Goal: Task Accomplishment & Management: Use online tool/utility

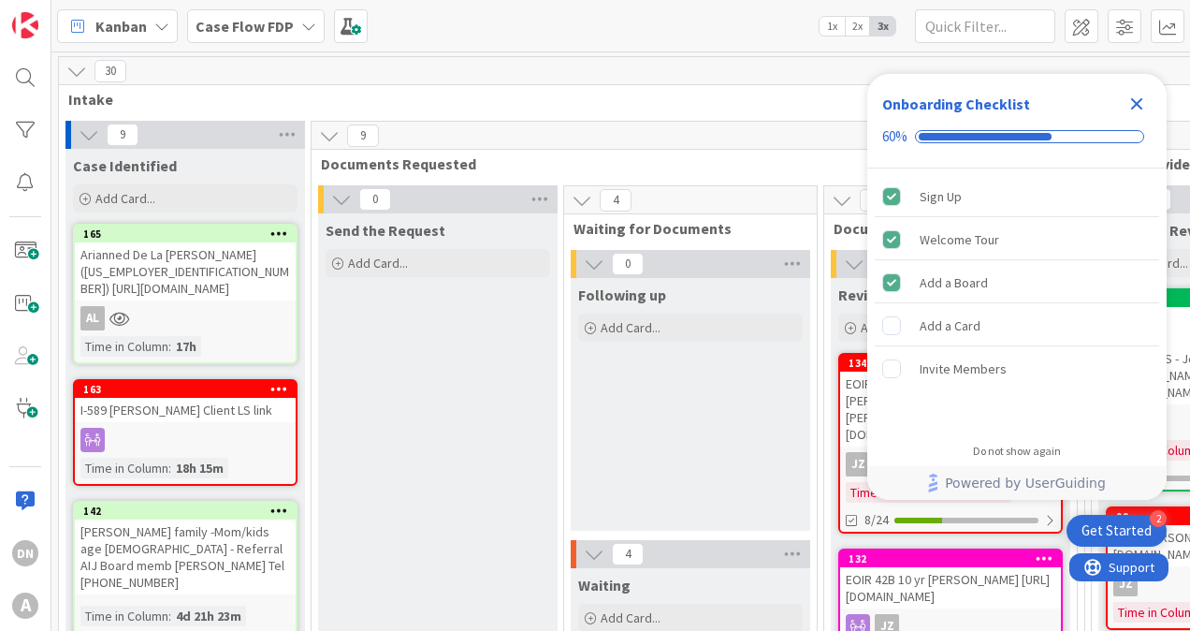
click at [1134, 110] on icon "Close Checklist" at bounding box center [1137, 104] width 22 height 22
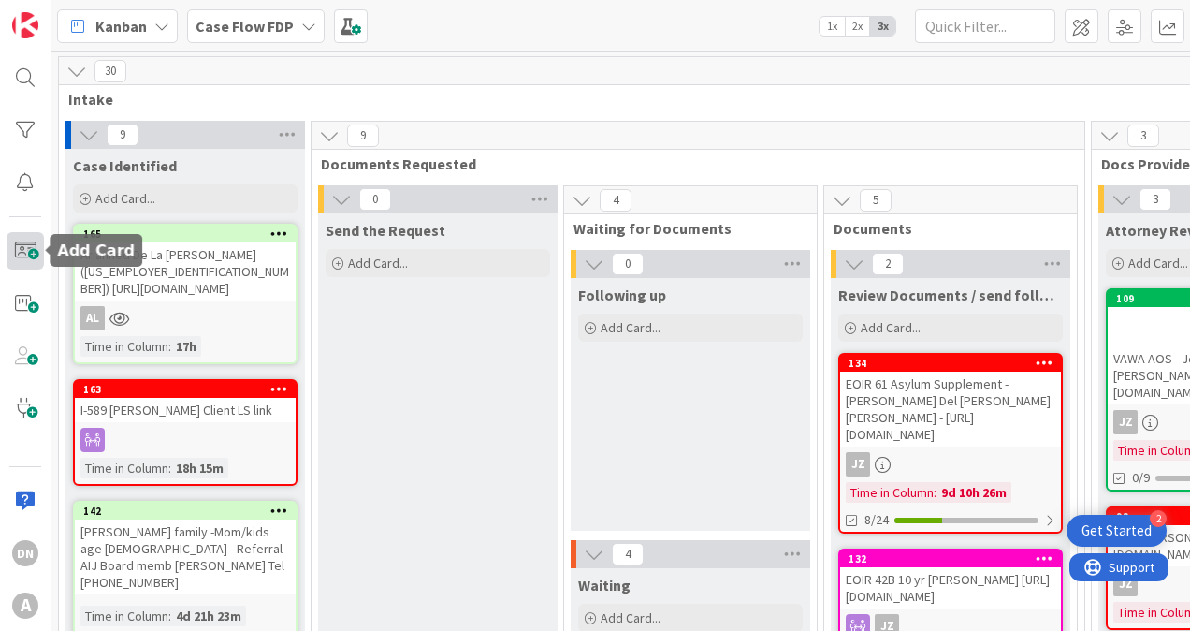
click at [30, 249] on span at bounding box center [25, 250] width 37 height 37
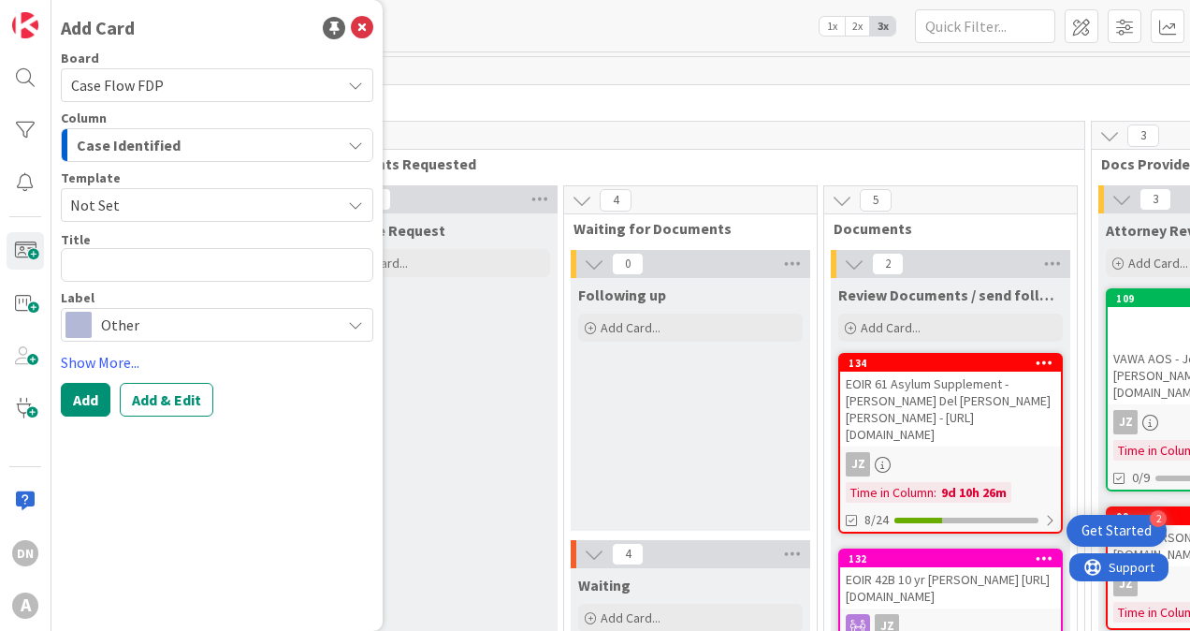
click at [186, 141] on div "Case Identified" at bounding box center [206, 145] width 269 height 30
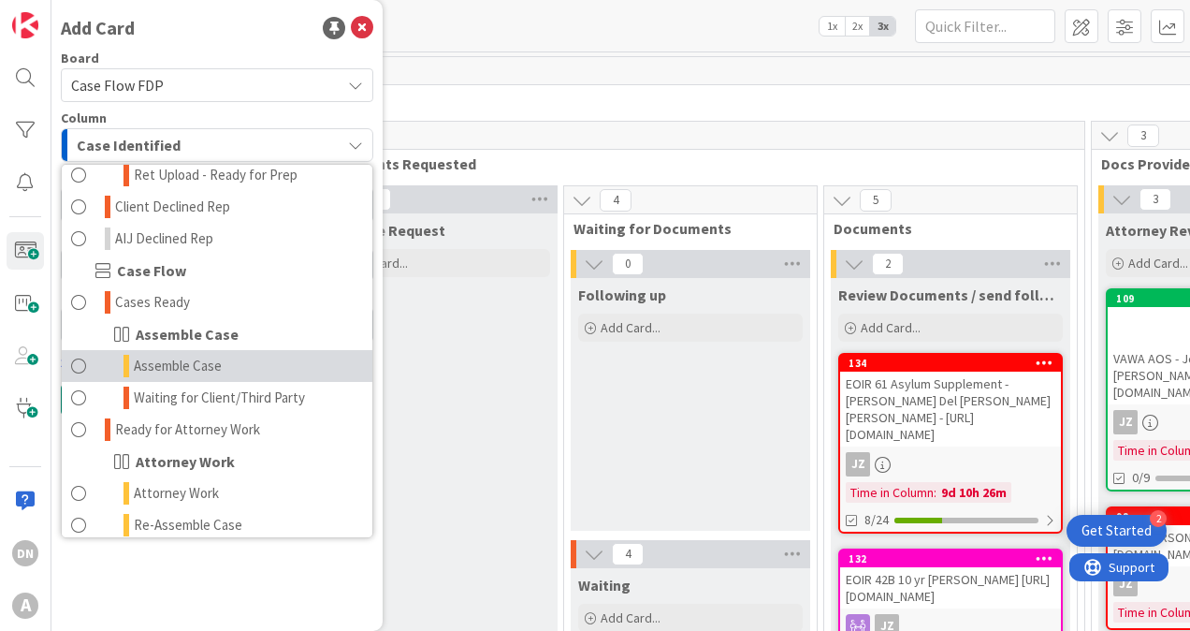
scroll to position [749, 0]
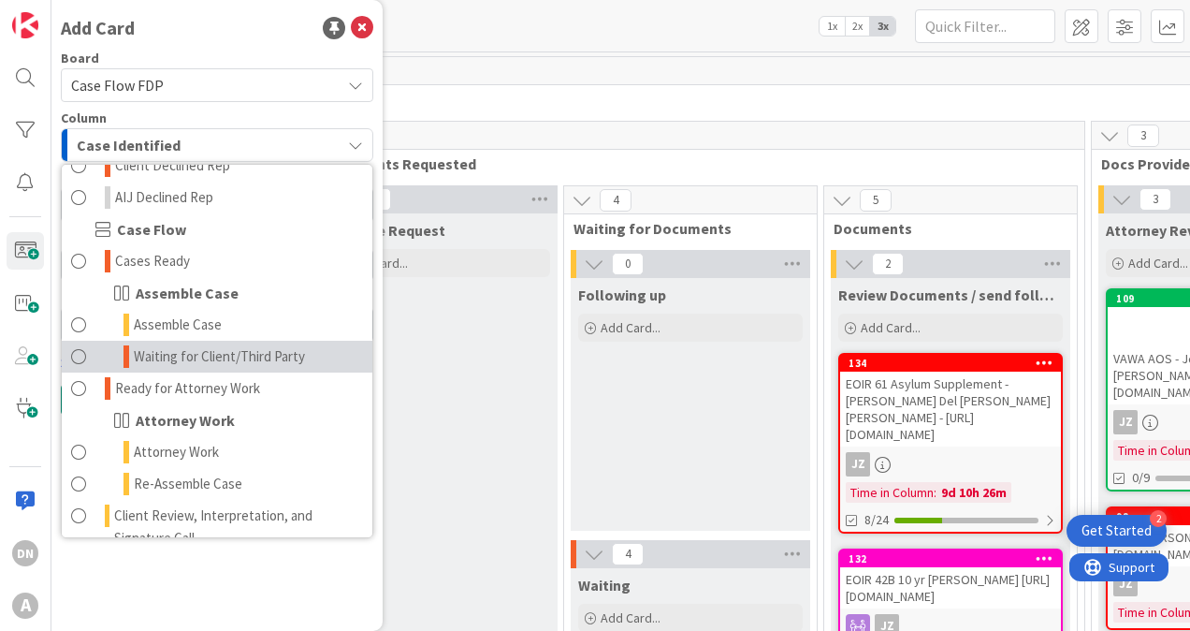
click at [221, 357] on span "Waiting for Client/Third Party" at bounding box center [219, 356] width 171 height 22
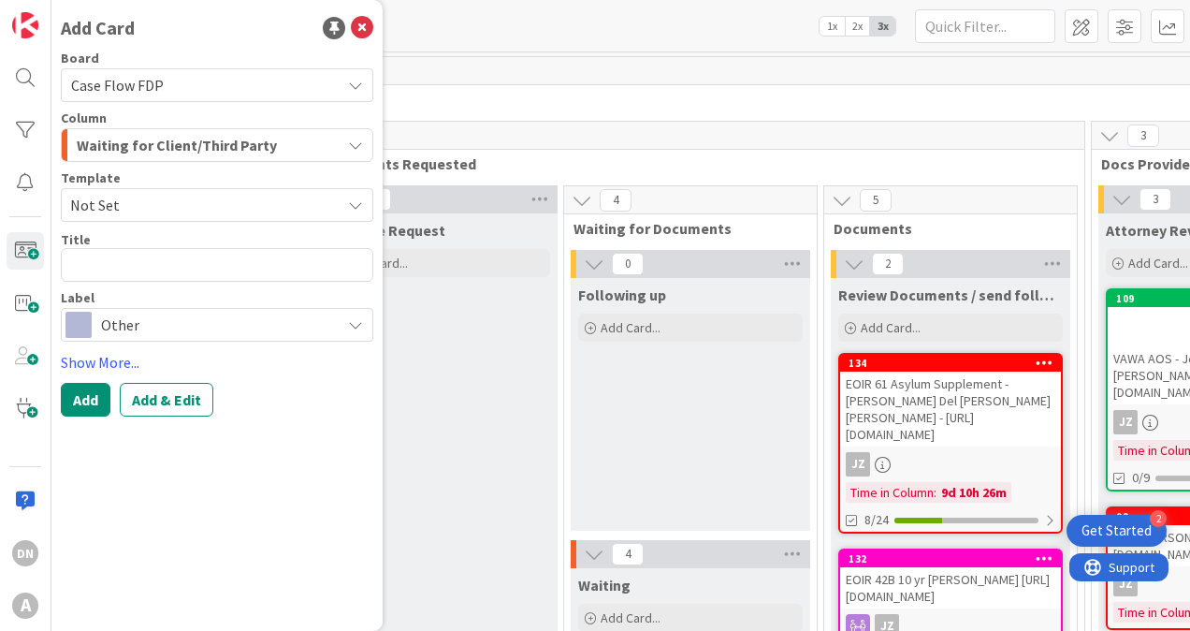
click at [129, 318] on span "Other" at bounding box center [216, 325] width 230 height 26
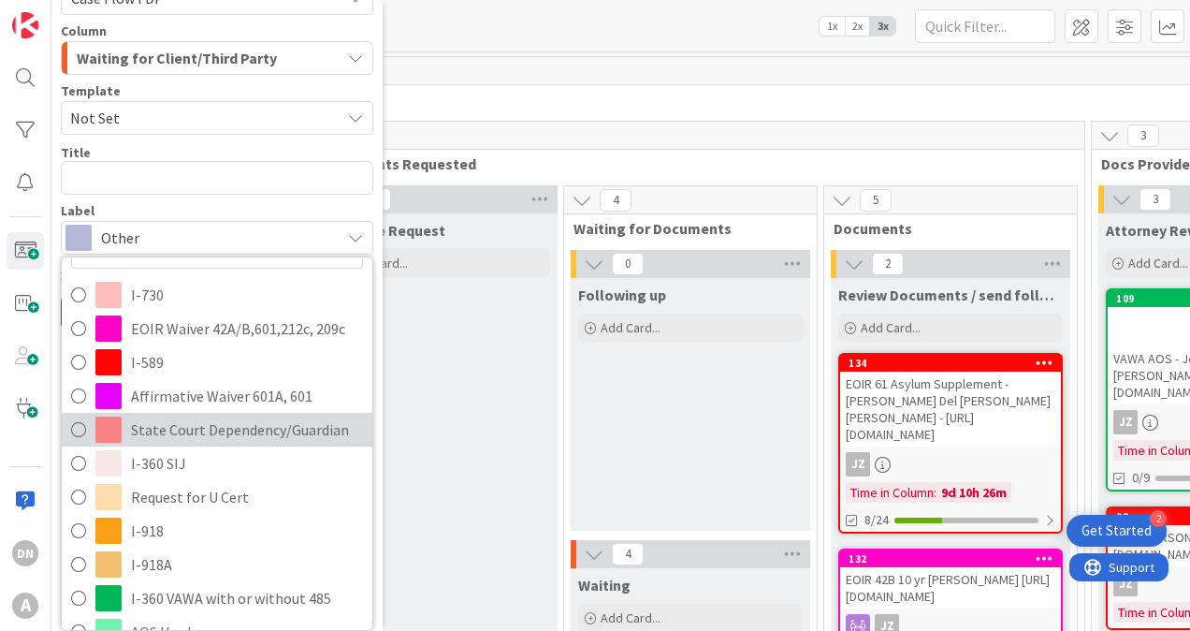
scroll to position [15, 0]
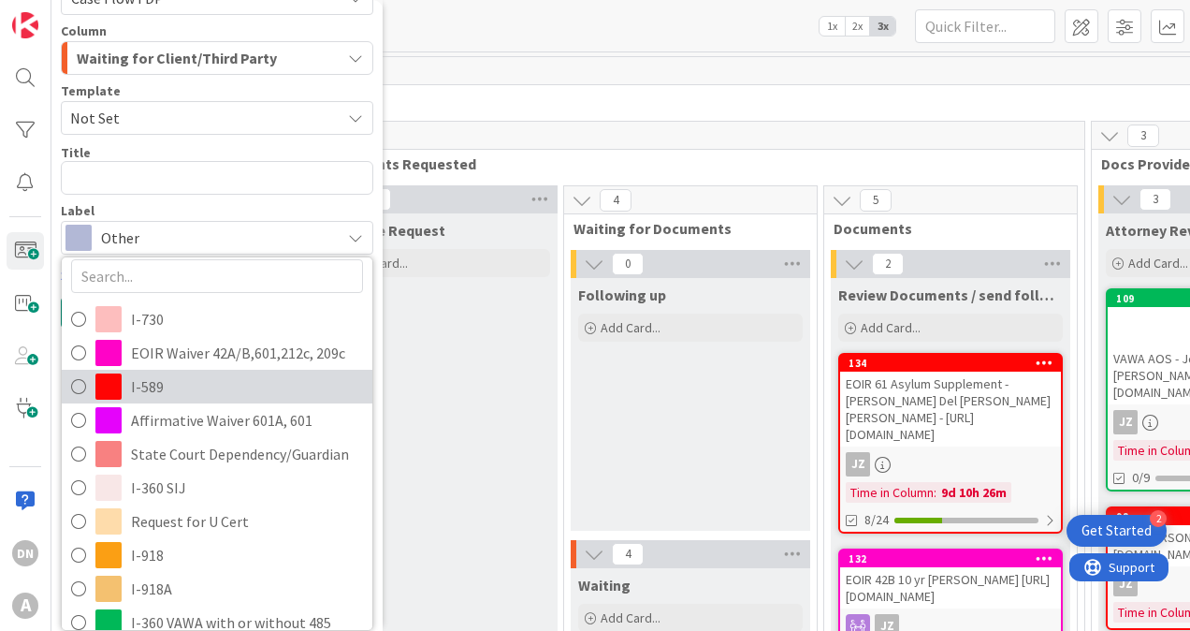
click at [187, 373] on span "I-589" at bounding box center [247, 386] width 232 height 28
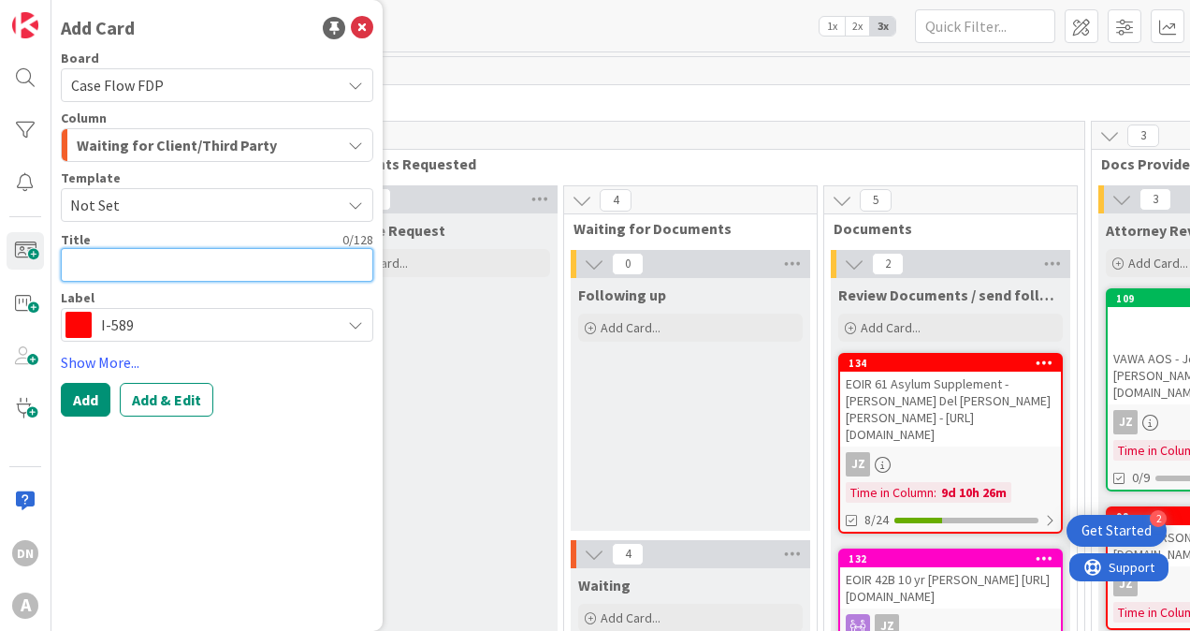
click at [127, 261] on textarea at bounding box center [217, 265] width 313 height 34
type textarea "x"
type textarea "D"
type textarea "x"
type textarea "Di"
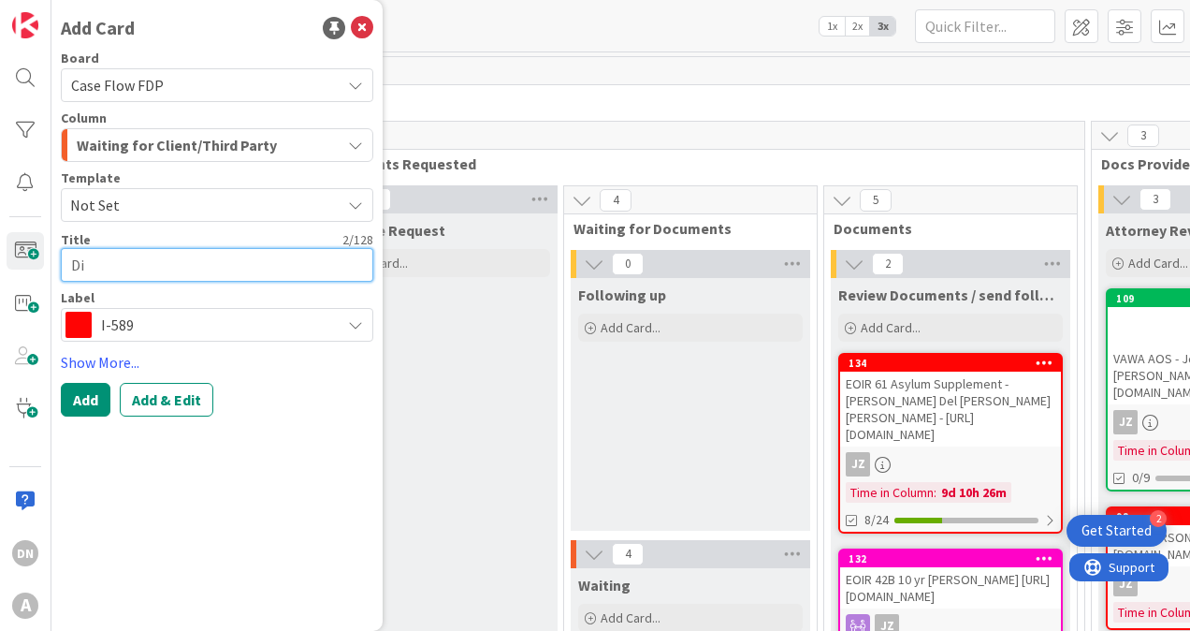
type textarea "x"
type textarea "Dia"
type textarea "x"
type textarea "[PERSON_NAME]"
type textarea "x"
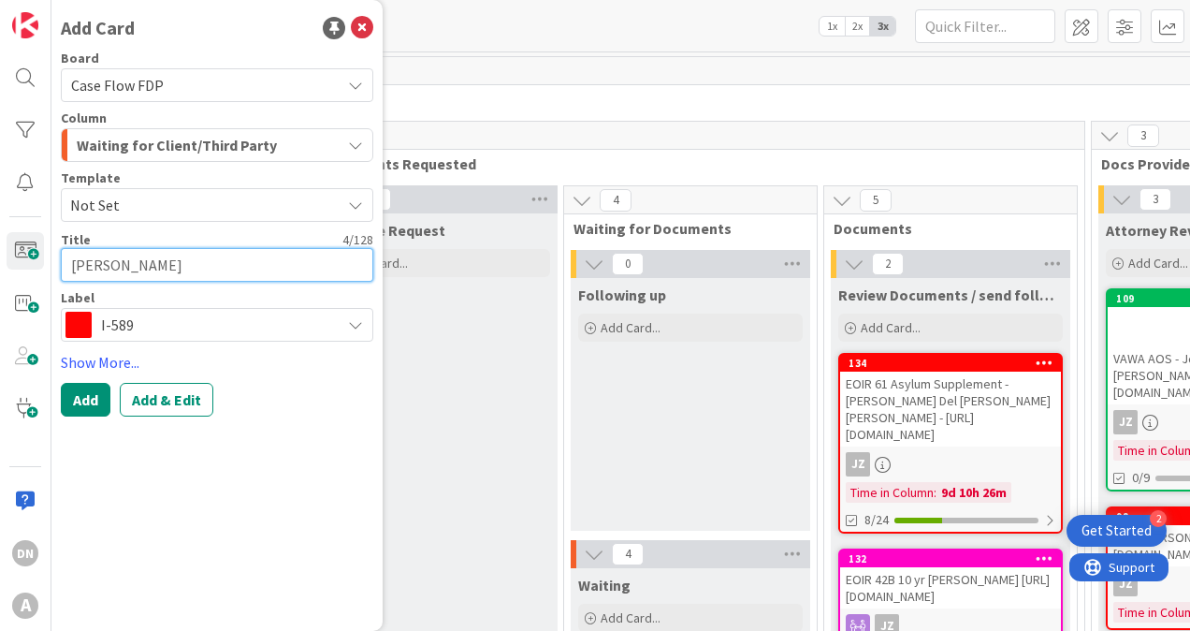
type textarea "[PERSON_NAME]"
type textarea "x"
type textarea "[PERSON_NAME]"
type textarea "x"
type textarea "[PERSON_NAME]"
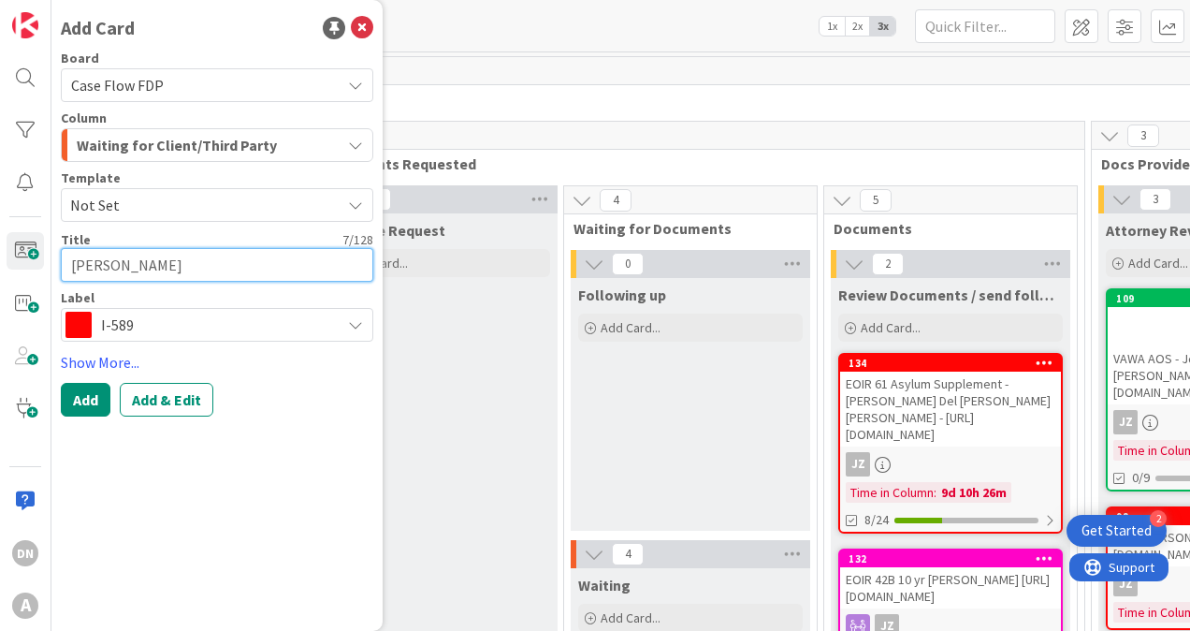
type textarea "x"
type textarea "[PERSON_NAME]"
type textarea "x"
type textarea "[PERSON_NAME]"
type textarea "x"
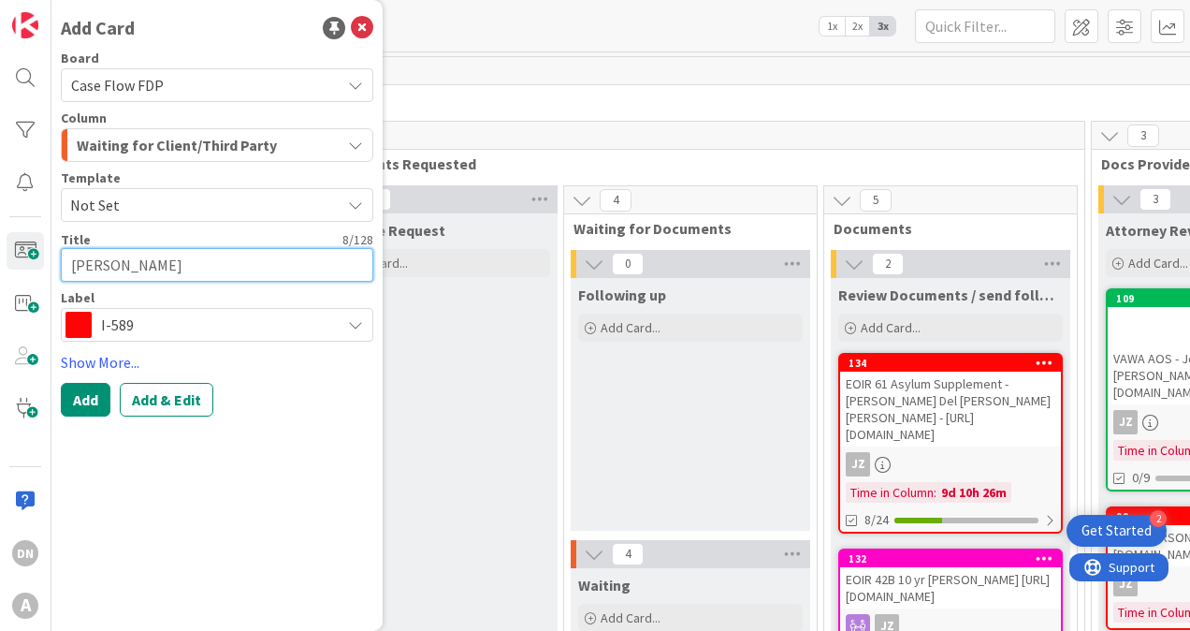
type textarea "[PERSON_NAME]"
type textarea "x"
type textarea "[PERSON_NAME]"
type textarea "x"
type textarea "[PERSON_NAME]"
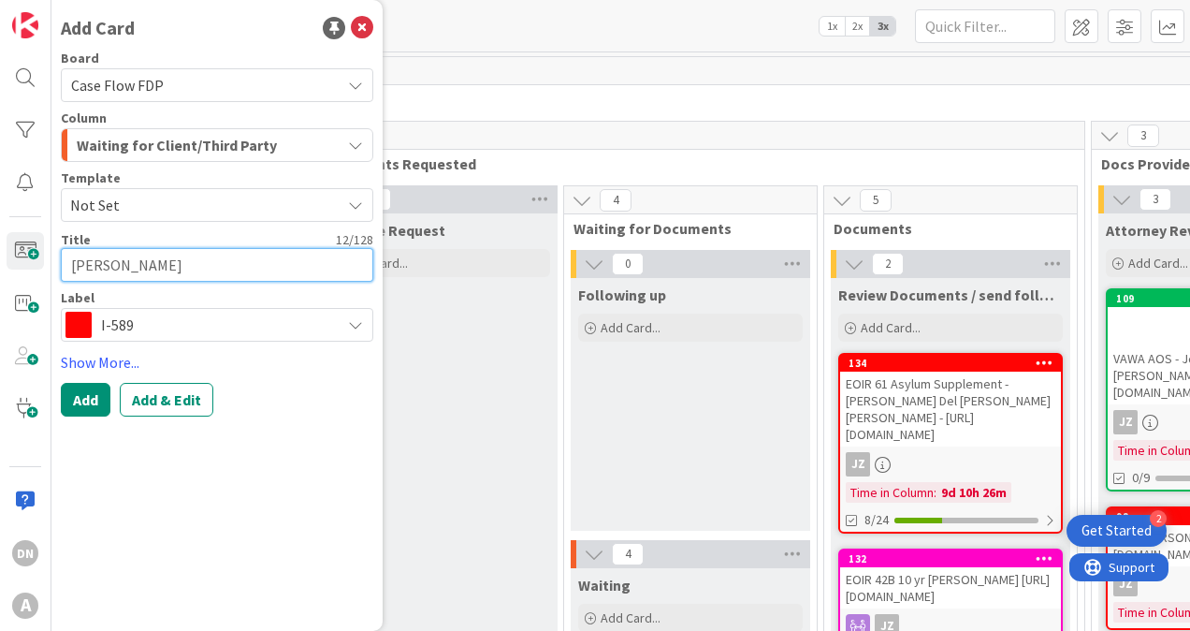
type textarea "x"
type textarea "[PERSON_NAME]"
type textarea "x"
type textarea "[PERSON_NAME]"
type textarea "x"
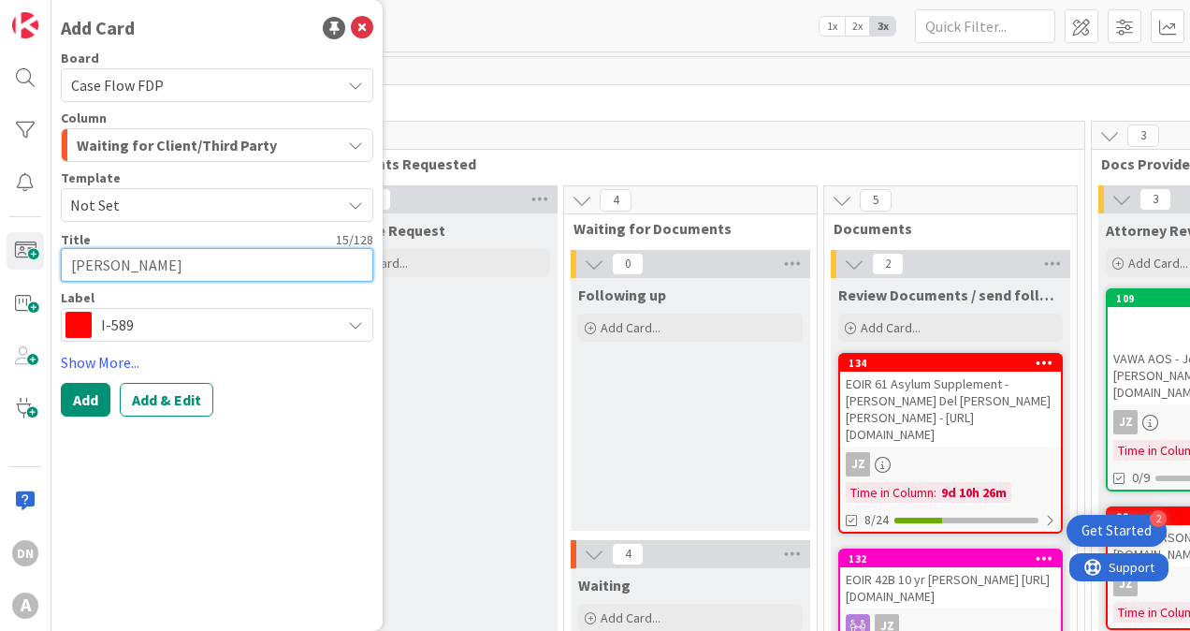
type textarea "[PERSON_NAME]"
type textarea "x"
type textarea "[PERSON_NAME]"
type textarea "x"
type textarea "[PERSON_NAME]"
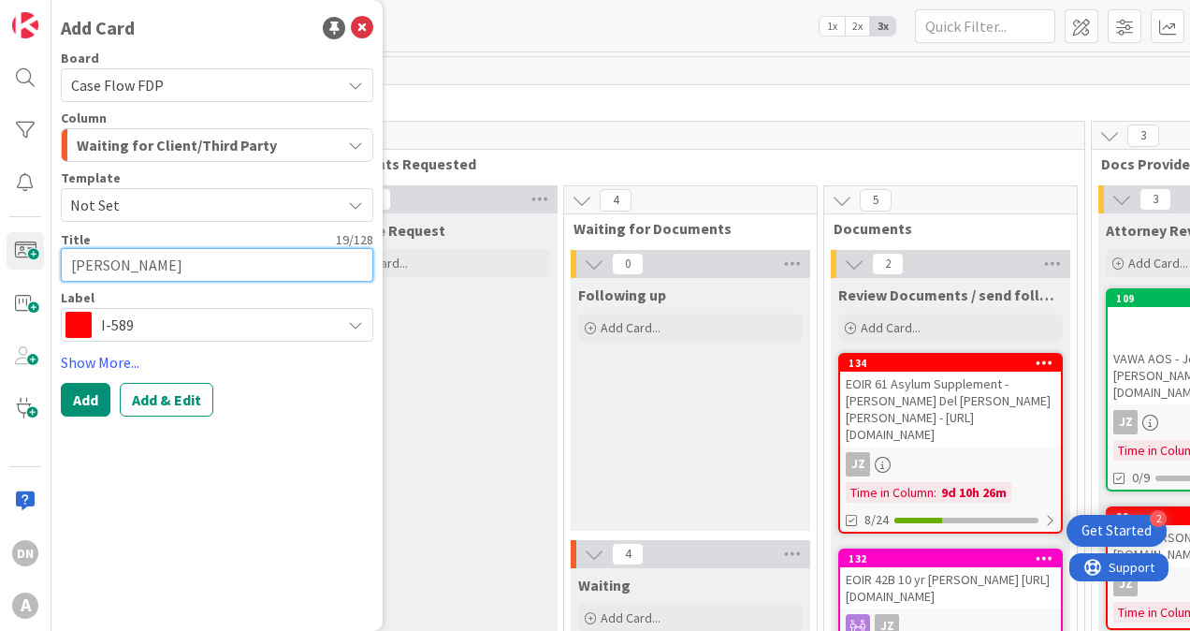
type textarea "x"
type textarea "[PERSON_NAME]"
type textarea "x"
type textarea "[PERSON_NAME]"
type textarea "x"
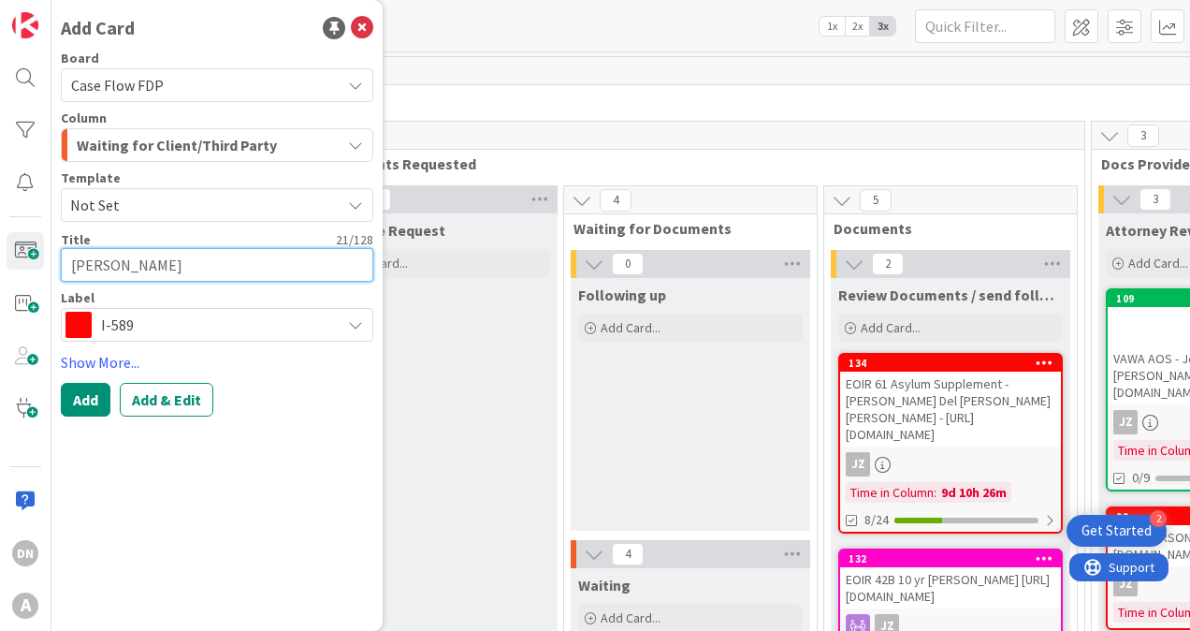
type textarea "[PERSON_NAME]"
type textarea "x"
type textarea "[PERSON_NAME]"
type textarea "x"
type textarea "[PERSON_NAME] [PERSON_NAME]"
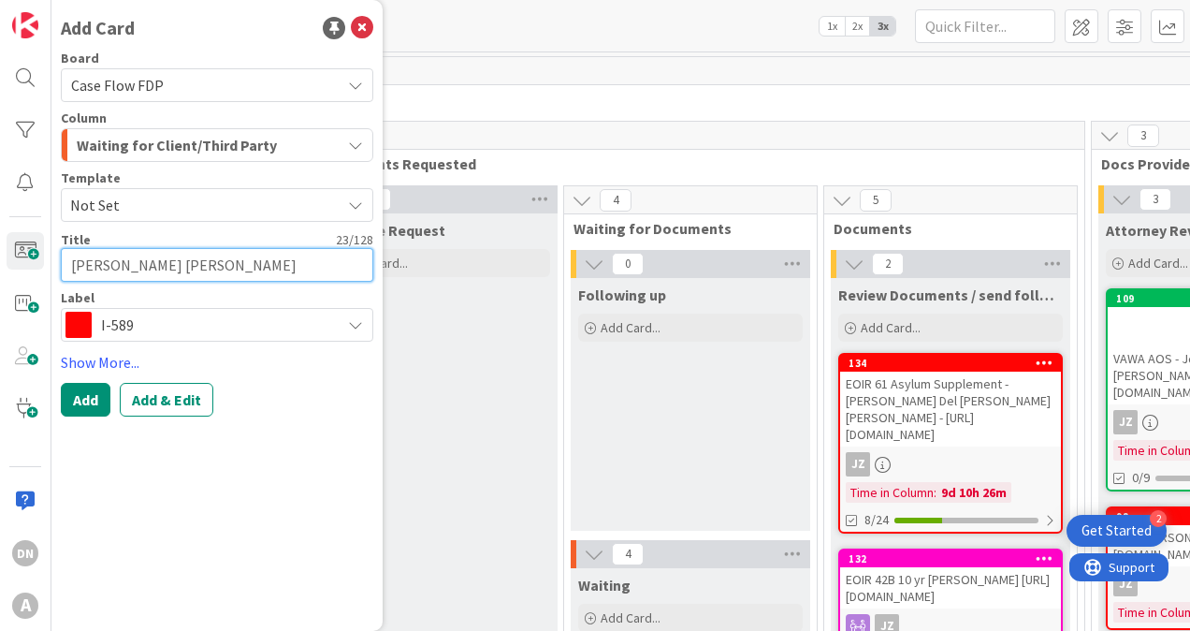
type textarea "x"
type textarea "[PERSON_NAME] [PERSON_NAME]"
type textarea "x"
type textarea "[PERSON_NAME] [PERSON_NAME]"
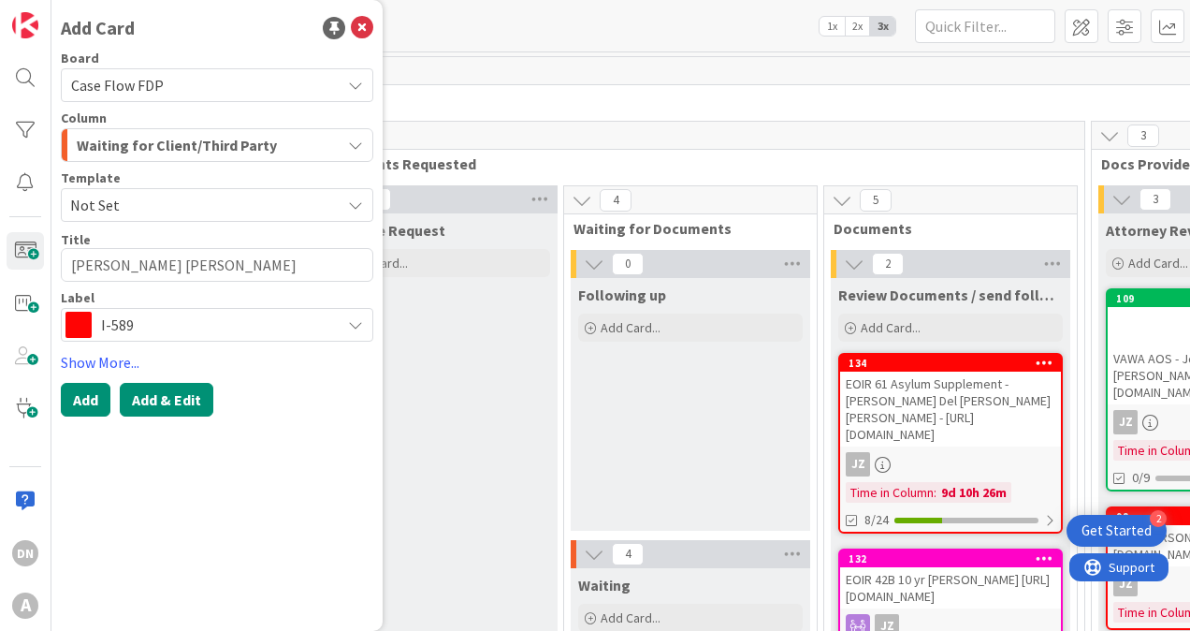
click at [166, 402] on button "Add & Edit" at bounding box center [167, 400] width 94 height 34
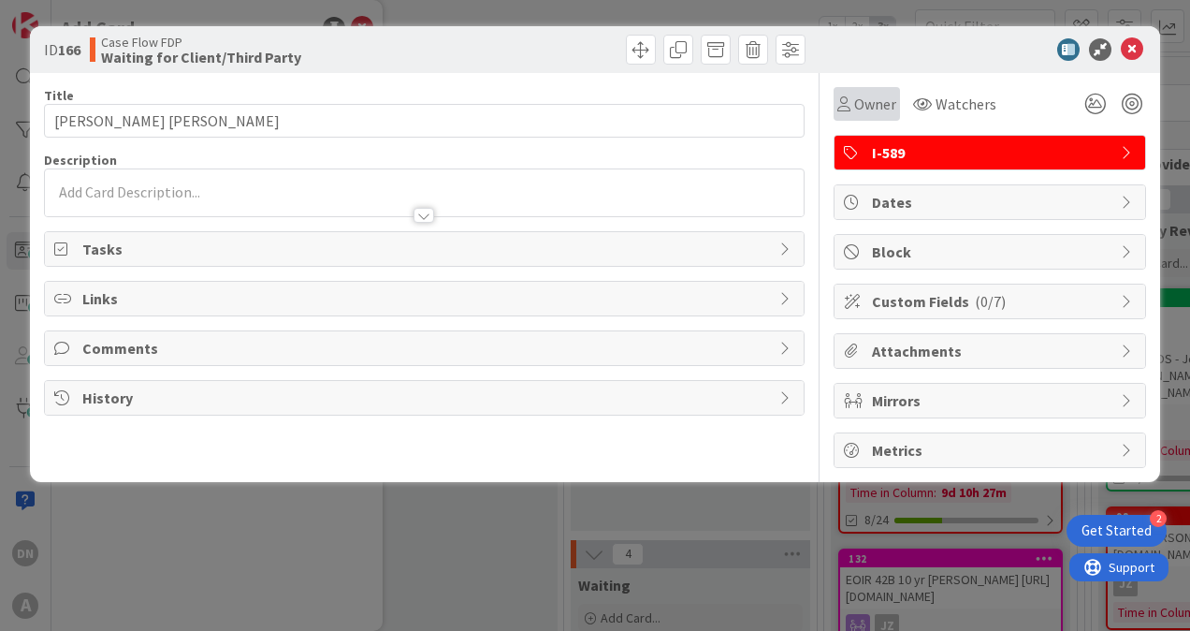
click at [876, 109] on span "Owner" at bounding box center [875, 104] width 42 height 22
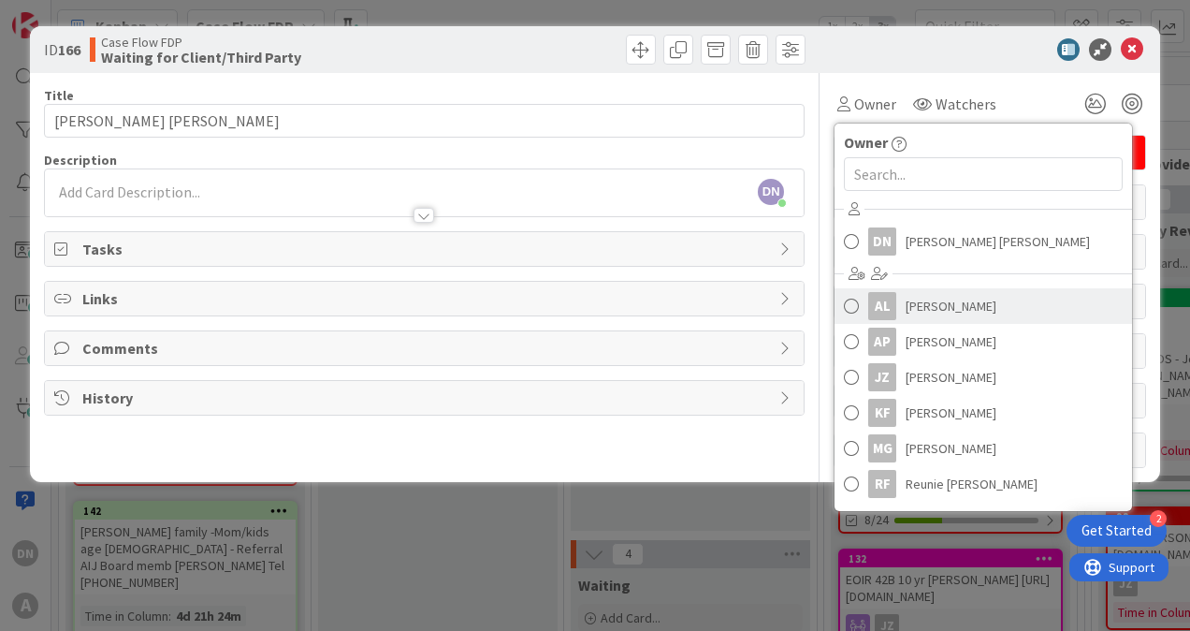
click at [866, 303] on link "AL [PERSON_NAME]" at bounding box center [984, 306] width 298 height 36
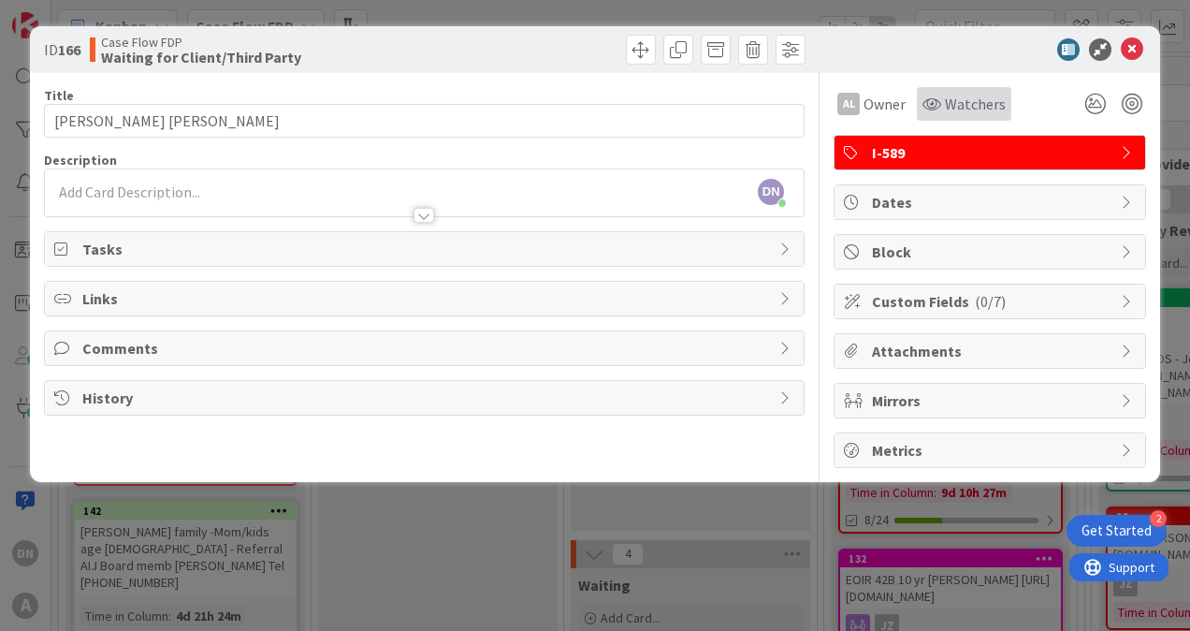
click at [936, 100] on icon at bounding box center [932, 103] width 19 height 15
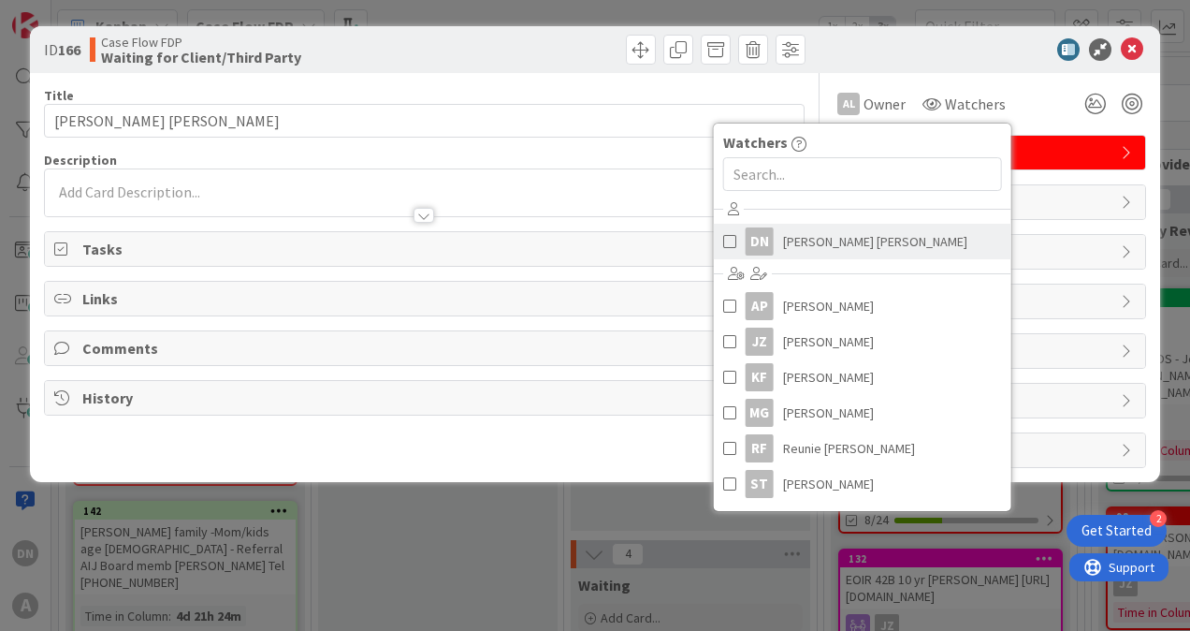
click at [746, 240] on div "DN" at bounding box center [760, 241] width 28 height 28
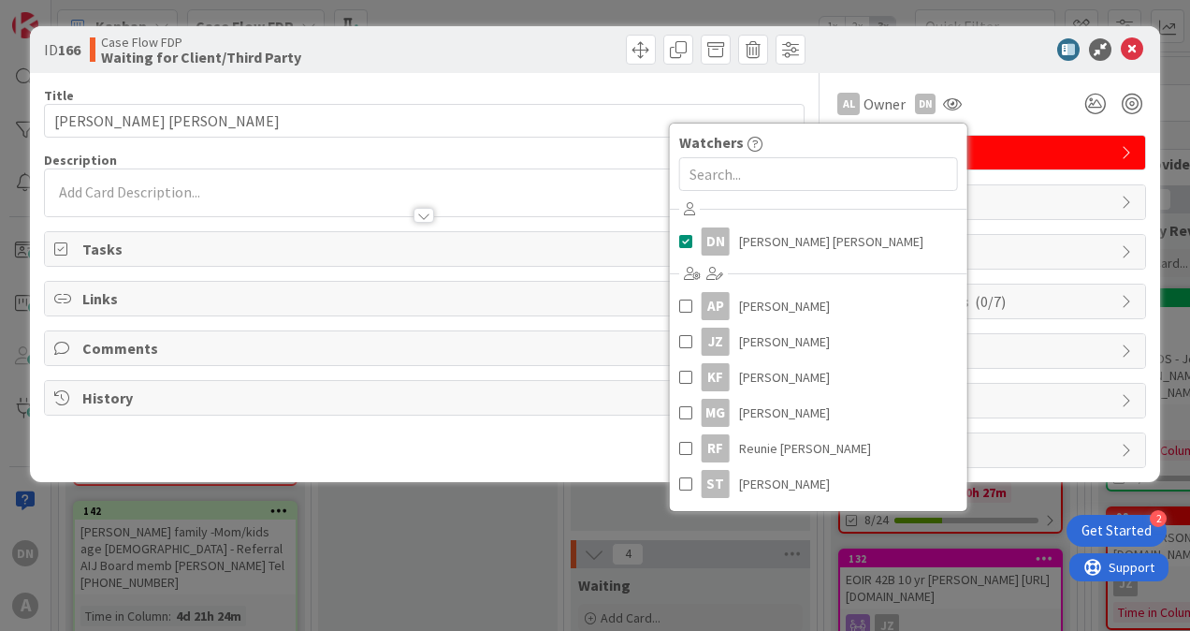
click at [1021, 105] on div "AL Owner Owner Remove Set as Watcher DN [PERSON_NAME] [PERSON_NAME] AL [PERSON_…" at bounding box center [990, 104] width 313 height 34
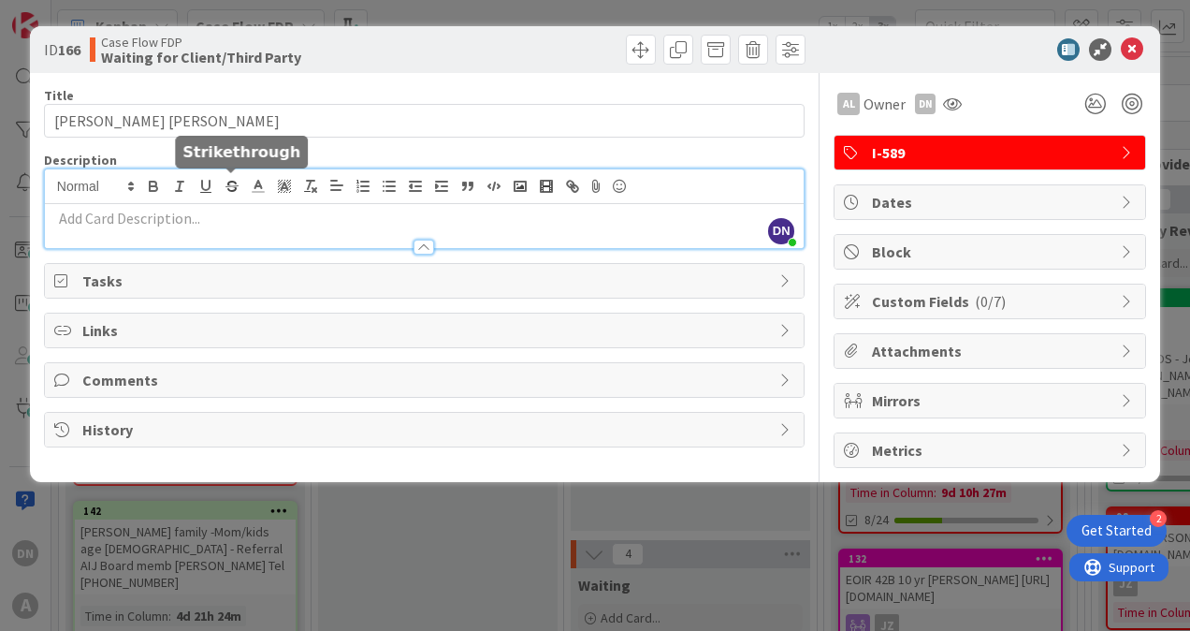
click at [220, 186] on div "DN [PERSON_NAME] [PERSON_NAME] just joined" at bounding box center [424, 208] width 759 height 79
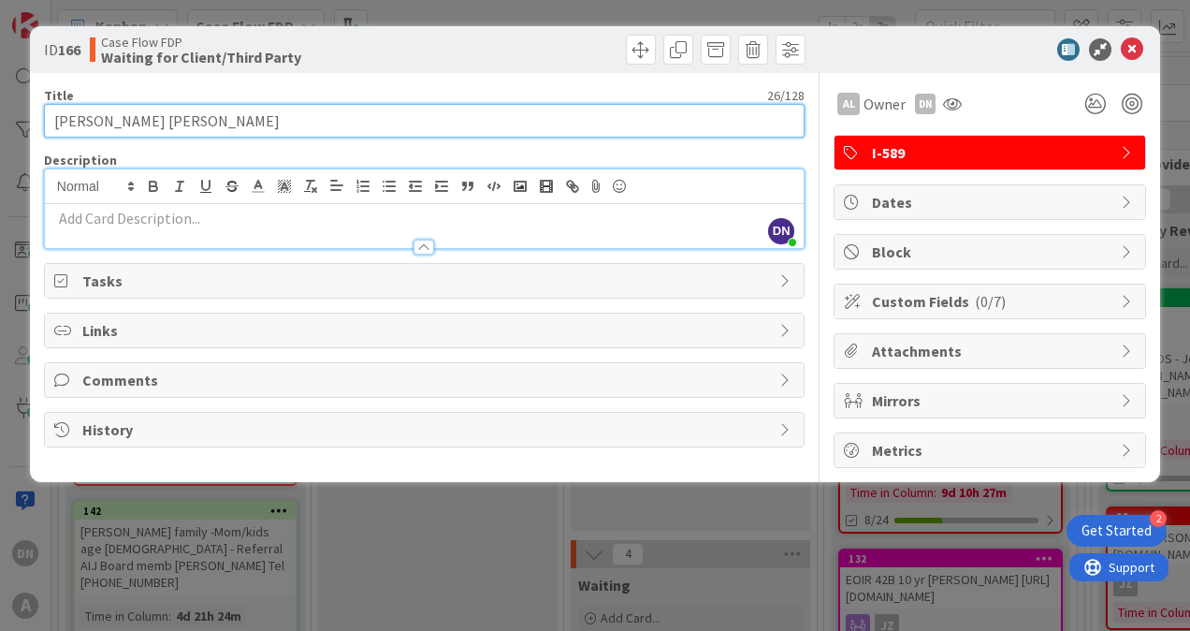
click at [260, 116] on input "[PERSON_NAME] [PERSON_NAME]" at bounding box center [424, 121] width 761 height 34
paste input "[URL][DOMAIN_NAME]"
type input "[PERSON_NAME] [PERSON_NAME] [URL][DOMAIN_NAME]"
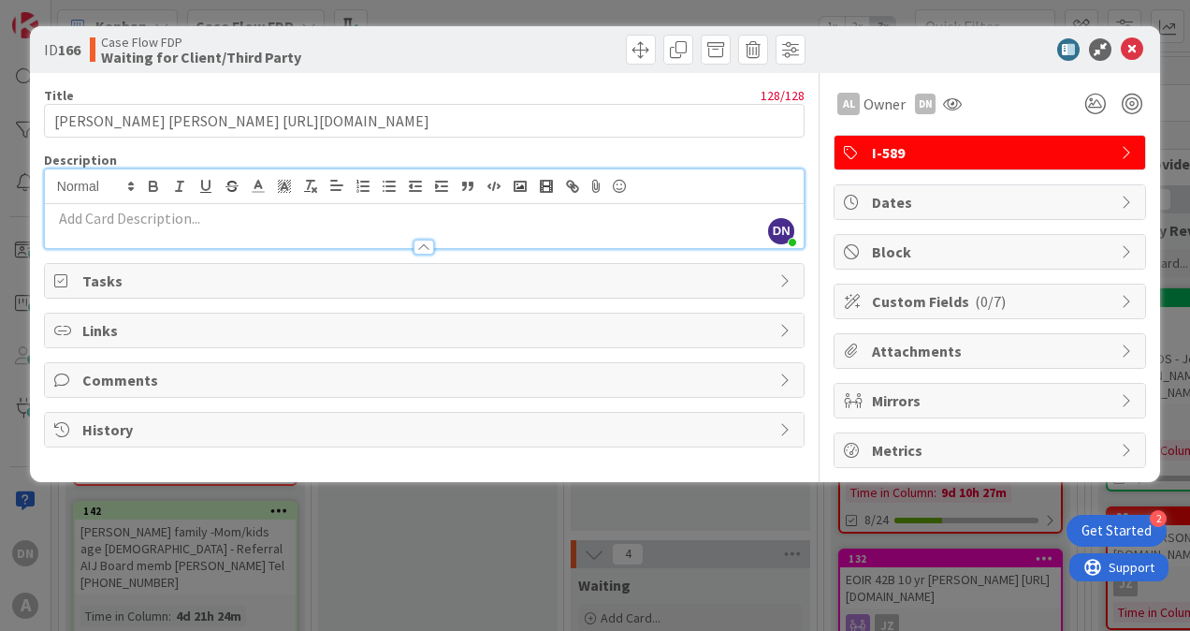
scroll to position [0, 0]
click at [958, 56] on div at bounding box center [980, 49] width 331 height 22
click at [141, 284] on span "Tasks" at bounding box center [426, 280] width 688 height 22
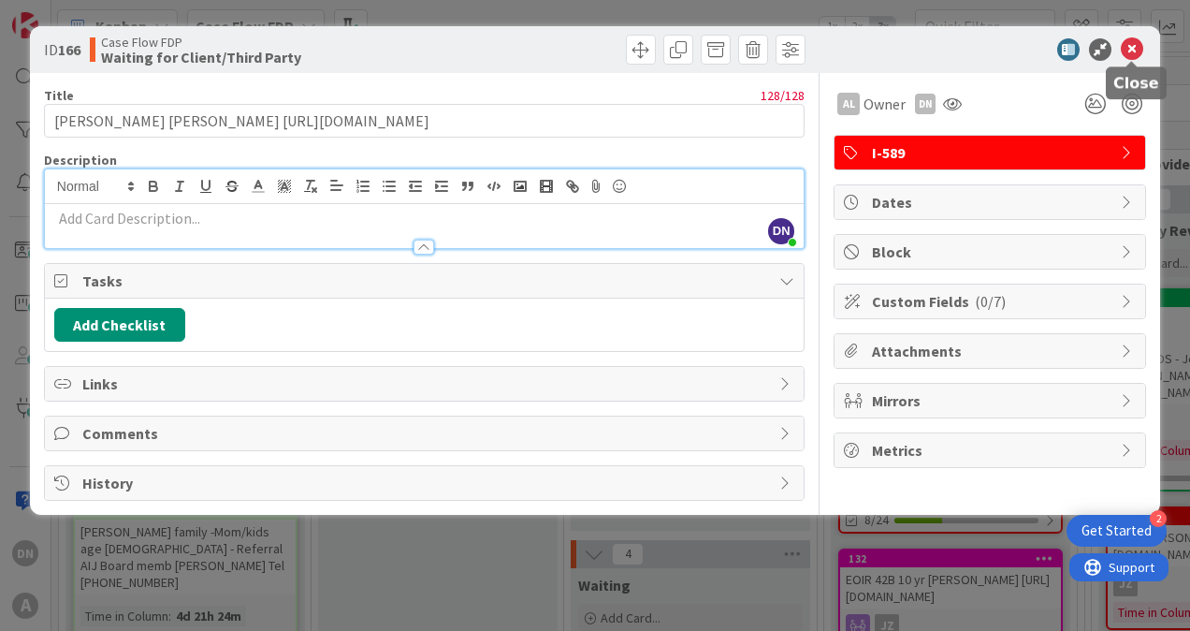
click at [1129, 51] on icon at bounding box center [1132, 49] width 22 height 22
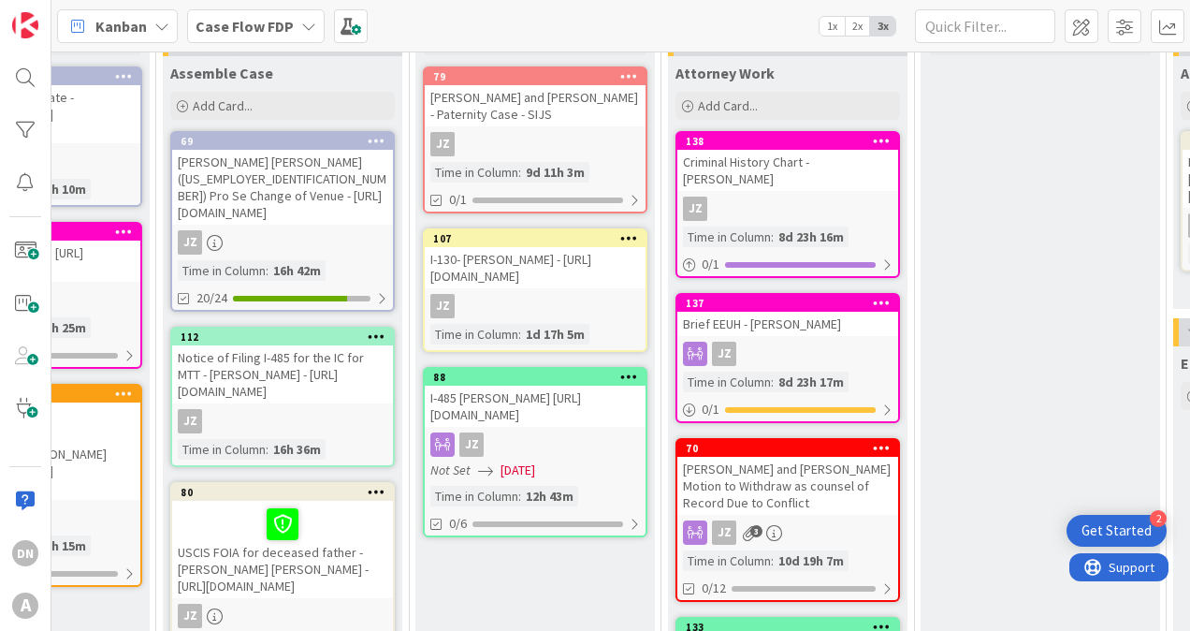
scroll to position [0, 3187]
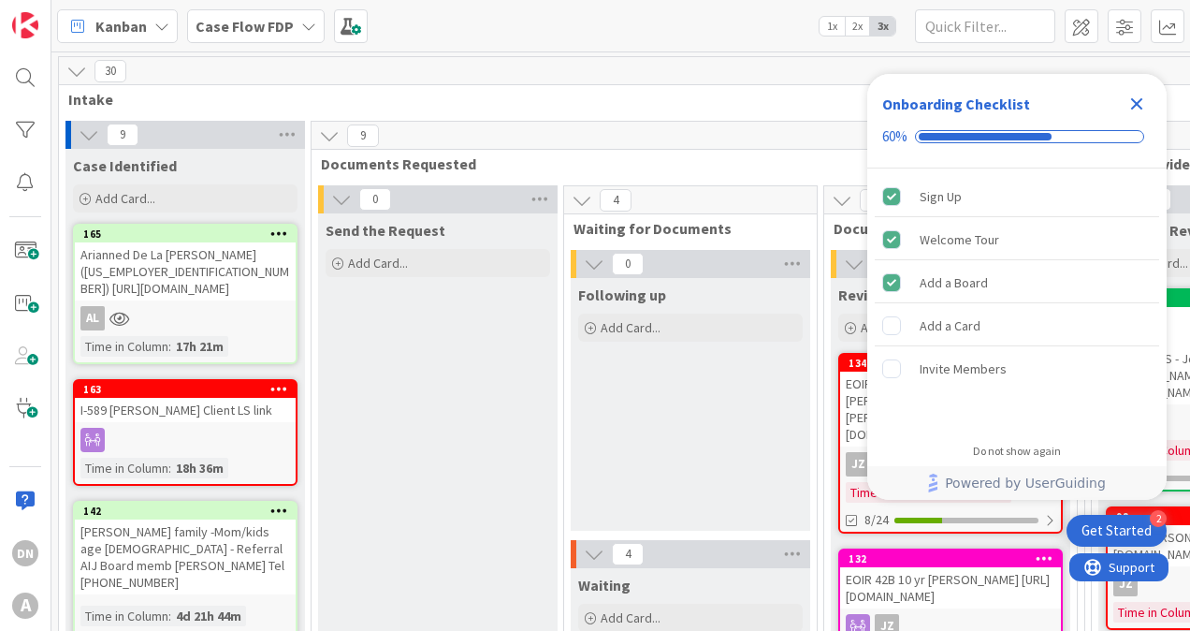
click at [1140, 105] on icon "Close Checklist" at bounding box center [1137, 104] width 22 height 22
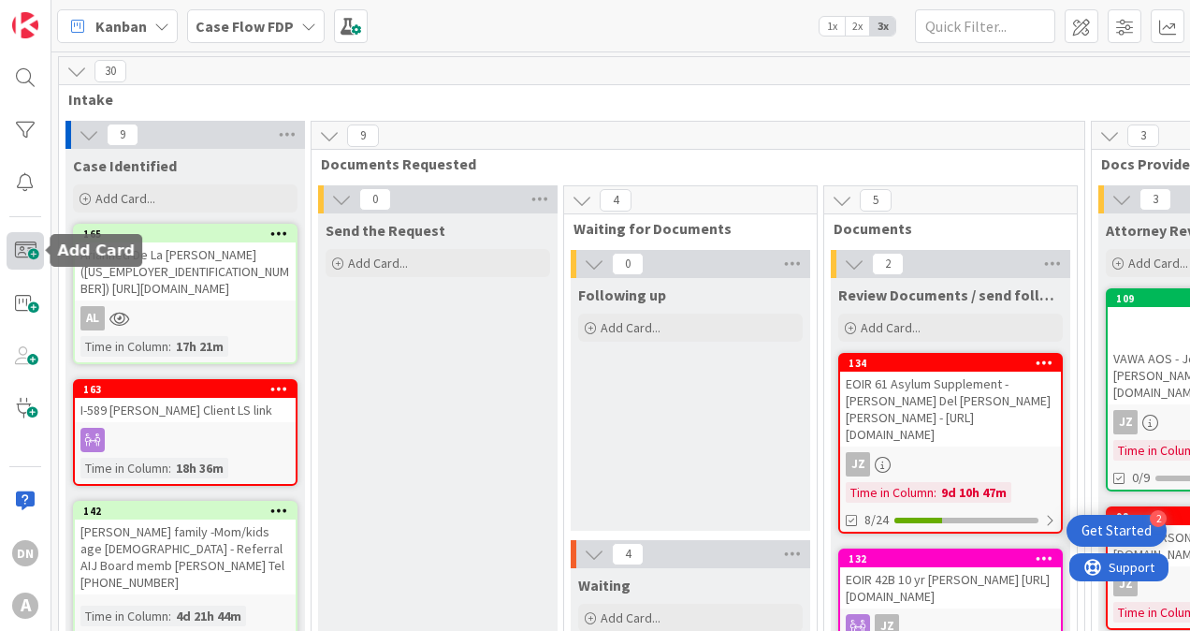
click at [23, 244] on span at bounding box center [25, 250] width 37 height 37
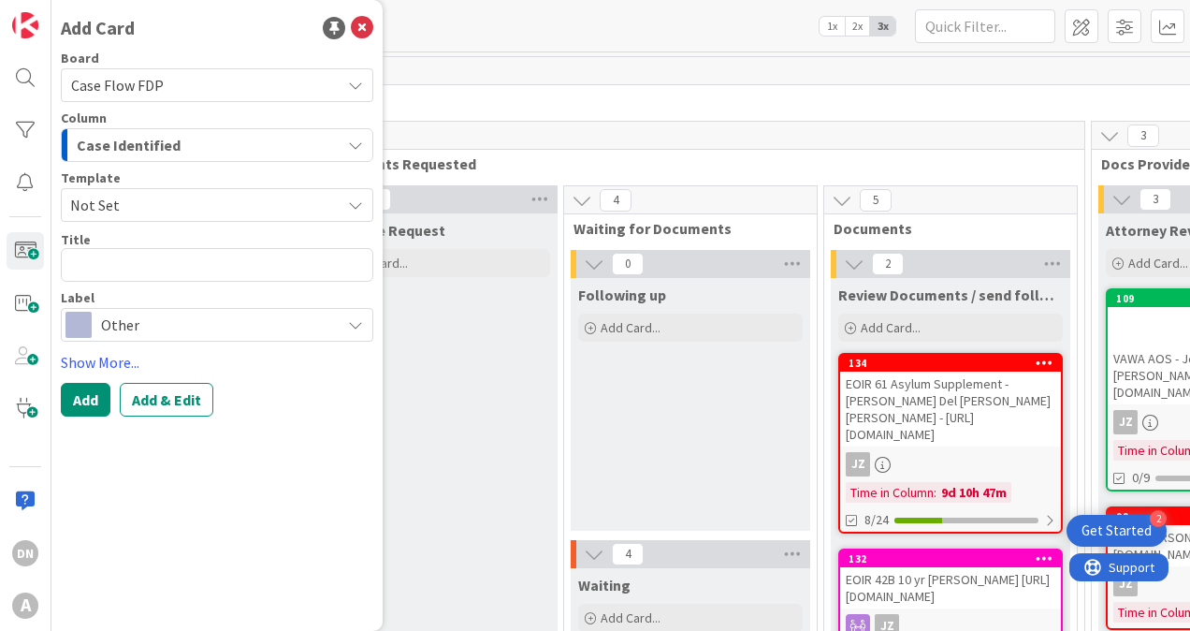
click at [190, 159] on div "Case Identified" at bounding box center [206, 145] width 269 height 30
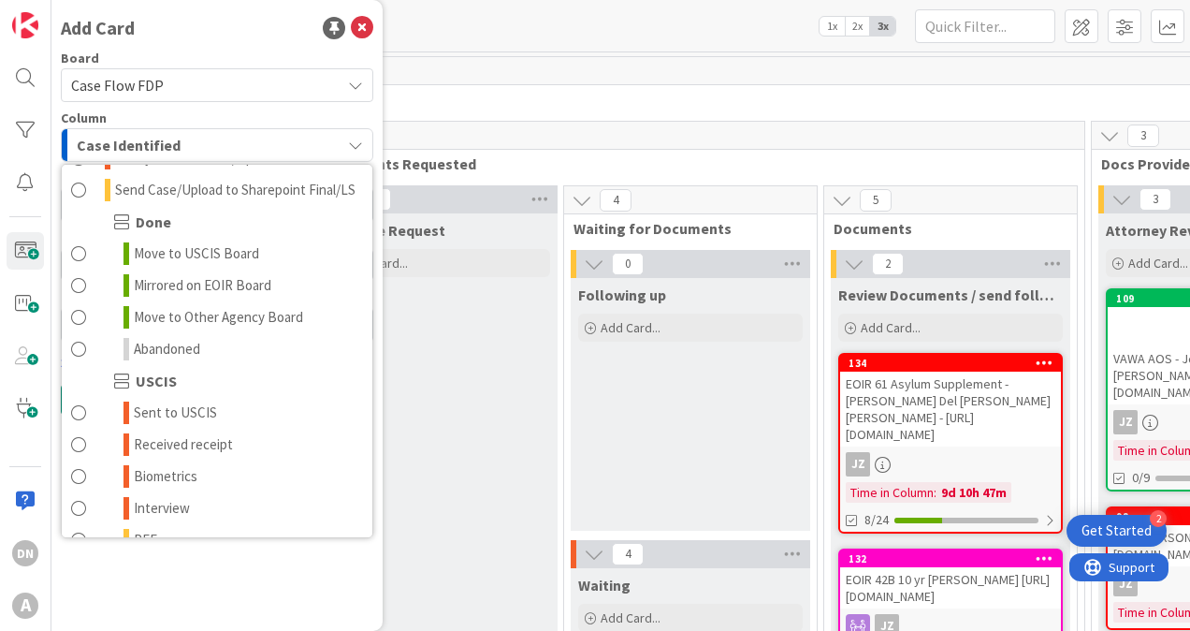
scroll to position [1404, 0]
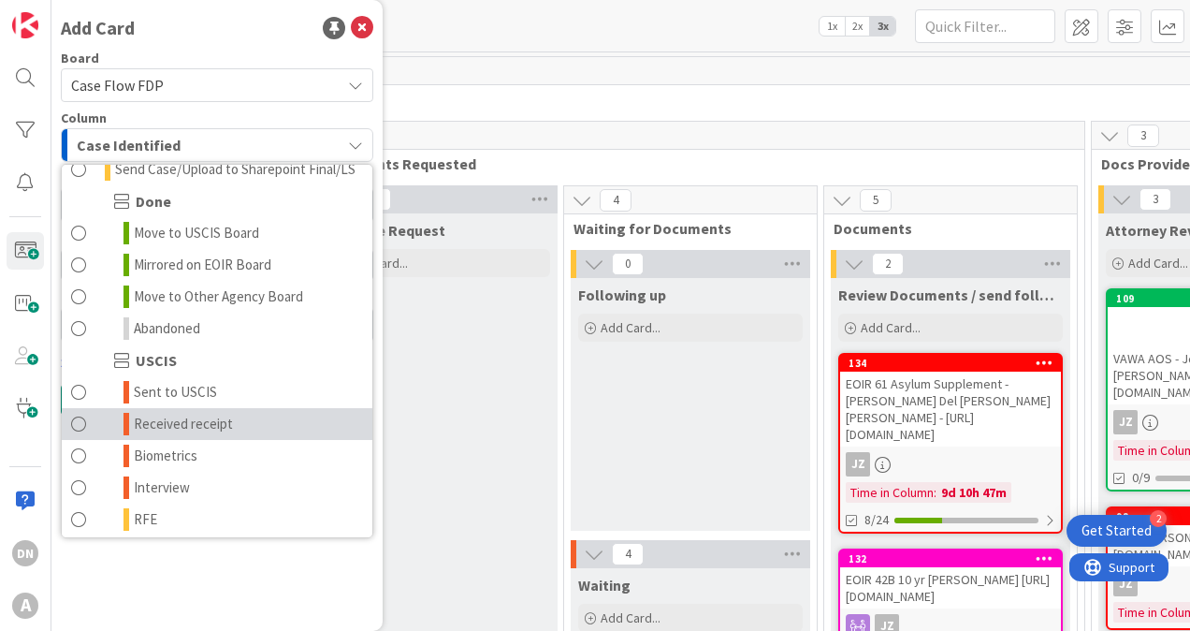
click at [161, 435] on span "Received receipt" at bounding box center [183, 424] width 99 height 22
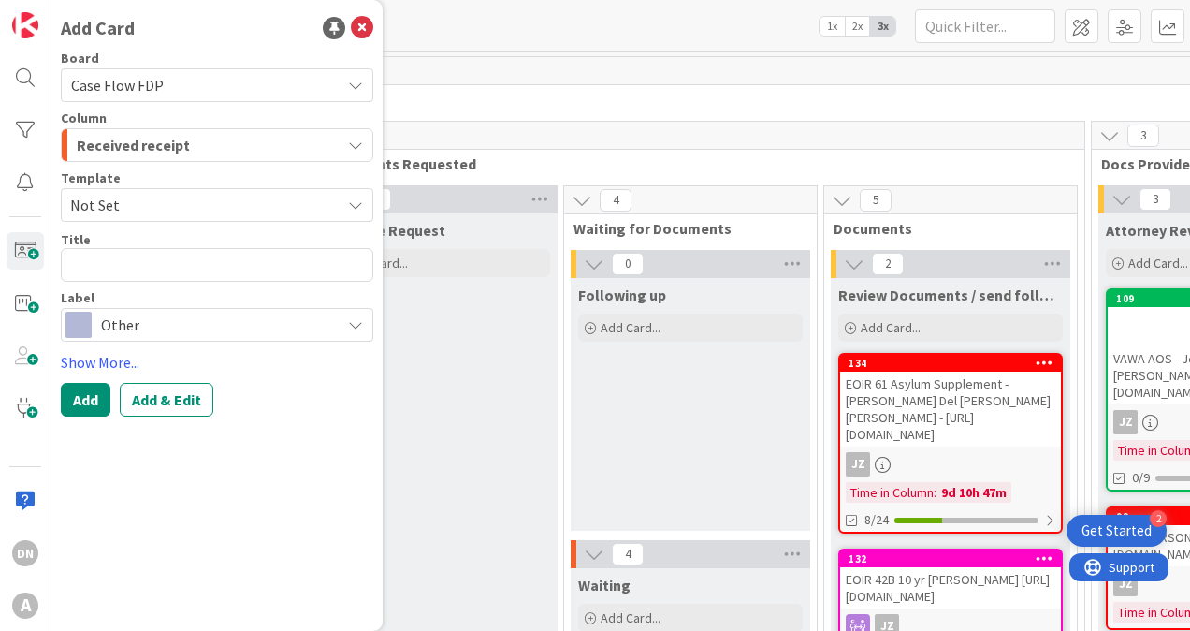
click at [145, 141] on span "Received receipt" at bounding box center [133, 145] width 113 height 24
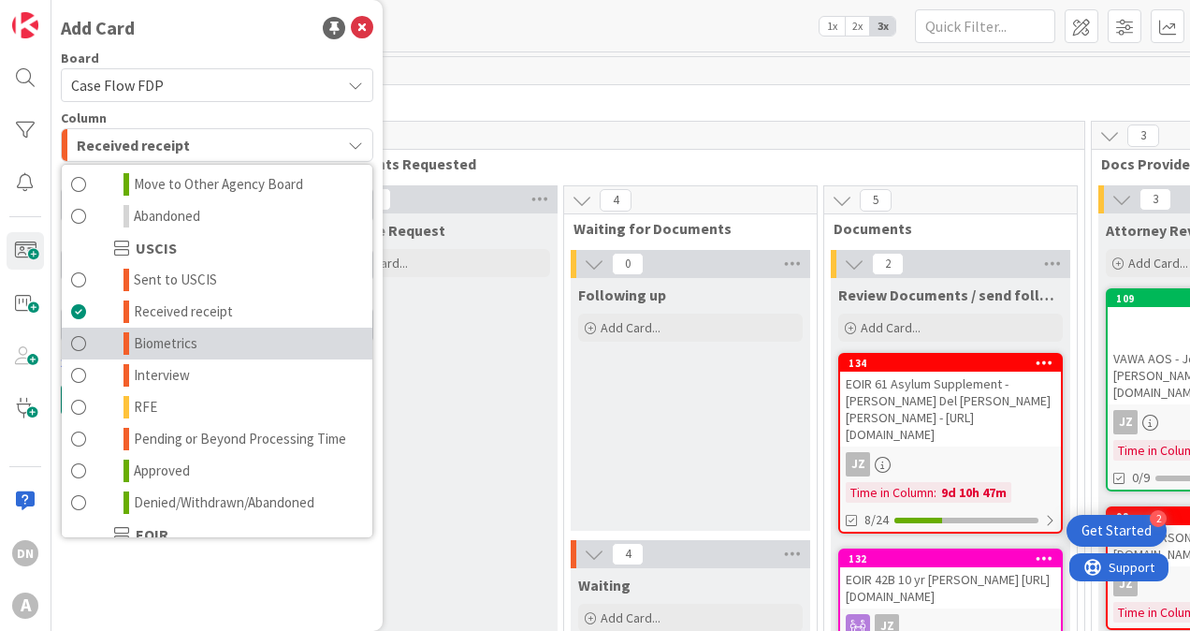
scroll to position [1591, 0]
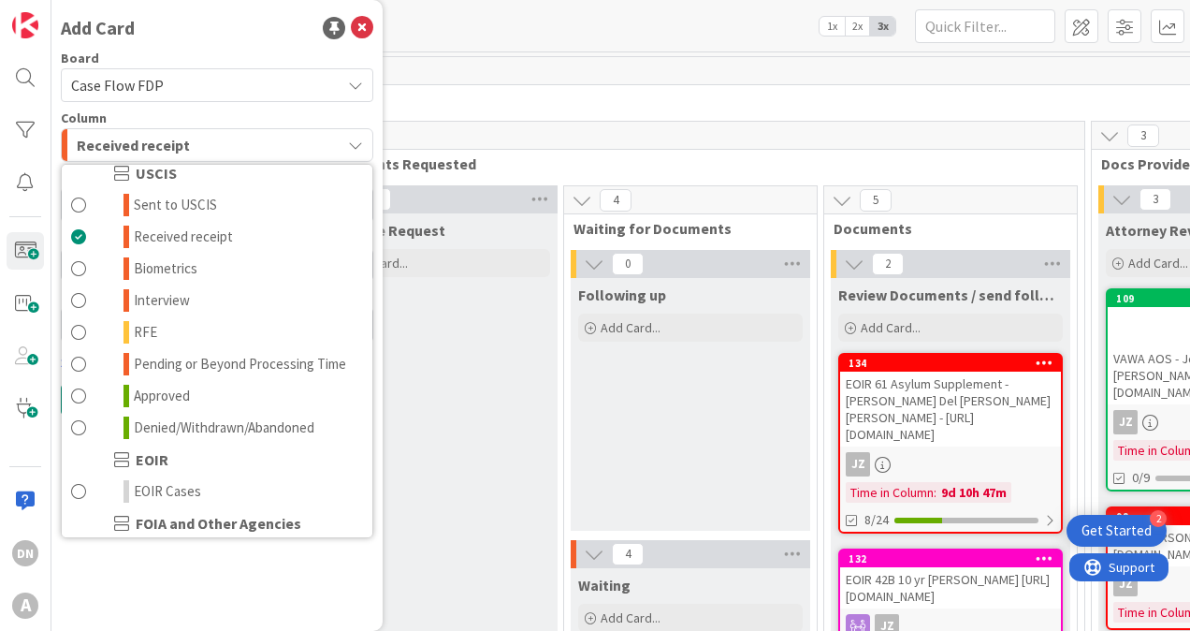
click at [193, 41] on div "Add Card Board Case Flow FDP Column Received receipt Intake Case Identified Doc…" at bounding box center [216, 315] width 331 height 631
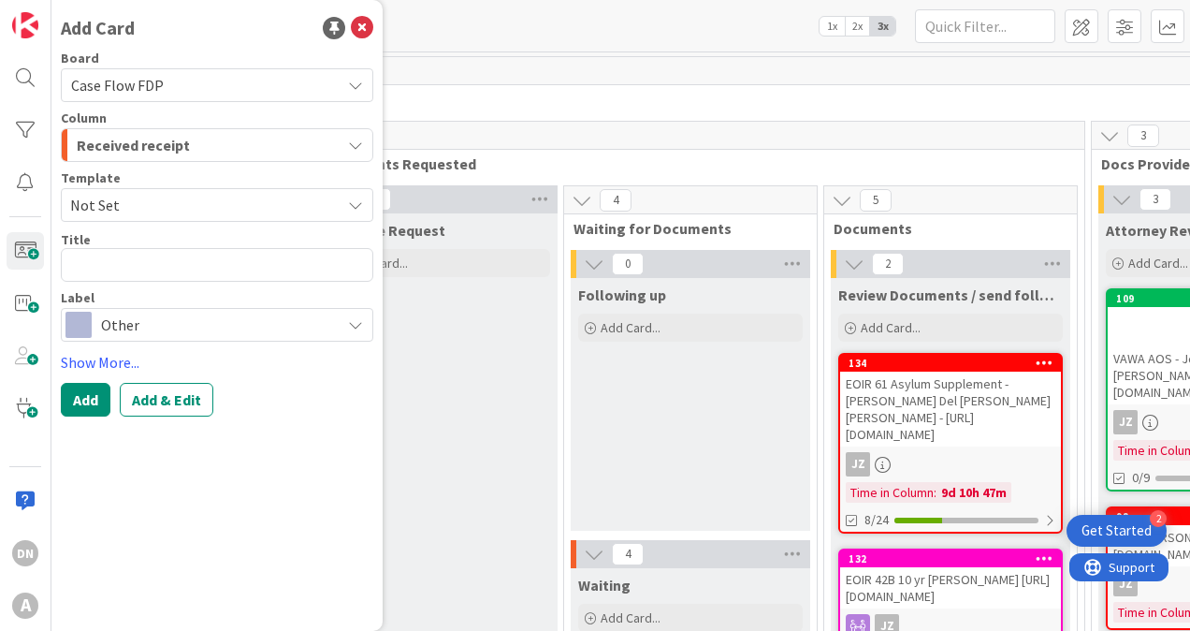
click at [169, 137] on span "Received receipt" at bounding box center [133, 145] width 113 height 24
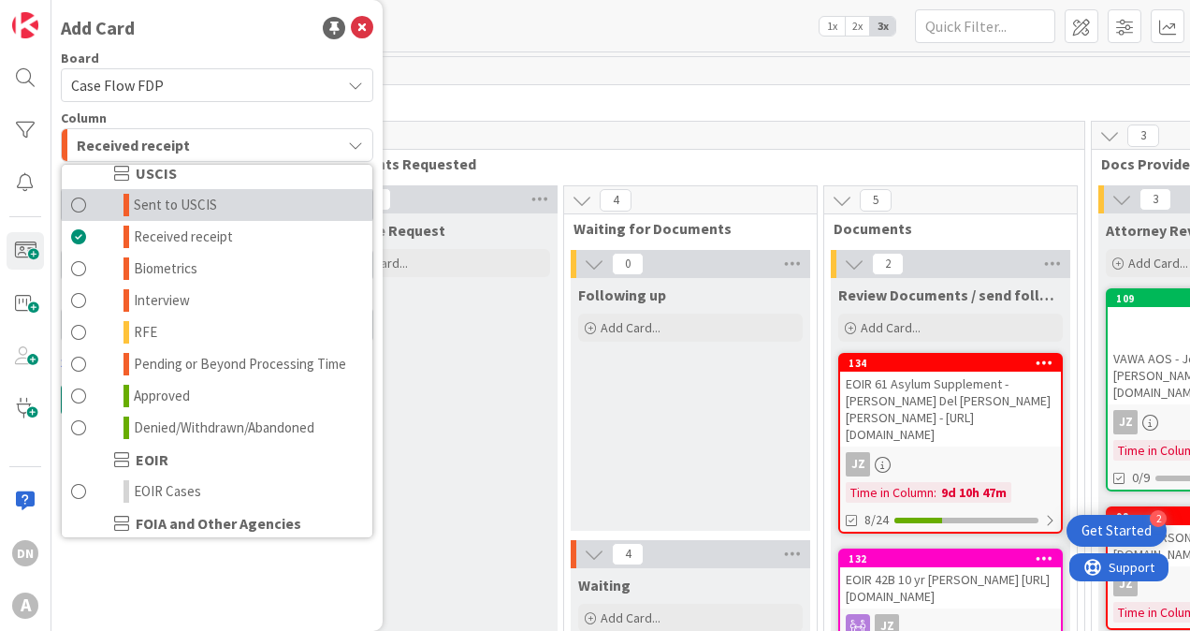
click at [212, 216] on span "Sent to USCIS" at bounding box center [175, 205] width 83 height 22
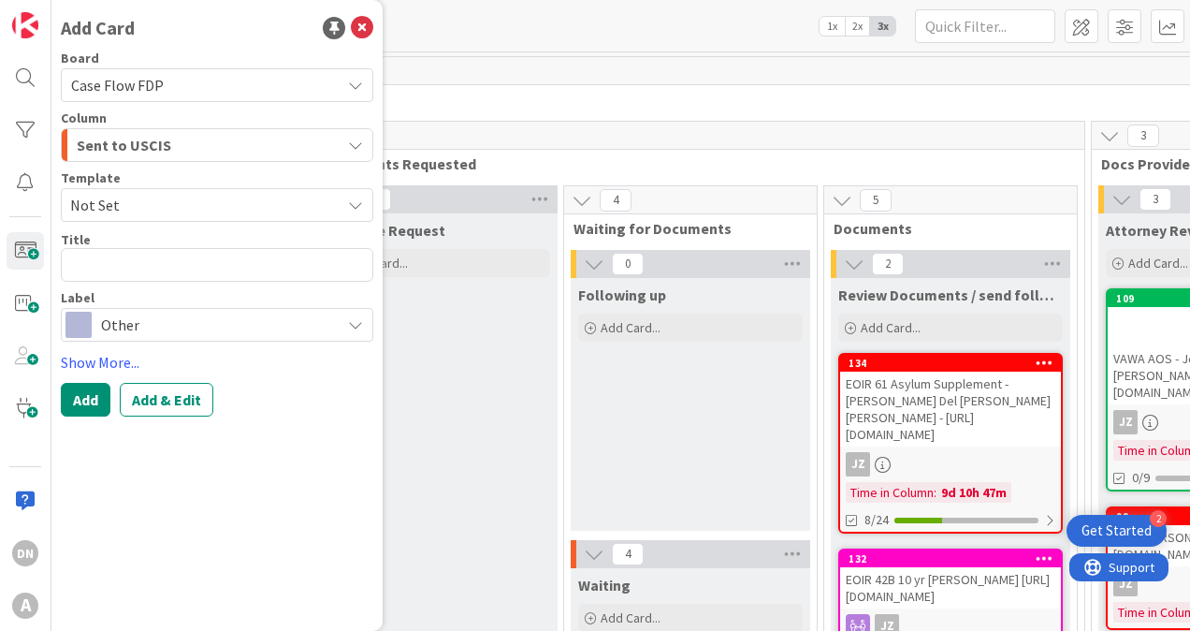
click at [174, 150] on div "Sent to USCIS" at bounding box center [206, 145] width 269 height 30
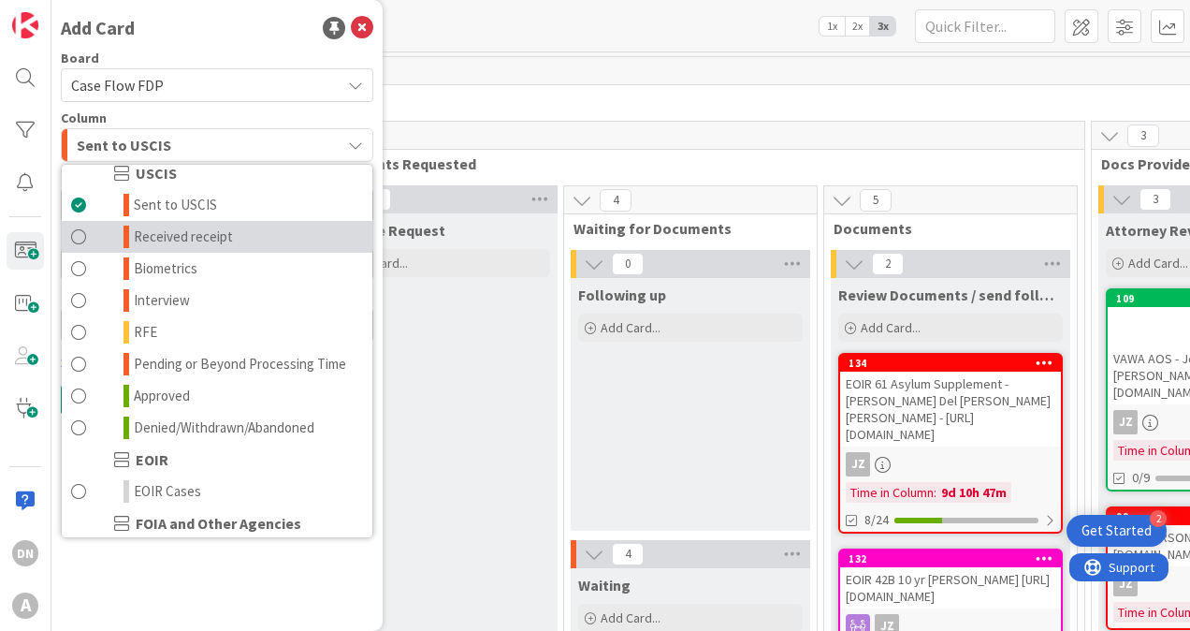
click at [193, 248] on span "Received receipt" at bounding box center [183, 237] width 99 height 22
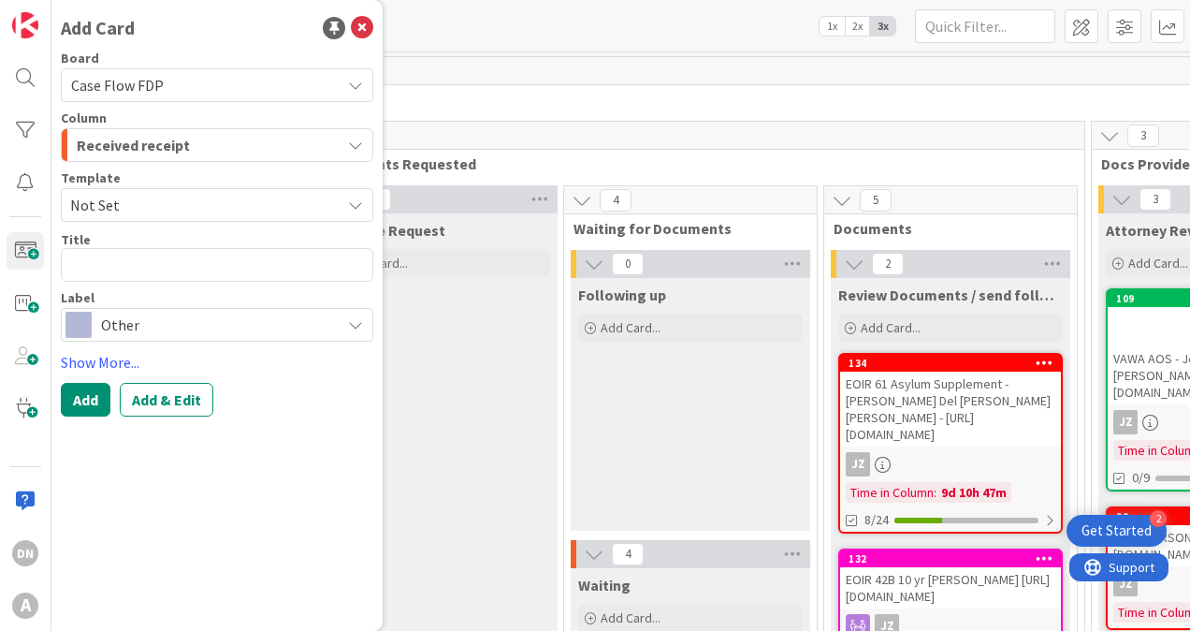
click at [116, 322] on span "Other" at bounding box center [216, 325] width 230 height 26
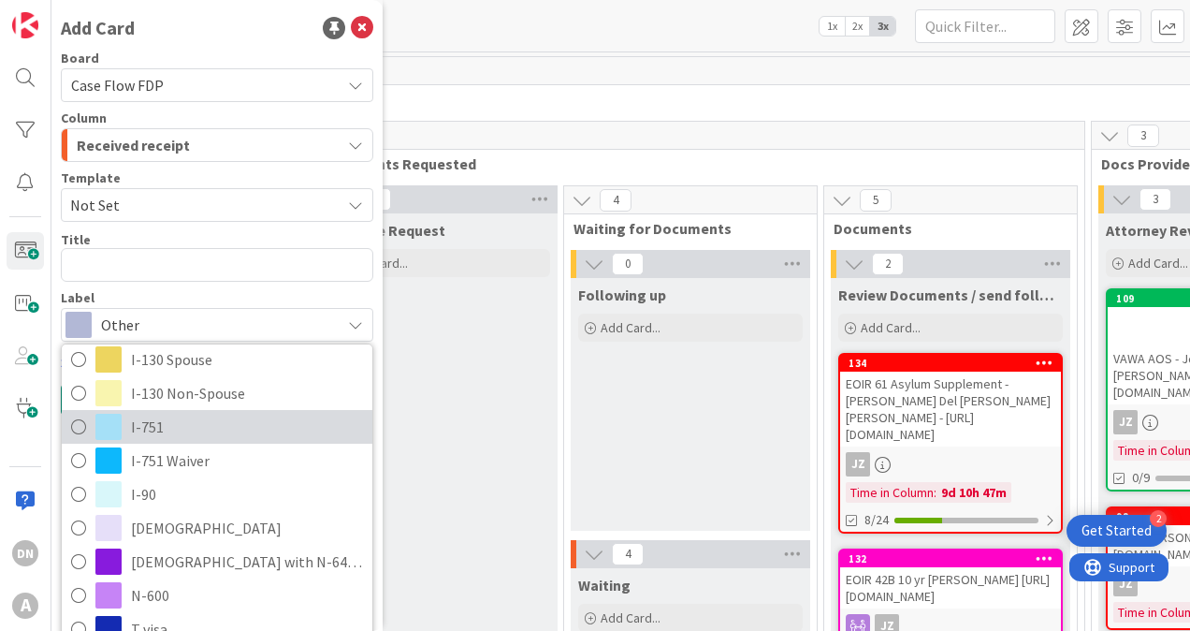
scroll to position [561, 0]
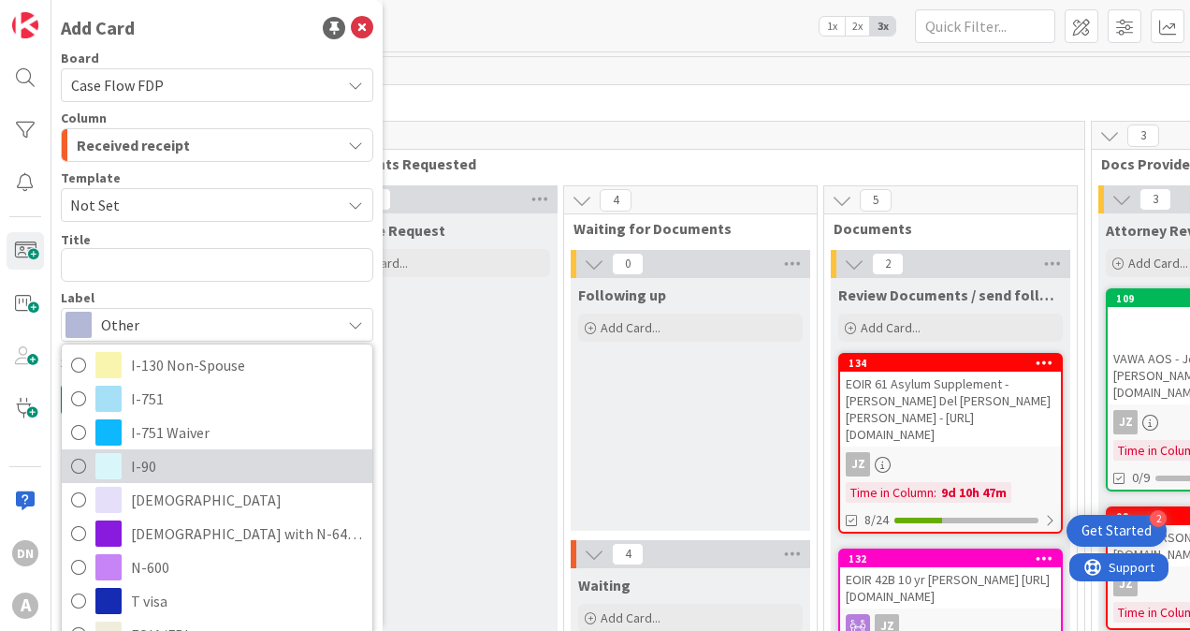
click at [211, 477] on span "I-90" at bounding box center [247, 466] width 232 height 28
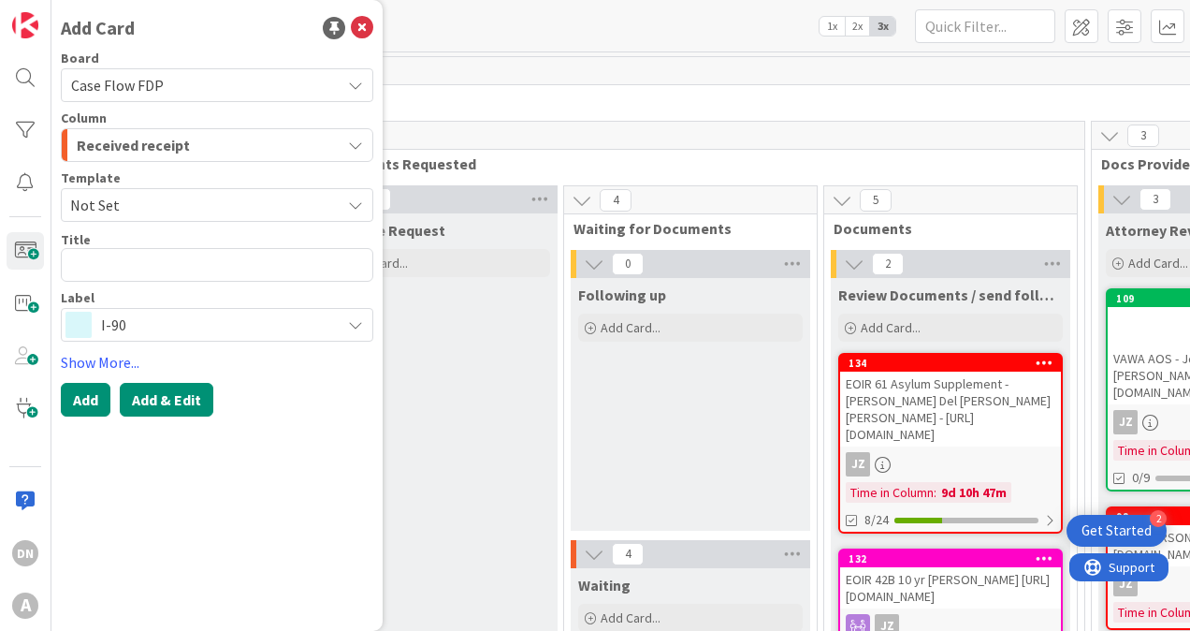
click at [167, 412] on button "Add & Edit" at bounding box center [167, 400] width 94 height 34
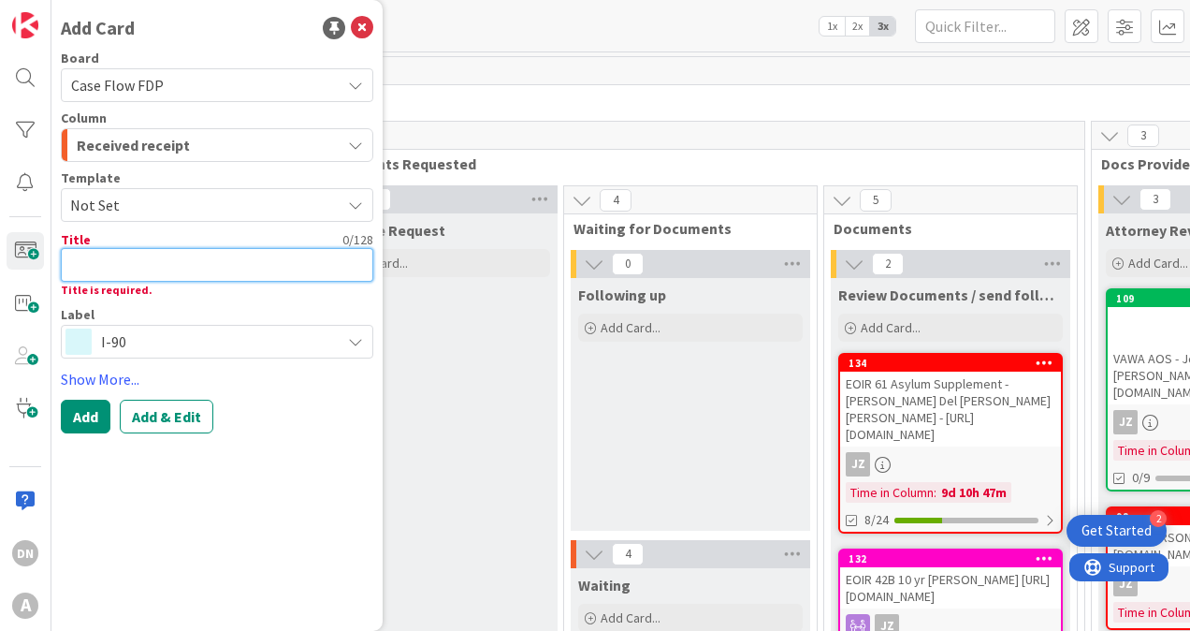
click at [124, 268] on textarea at bounding box center [217, 265] width 313 height 34
type textarea "x"
type textarea "G"
type textarea "x"
type textarea "Ge"
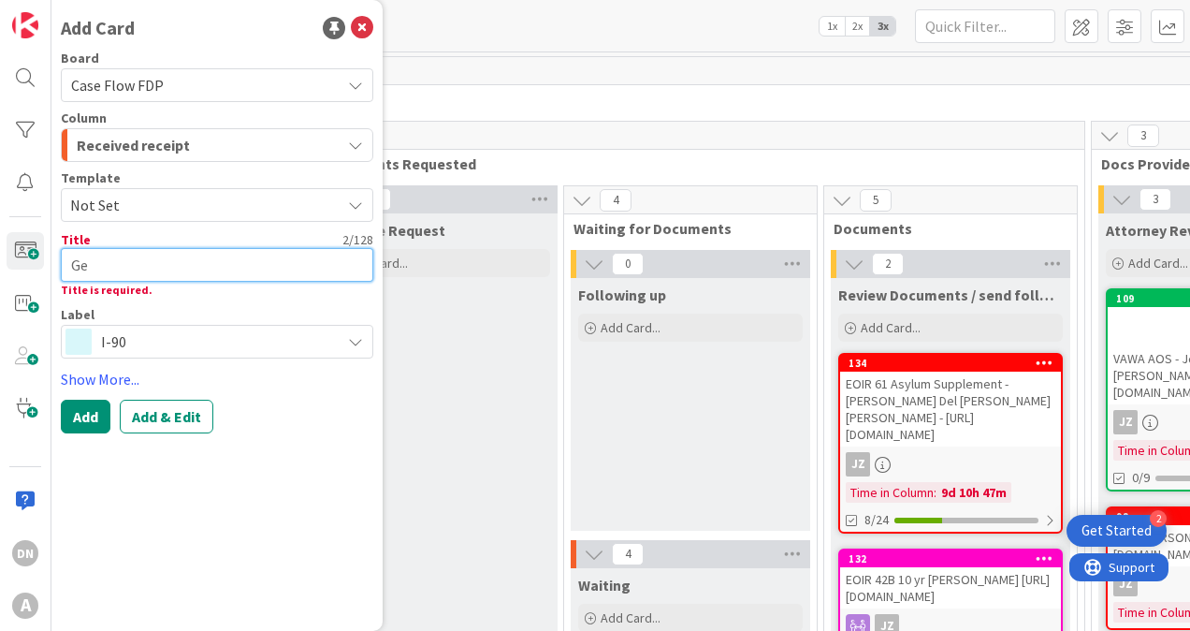
type textarea "x"
type textarea "Gen"
type textarea "x"
type textarea "Genn"
type textarea "x"
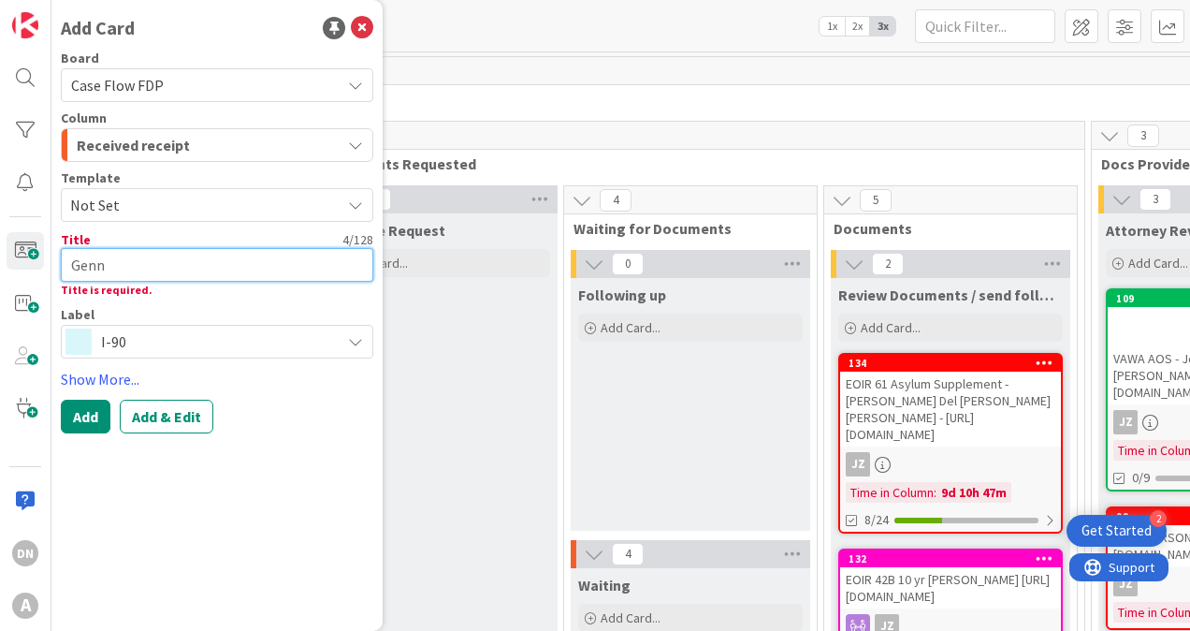
type textarea "Genne"
type textarea "x"
type textarea "Gennel"
type textarea "x"
type textarea "Gennell"
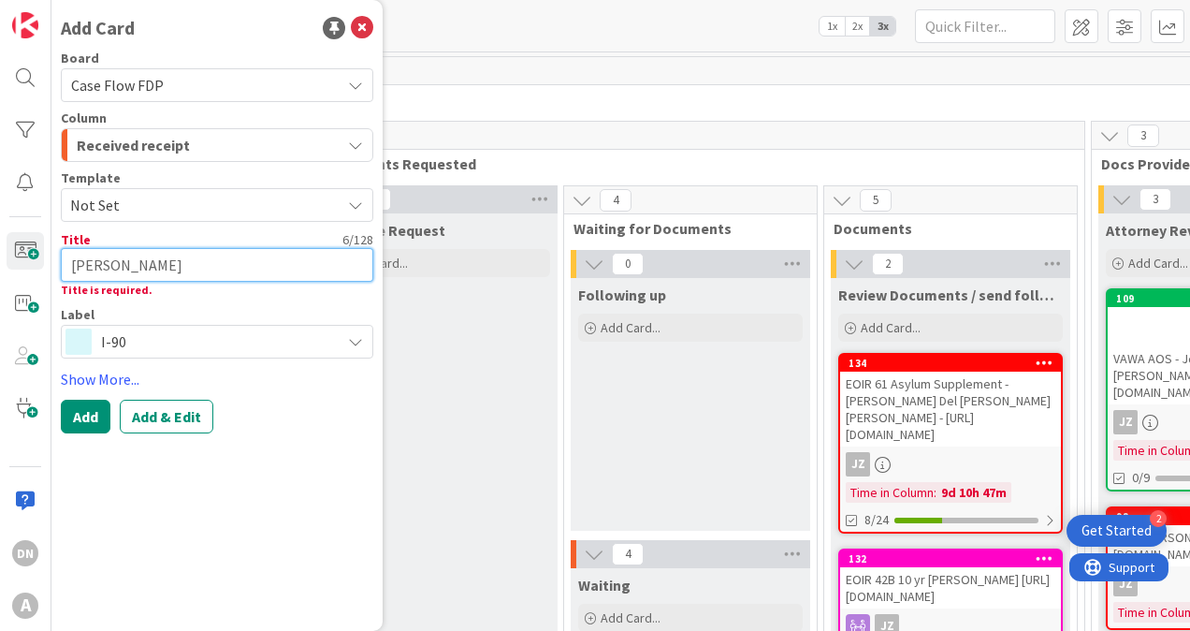
type textarea "x"
type textarea "Gennelle"
type textarea "x"
type textarea "Gennelle"
type textarea "x"
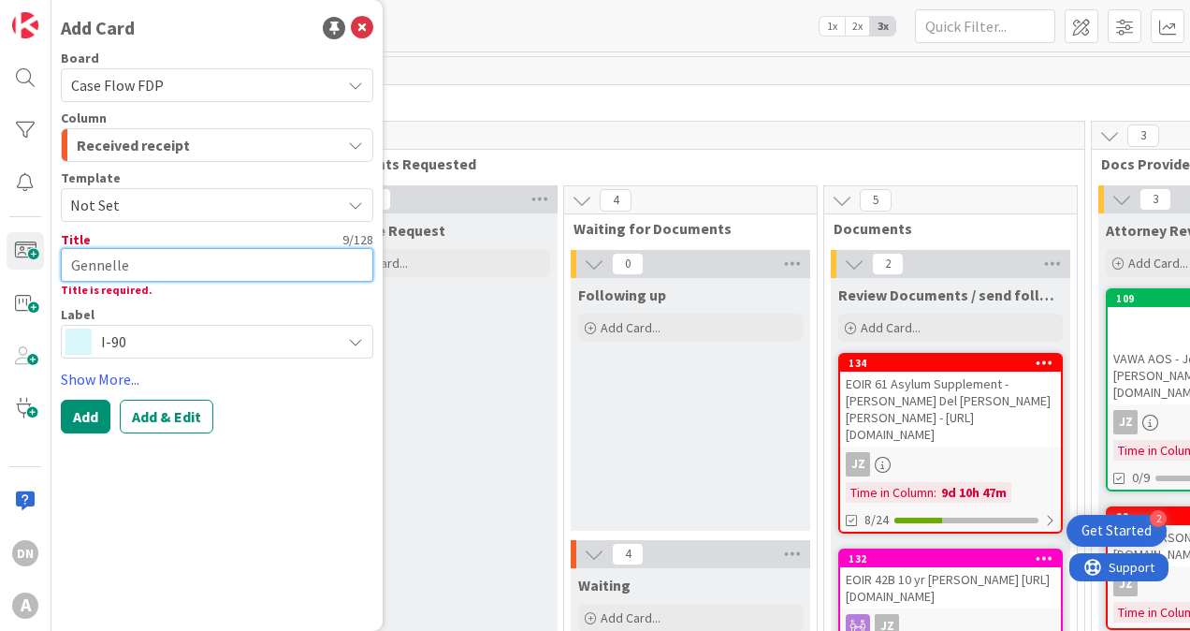
type textarea "Gennelle M"
type textarea "x"
type textarea "Gennelle Ma"
type textarea "x"
type textarea "Gennelle Mar"
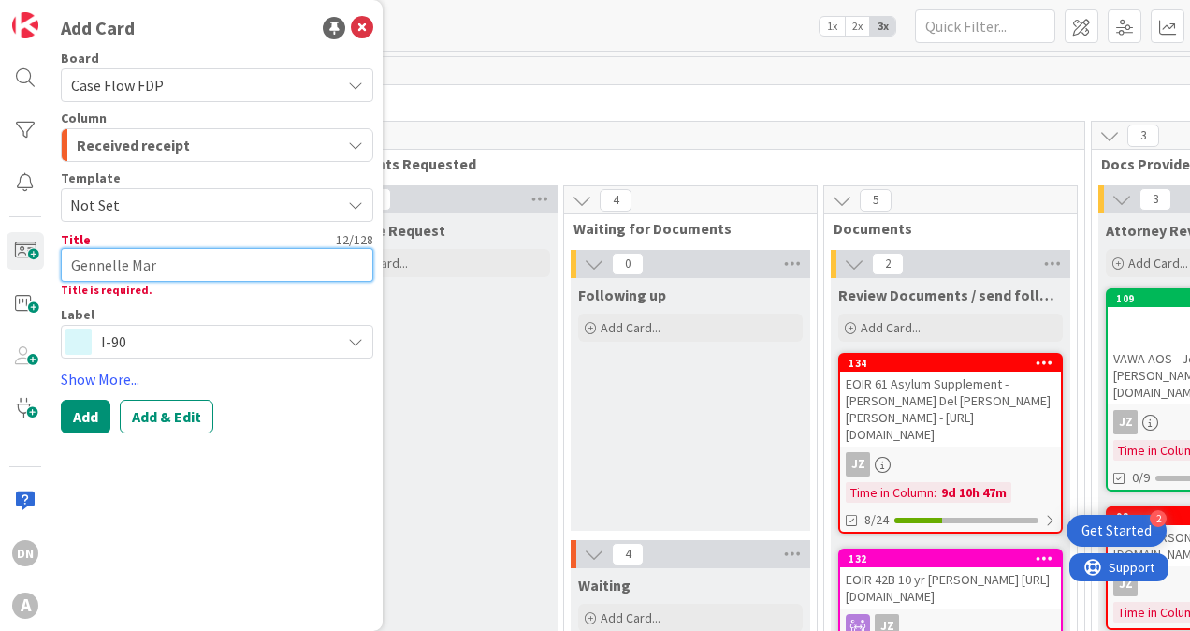
type textarea "x"
type textarea "Gennelle Mari"
type textarea "x"
type textarea "Gennelle Maria"
type textarea "x"
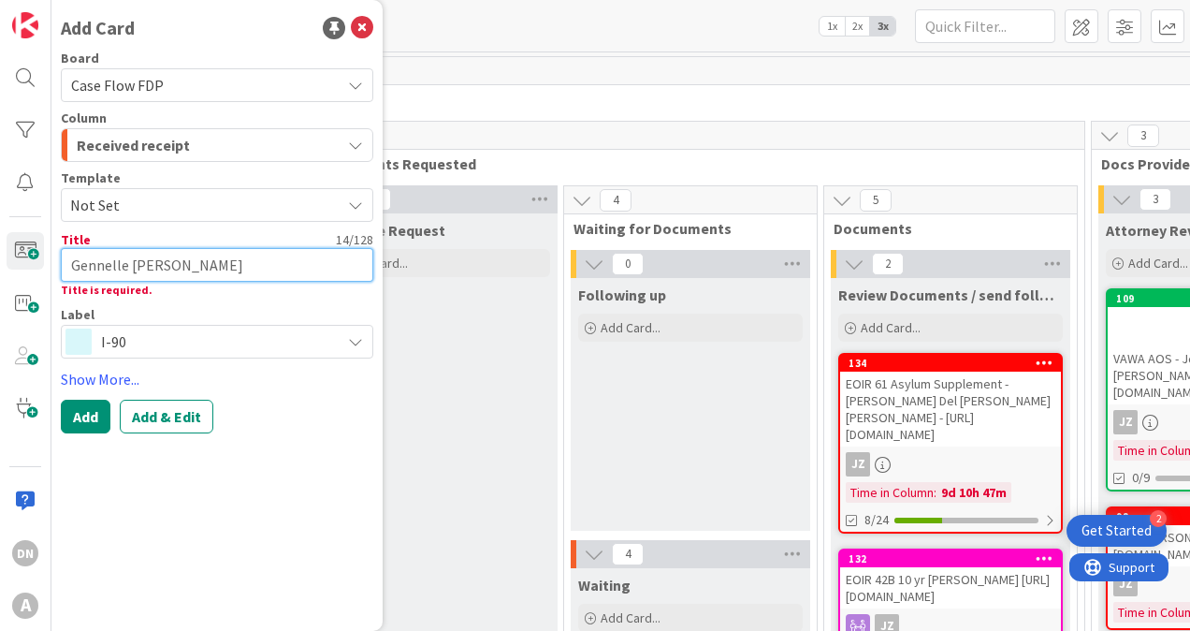
type textarea "Gennelle Maria"
type textarea "x"
type textarea "Gennelle Maria"
type textarea "x"
type textarea "Gennelle Mari"
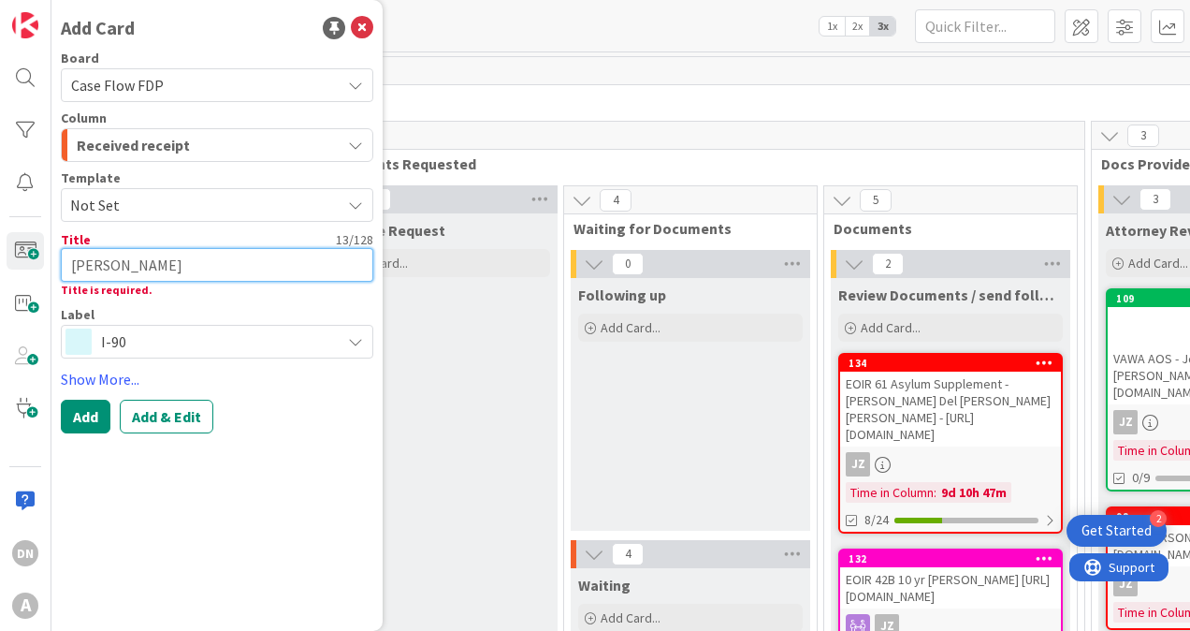
type textarea "x"
type textarea "Gennelle Marie"
type textarea "x"
type textarea "Gennelle Marie"
type textarea "x"
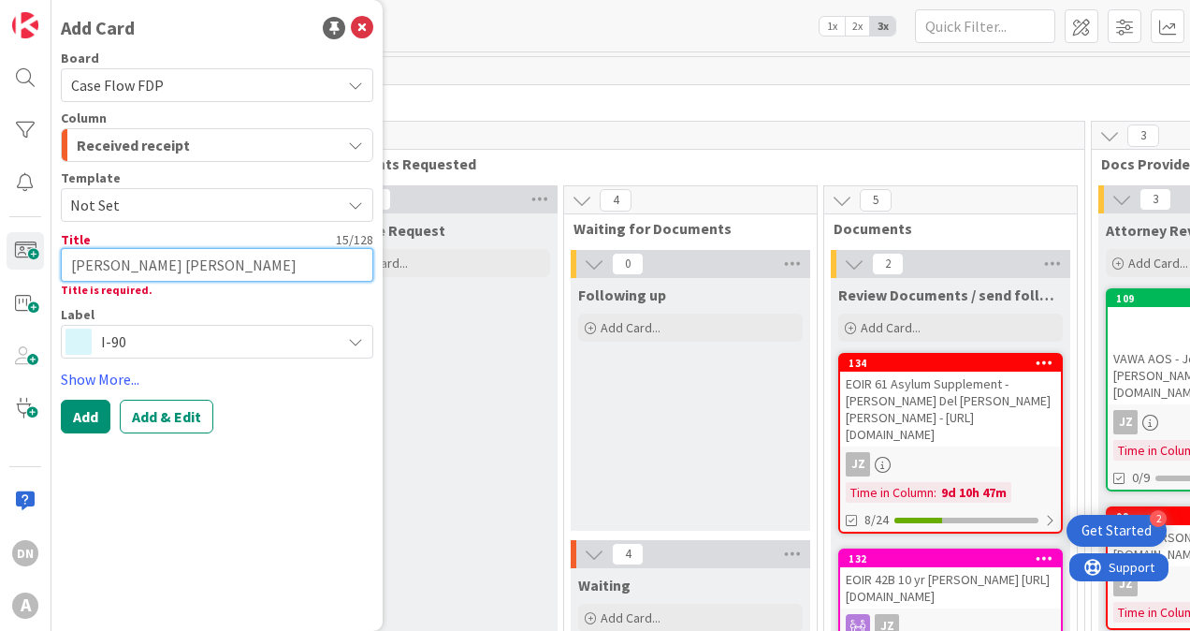
type textarea "Gennelle Marie S"
type textarea "x"
type textarea "Gennelle Marie ST"
type textarea "x"
type textarea "Gennelle Marie ST"
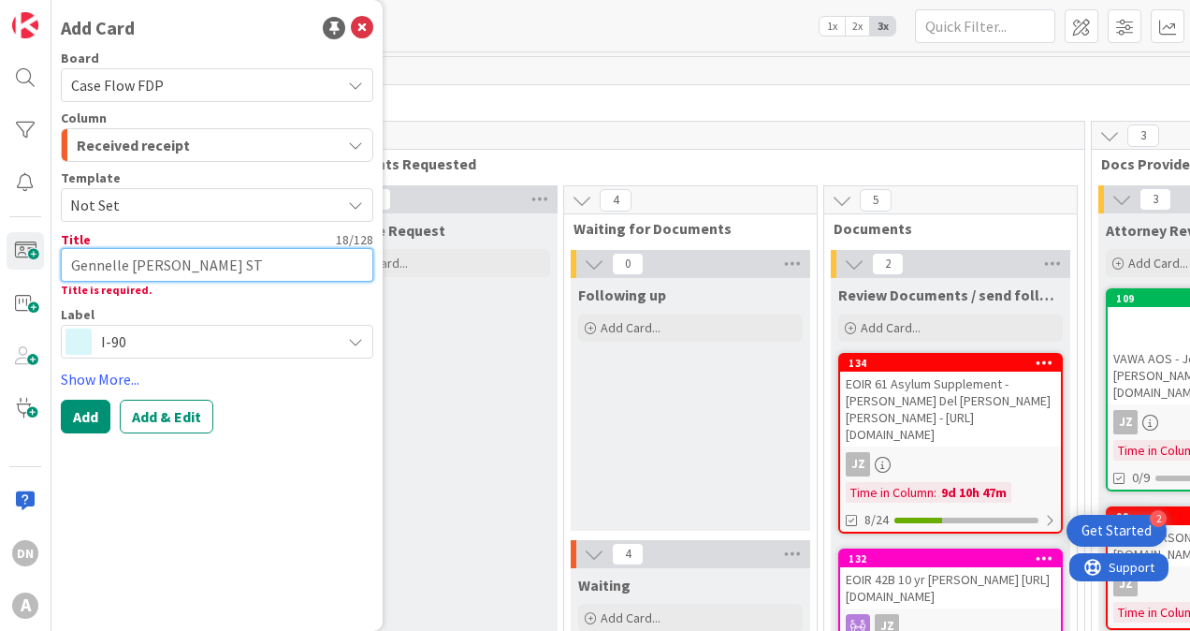
type textarea "x"
type textarea "Gennelle Marie ST"
type textarea "x"
type textarea "Gennelle Marie S"
type textarea "x"
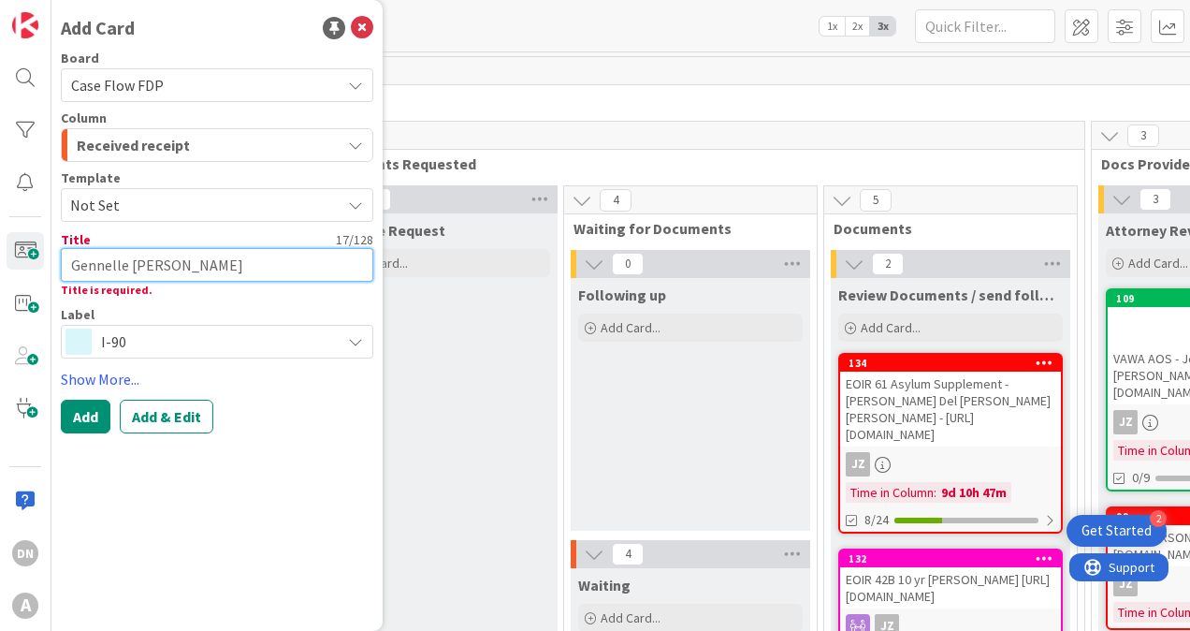
type textarea "Gennelle Marie ST"
type textarea "x"
type textarea "Gennelle Marie ST"
type textarea "x"
type textarea "Gennelle Marie ST"
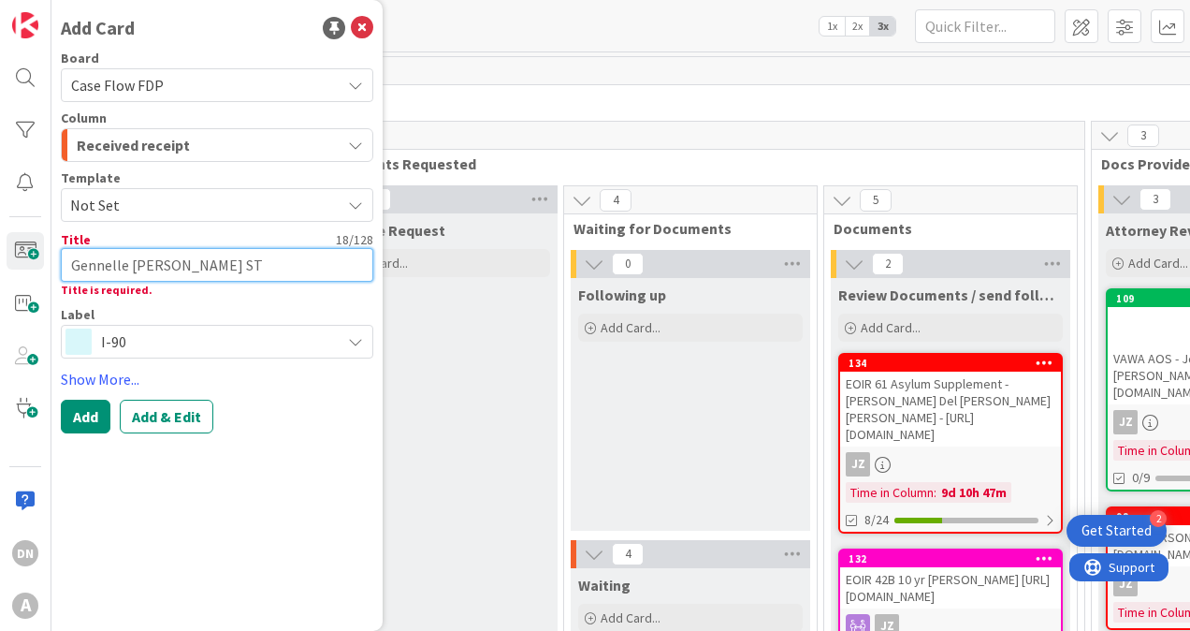
type textarea "x"
type textarea "Gennelle Marie S"
type textarea "x"
type textarea "Gennelle Marie St"
type textarea "x"
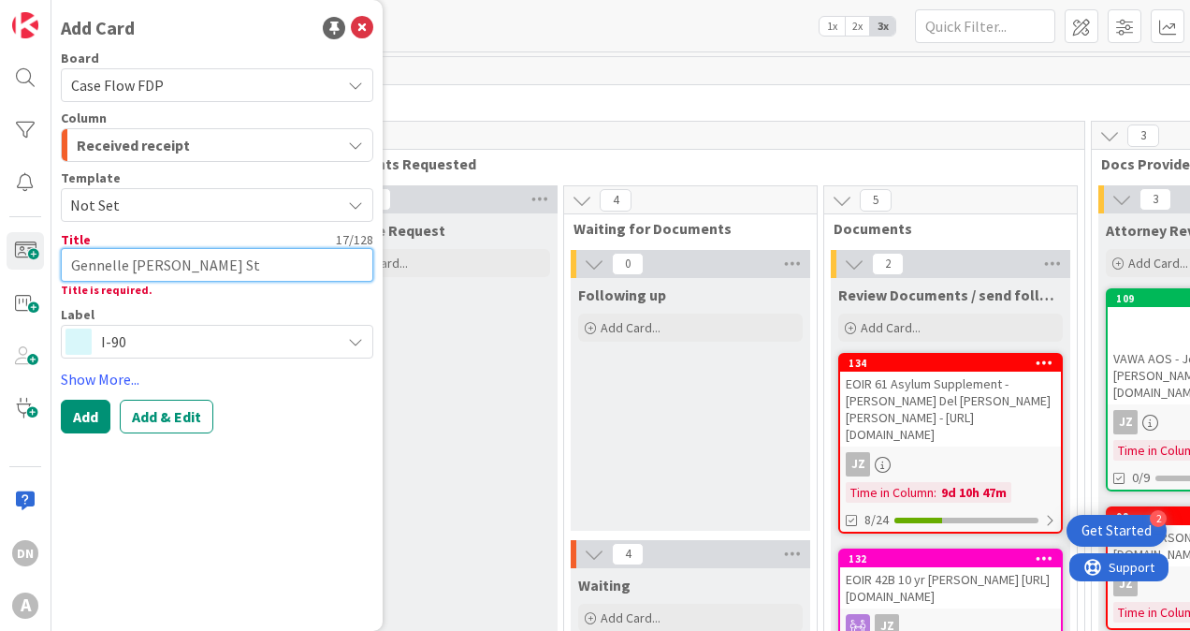
type textarea "Gennelle Marie St"
type textarea "x"
type textarea "Gennelle Marie St G"
type textarea "x"
type textarea "Gennelle Marie St Ge"
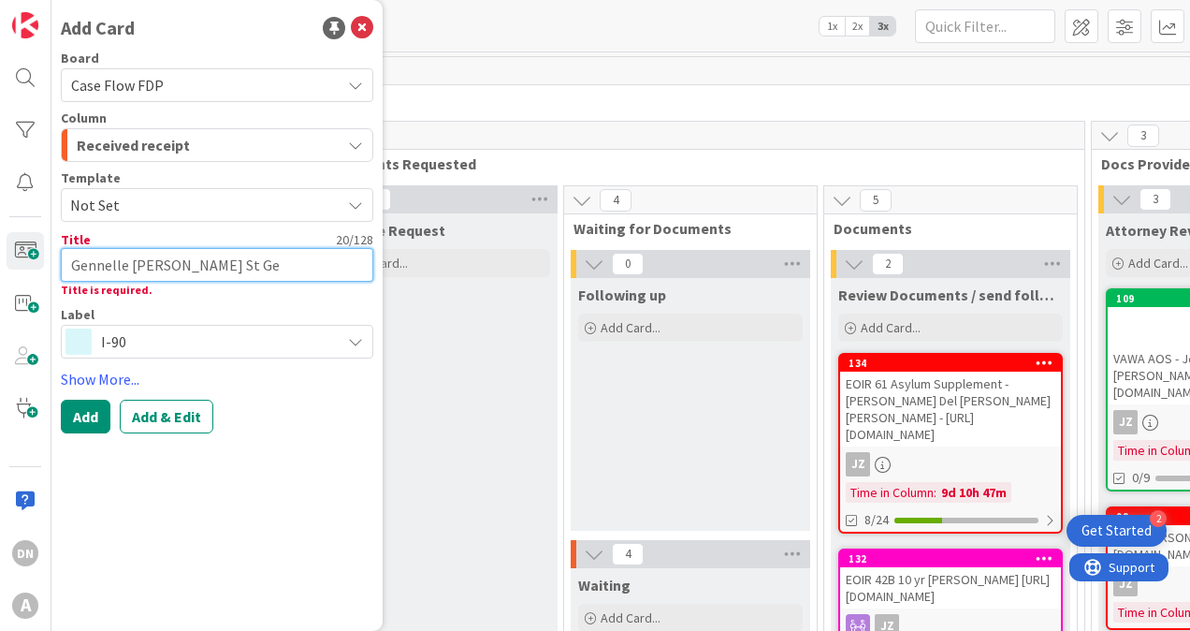
type textarea "x"
type textarea "Gennelle Marie St Ger"
type textarea "x"
type textarea "Gennelle Marie St Gero"
type textarea "x"
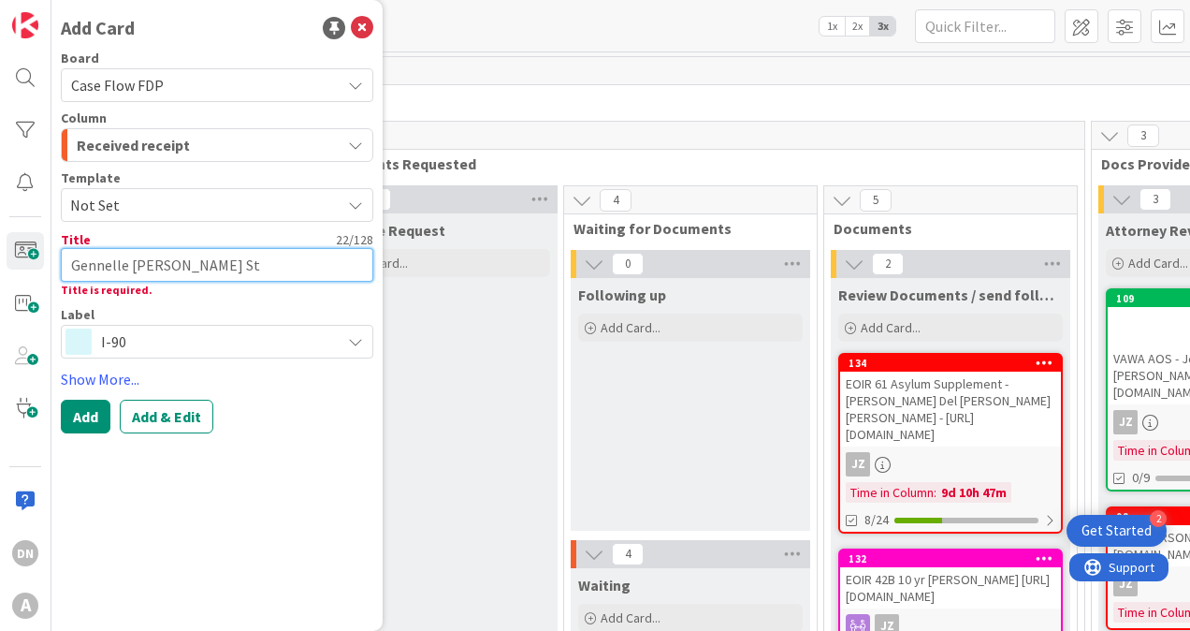
type textarea "Gennelle Marie St Ger"
type textarea "x"
type textarea "Gennelle Marie St Ge"
type textarea "x"
type textarea "Gennelle Marie St Geo"
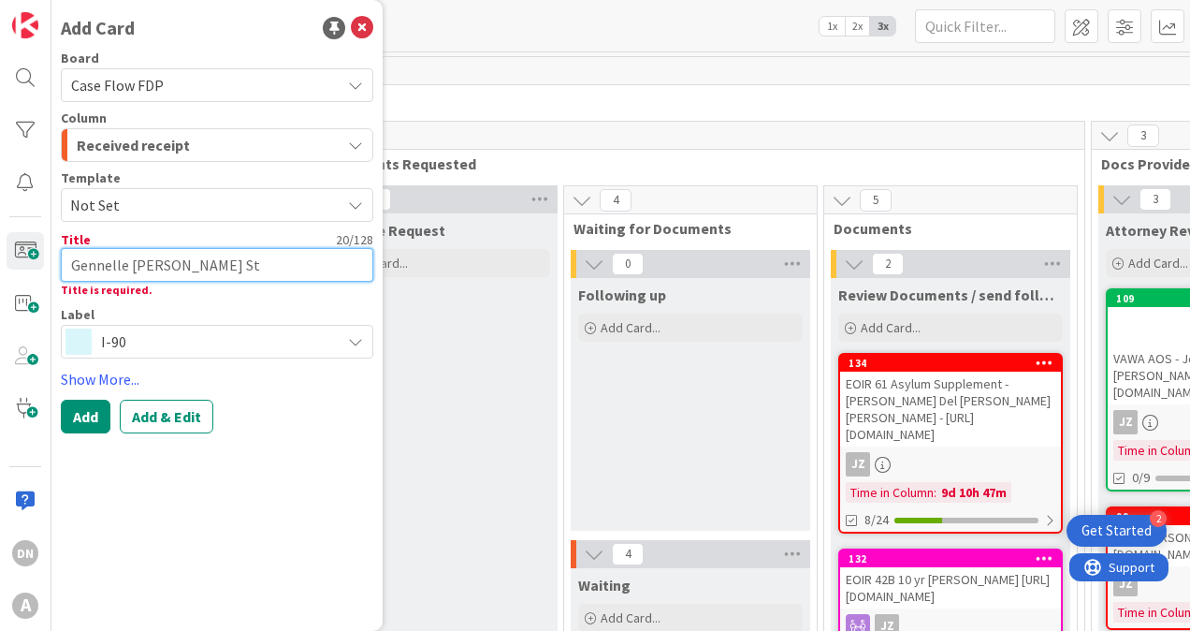
type textarea "x"
type textarea "Gennelle Marie St Geor"
type textarea "x"
type textarea "Gennelle Marie St Georg"
type textarea "x"
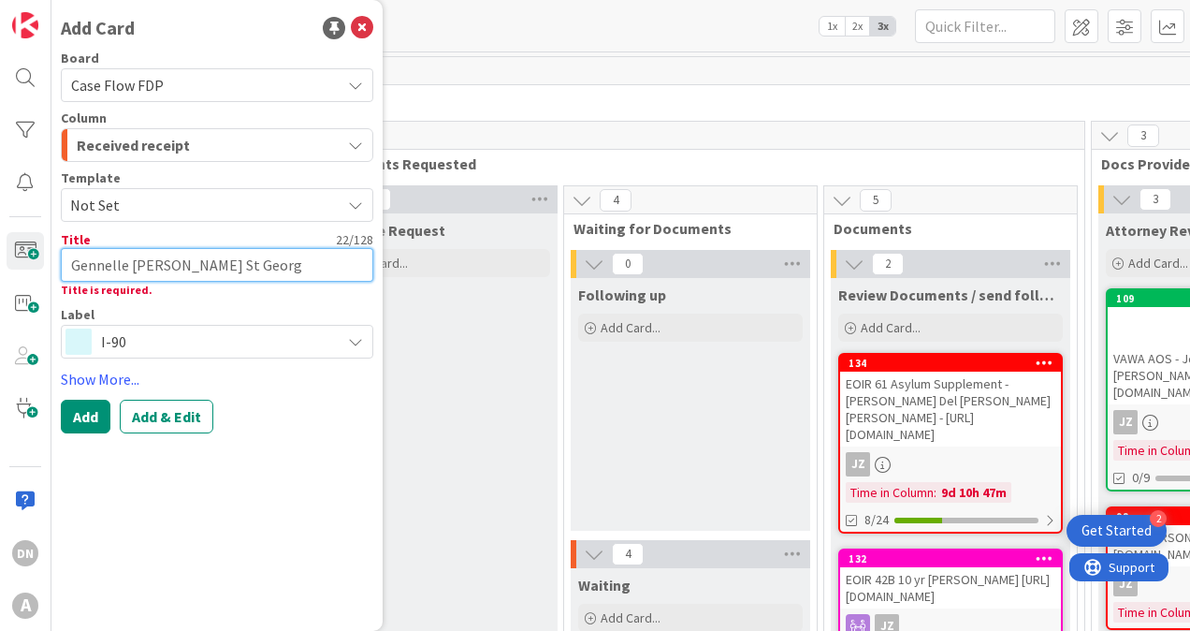
type textarea "Gennelle Marie St George"
type textarea "x"
type textarea "Gennelle Marie St George"
click at [273, 268] on textarea "Gennelle Marie St George" at bounding box center [217, 265] width 313 height 34
paste textarea "https://fiac.legalserver.org/matter/dynamic_profile/edit/697443?identifier=main…"
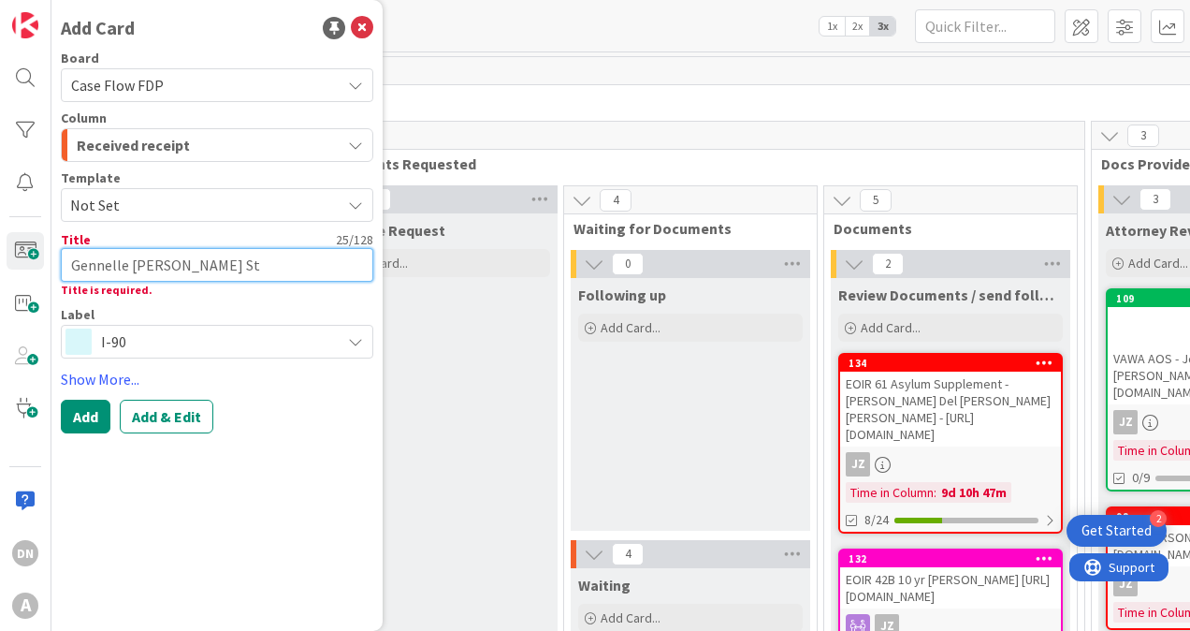
type textarea "x"
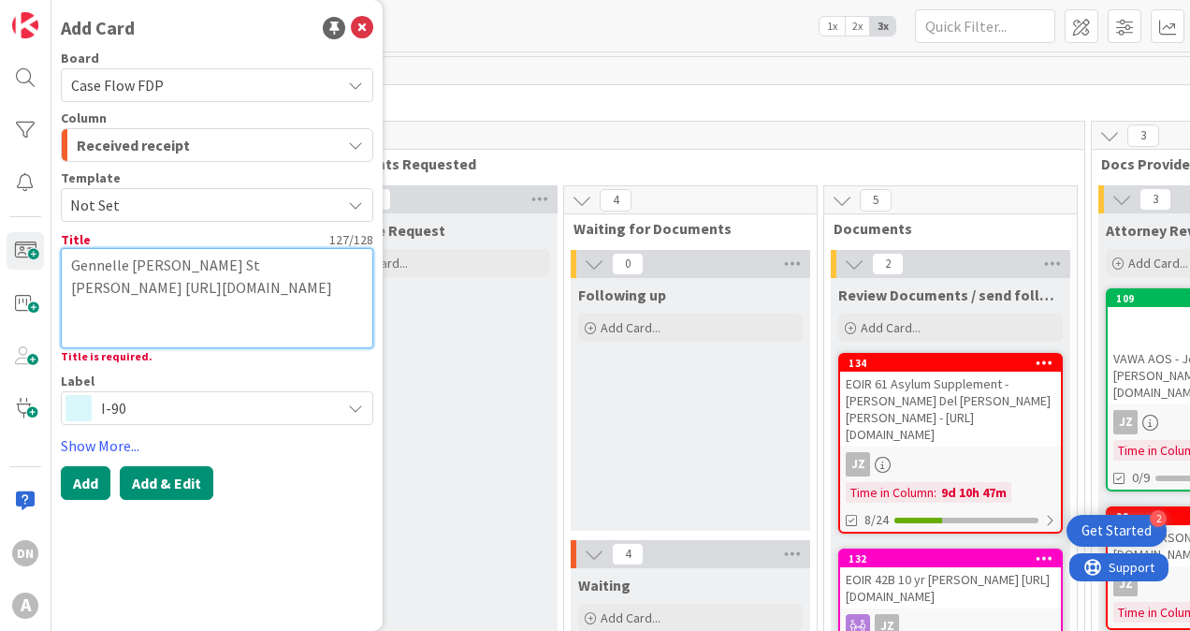
type textarea "Gennelle [PERSON_NAME] St [PERSON_NAME] [URL][DOMAIN_NAME]"
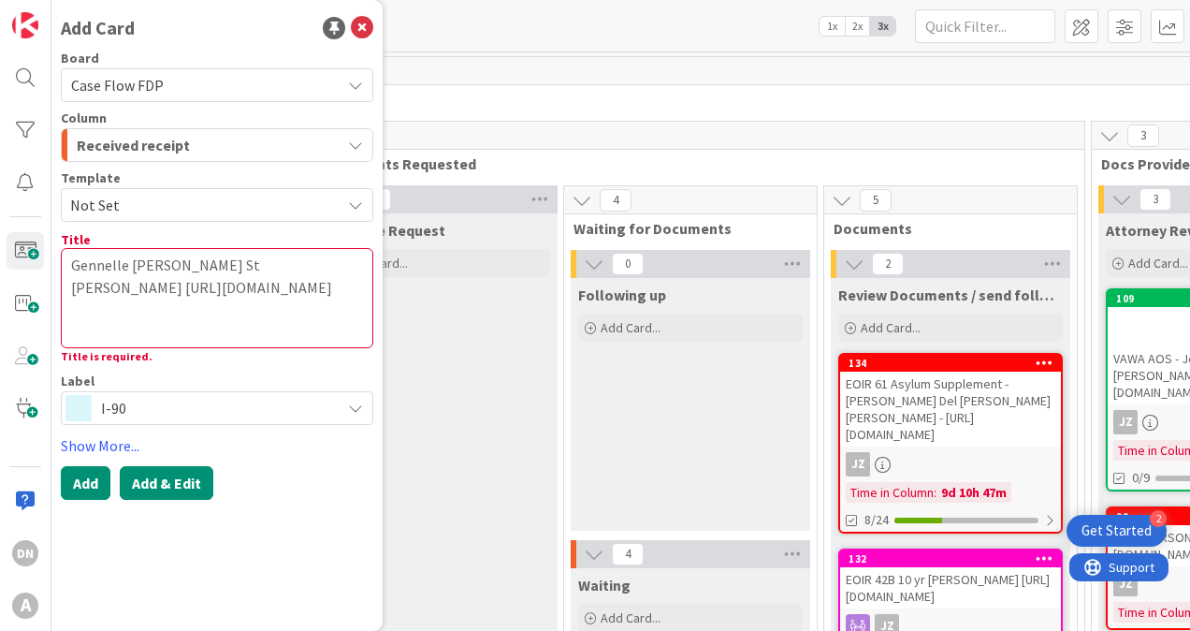
click at [172, 488] on button "Add & Edit" at bounding box center [167, 483] width 94 height 34
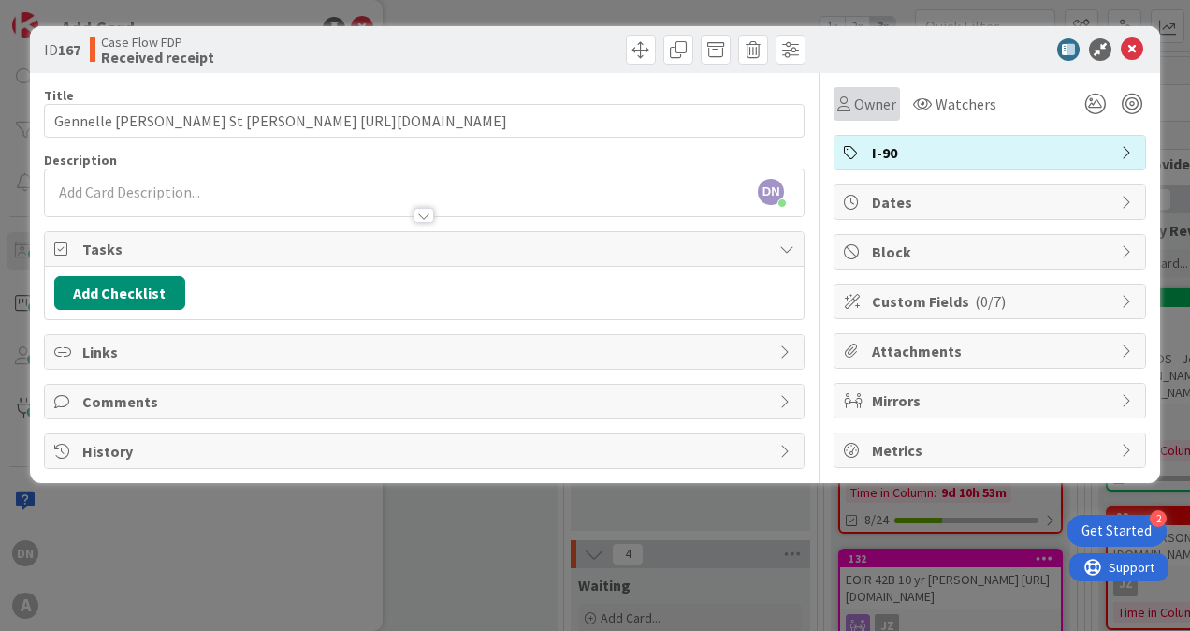
click at [880, 99] on span "Owner" at bounding box center [875, 104] width 42 height 22
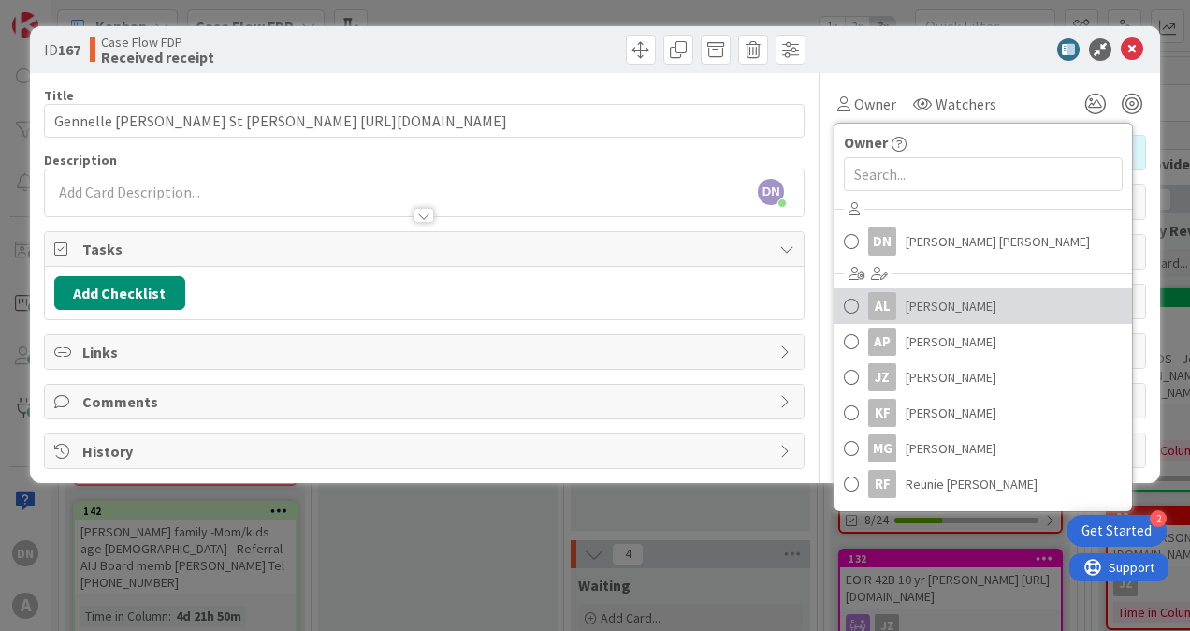
click at [841, 309] on link "AL [PERSON_NAME]" at bounding box center [984, 306] width 298 height 36
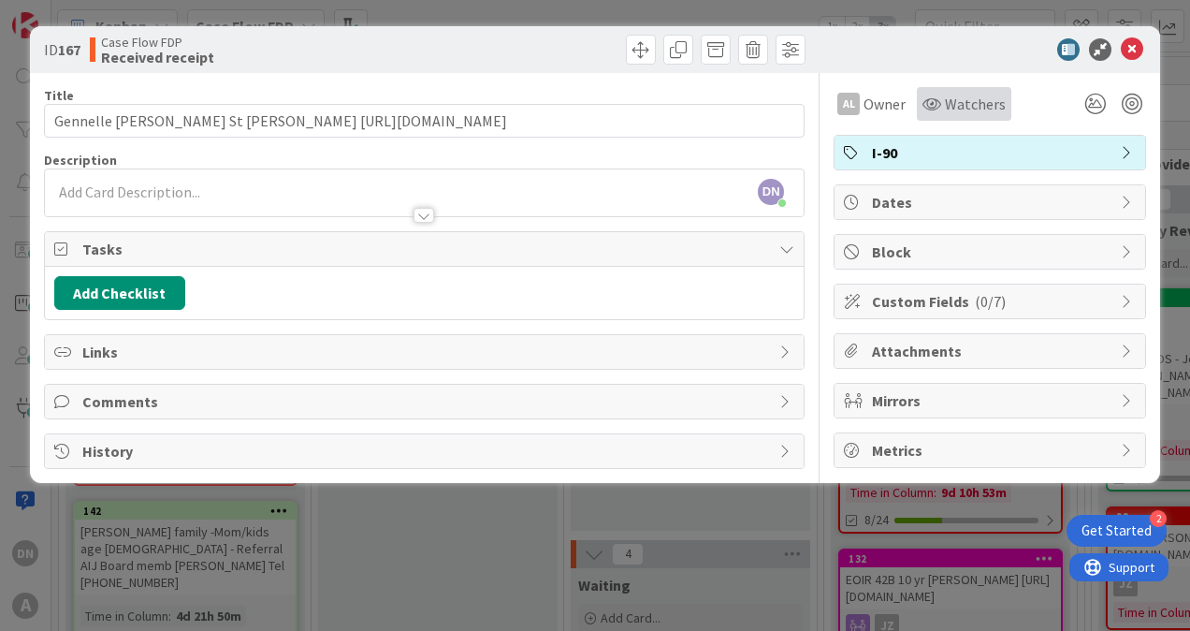
click at [947, 94] on span "Watchers" at bounding box center [975, 104] width 61 height 22
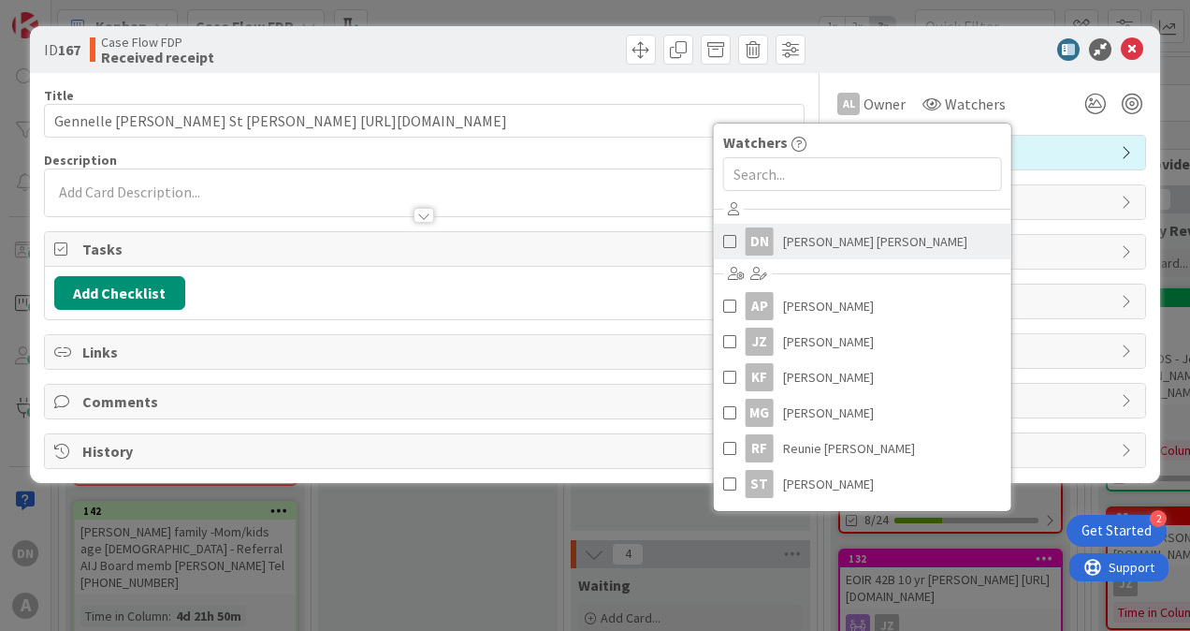
click at [810, 240] on span "[PERSON_NAME] [PERSON_NAME]" at bounding box center [875, 241] width 184 height 28
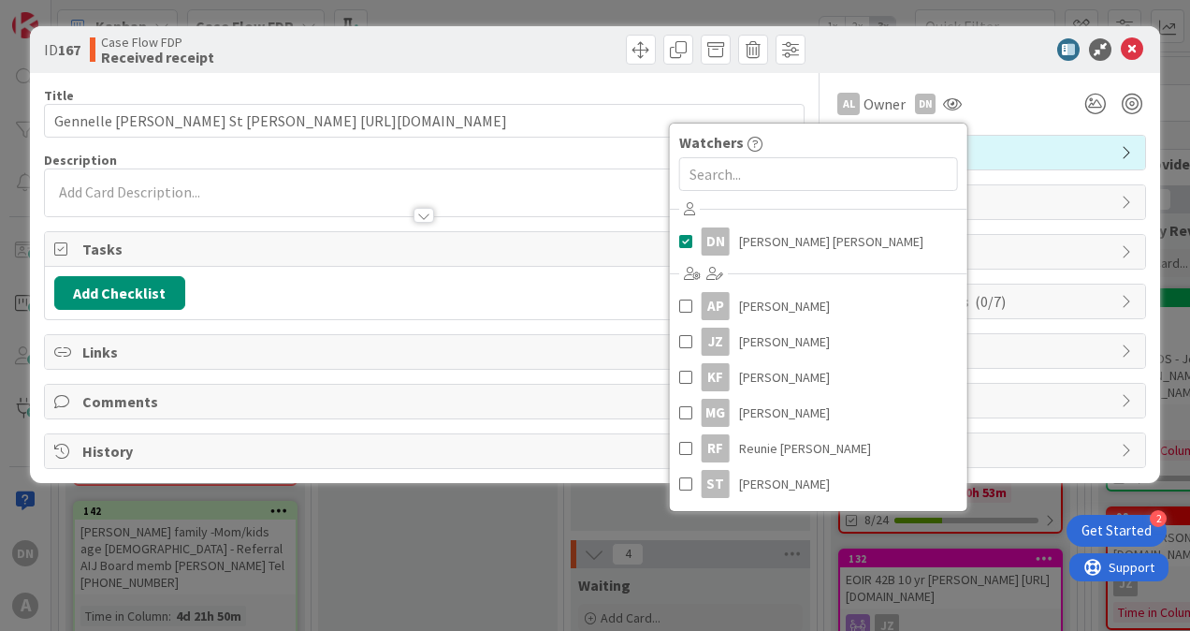
click at [988, 56] on div at bounding box center [980, 49] width 331 height 22
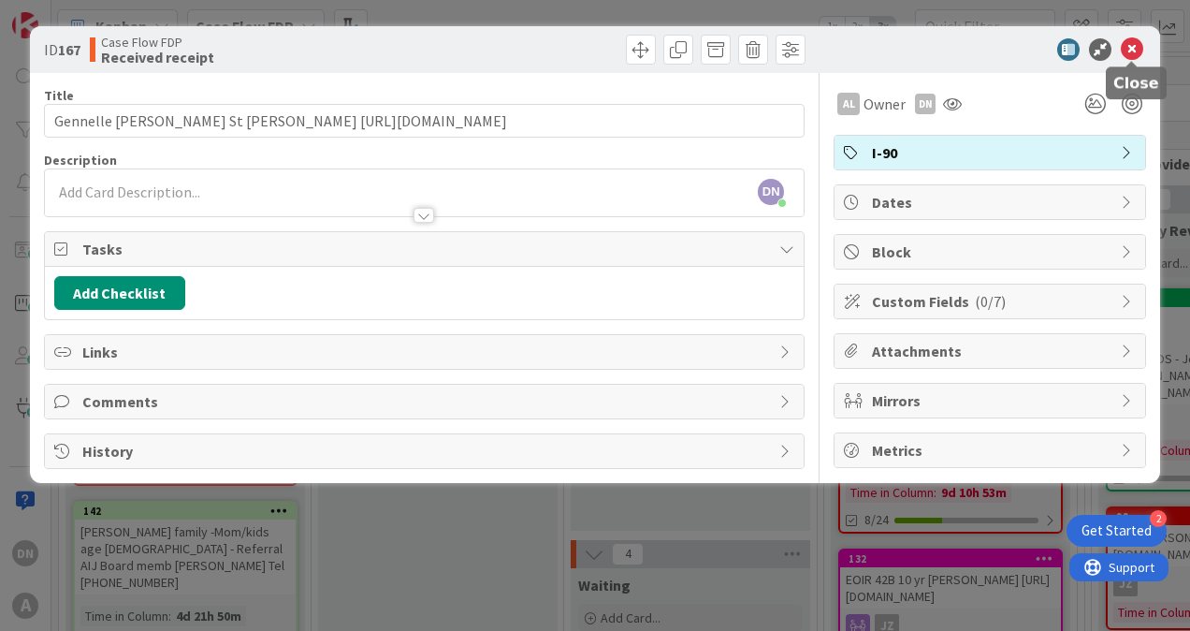
click at [1136, 52] on icon at bounding box center [1132, 49] width 22 height 22
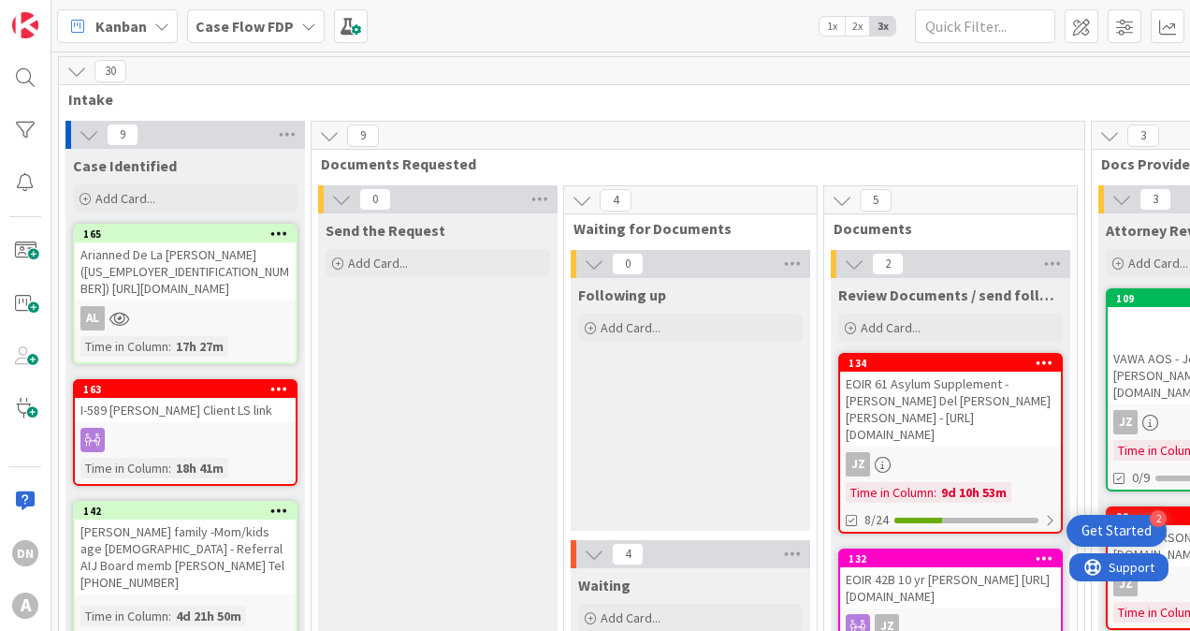
click at [290, 21] on div "Case Flow FDP" at bounding box center [256, 26] width 138 height 34
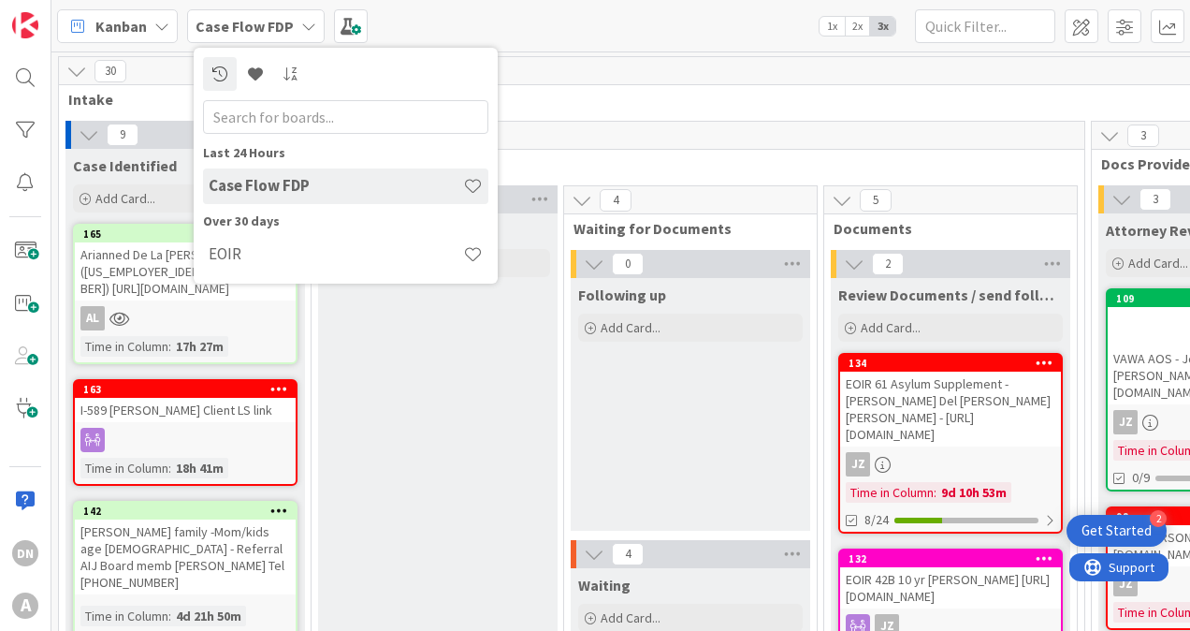
click at [280, 180] on h4 "Case Flow FDP" at bounding box center [336, 185] width 255 height 19
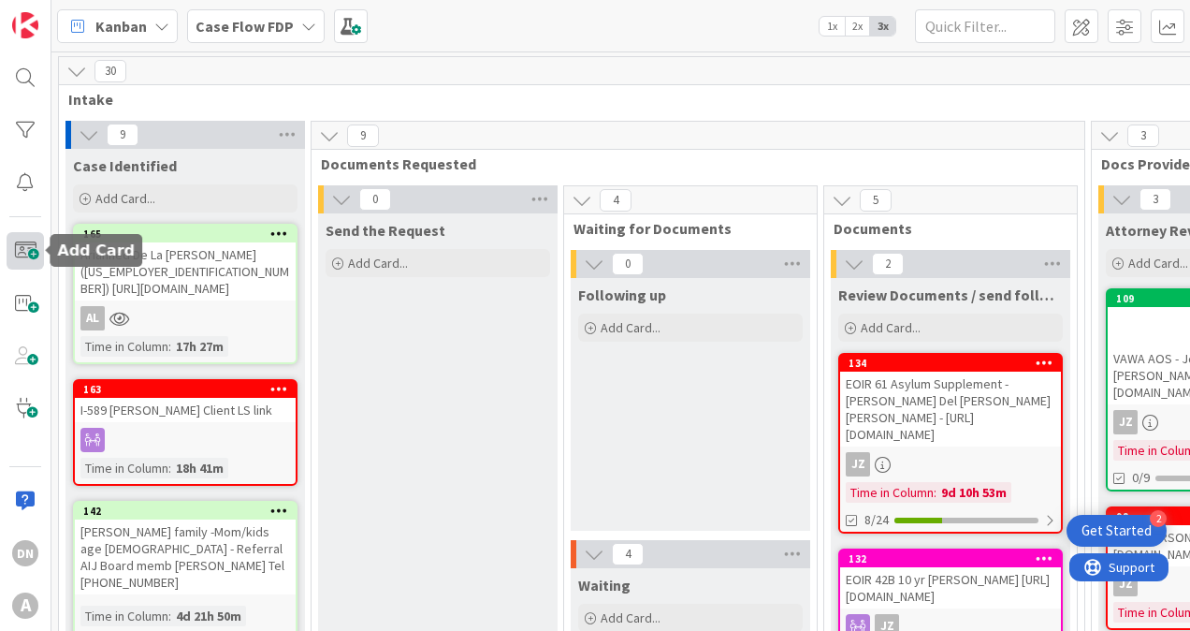
click at [17, 243] on span at bounding box center [25, 250] width 37 height 37
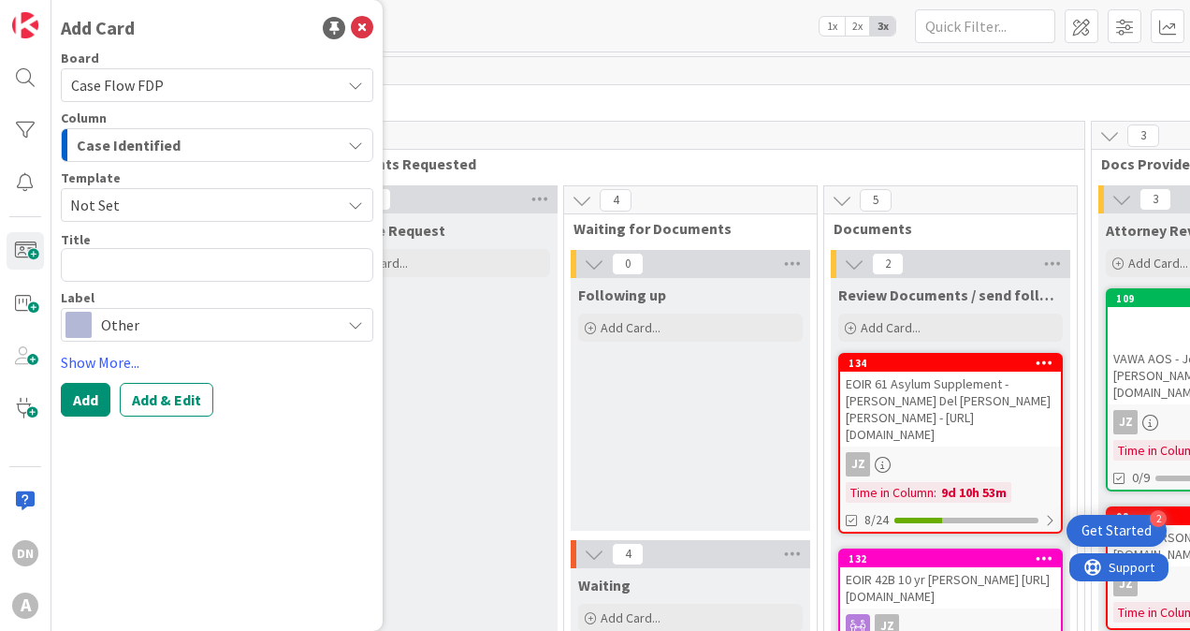
click at [177, 138] on div "Case Identified" at bounding box center [206, 145] width 269 height 30
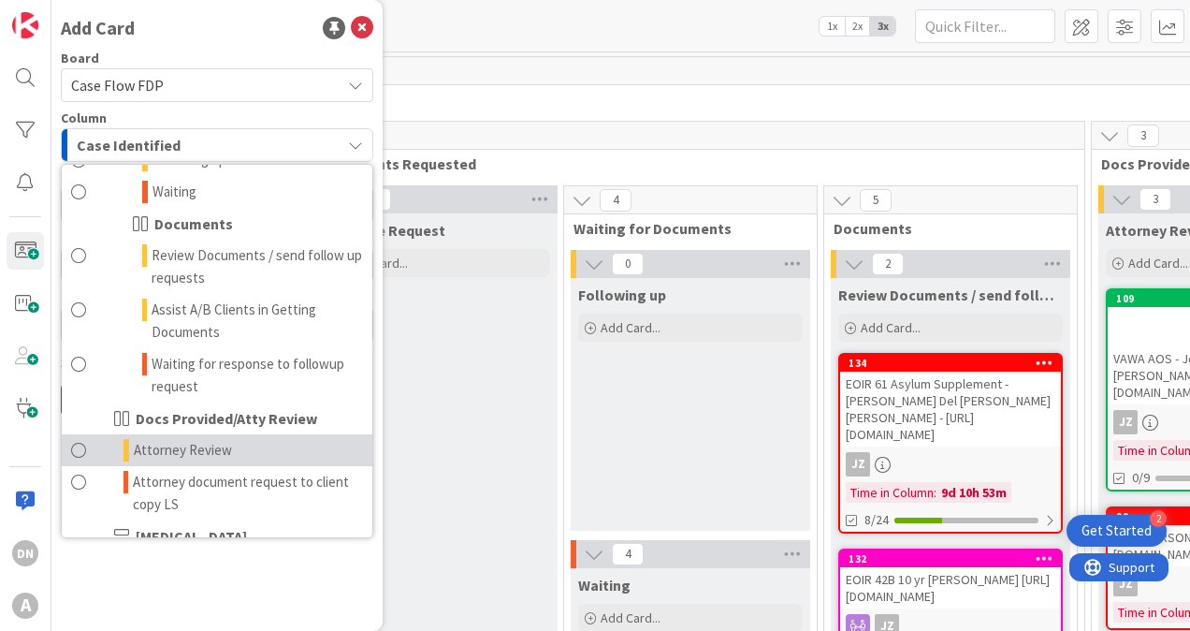
scroll to position [281, 0]
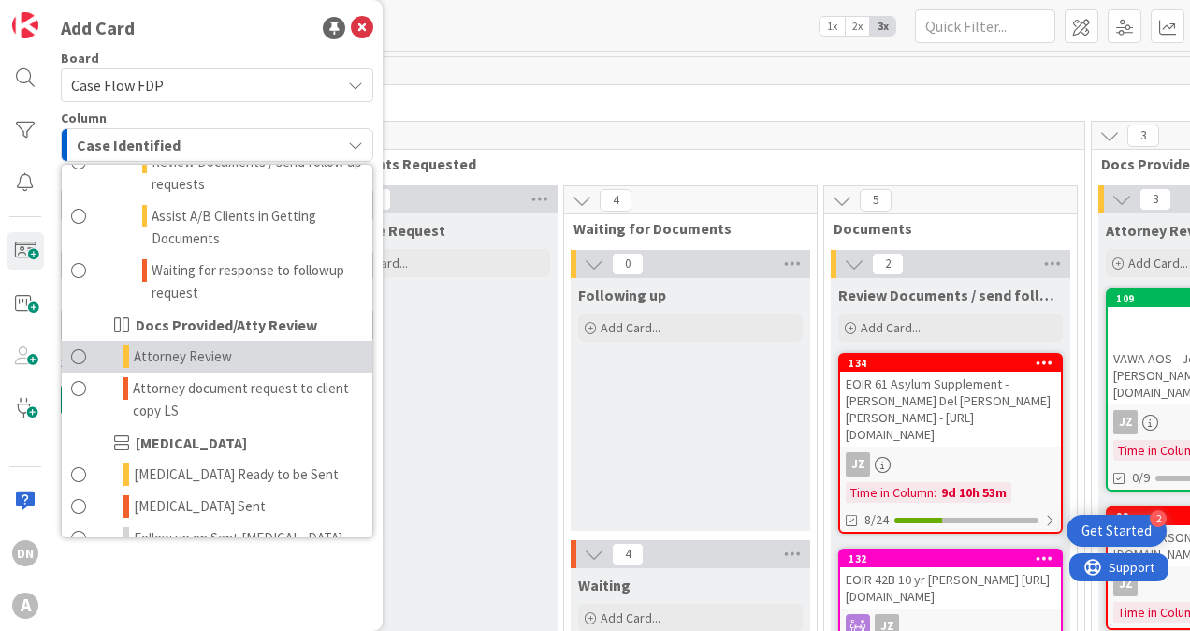
click at [182, 353] on span "Attorney Review" at bounding box center [183, 356] width 98 height 22
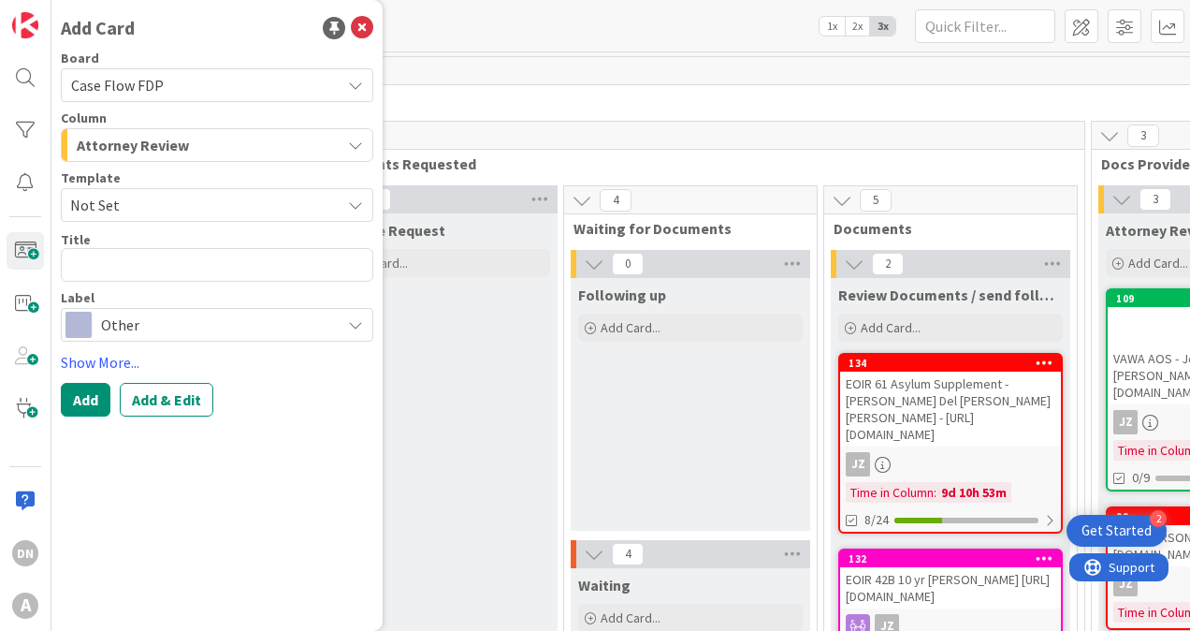
click at [143, 328] on span "Other" at bounding box center [216, 325] width 230 height 26
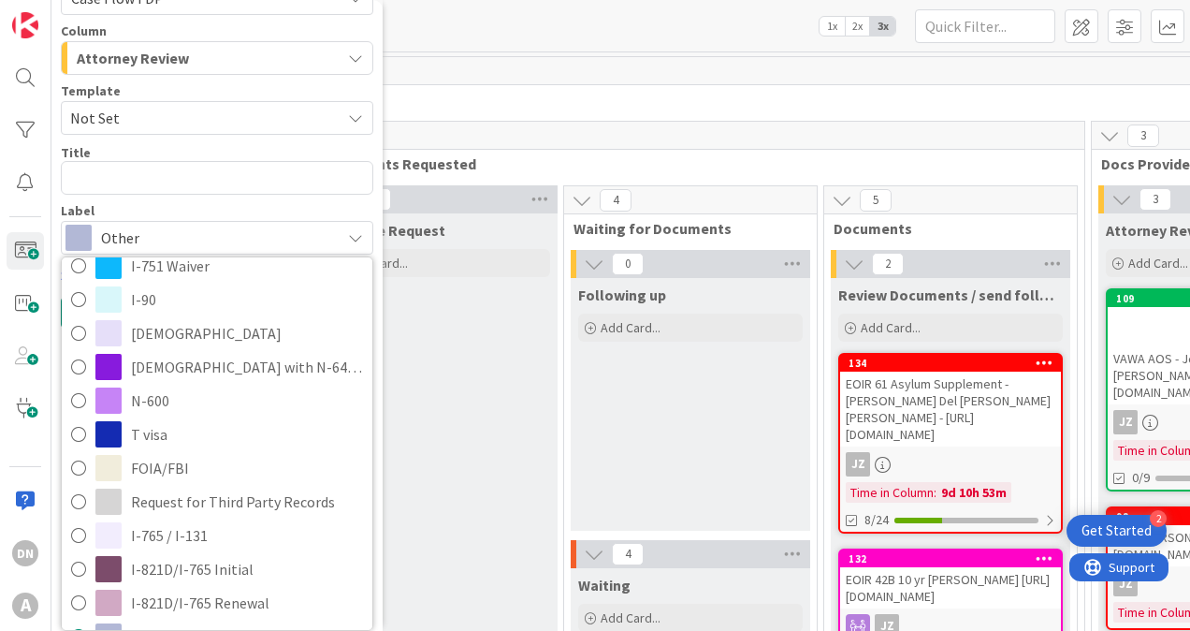
scroll to position [670, 0]
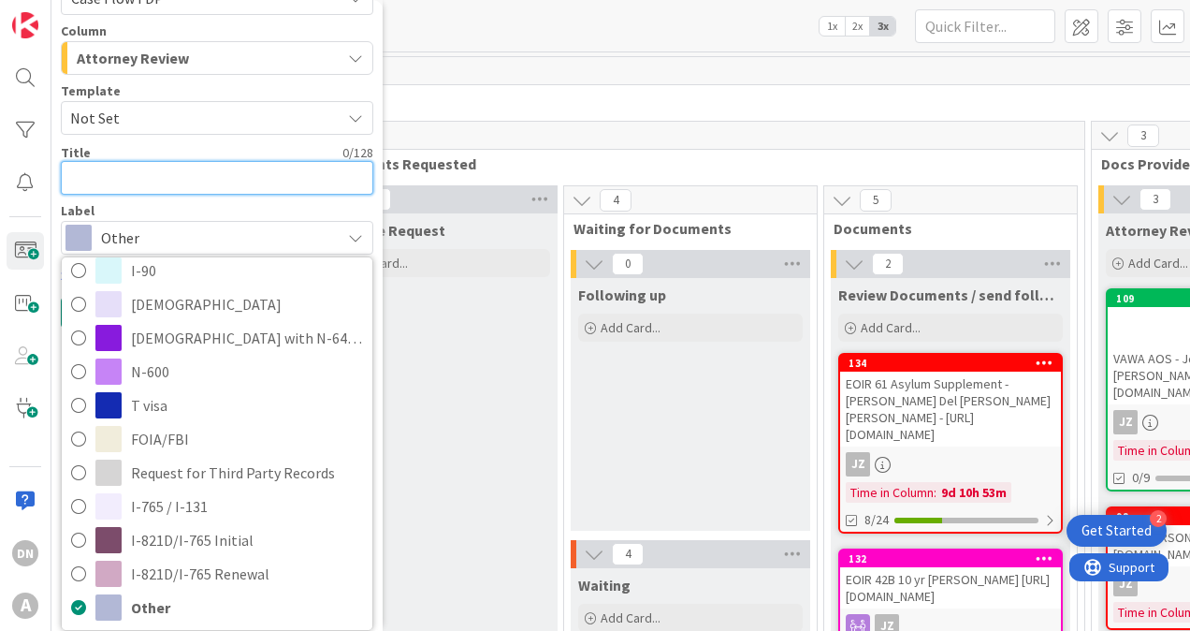
click at [170, 174] on textarea at bounding box center [217, 178] width 313 height 34
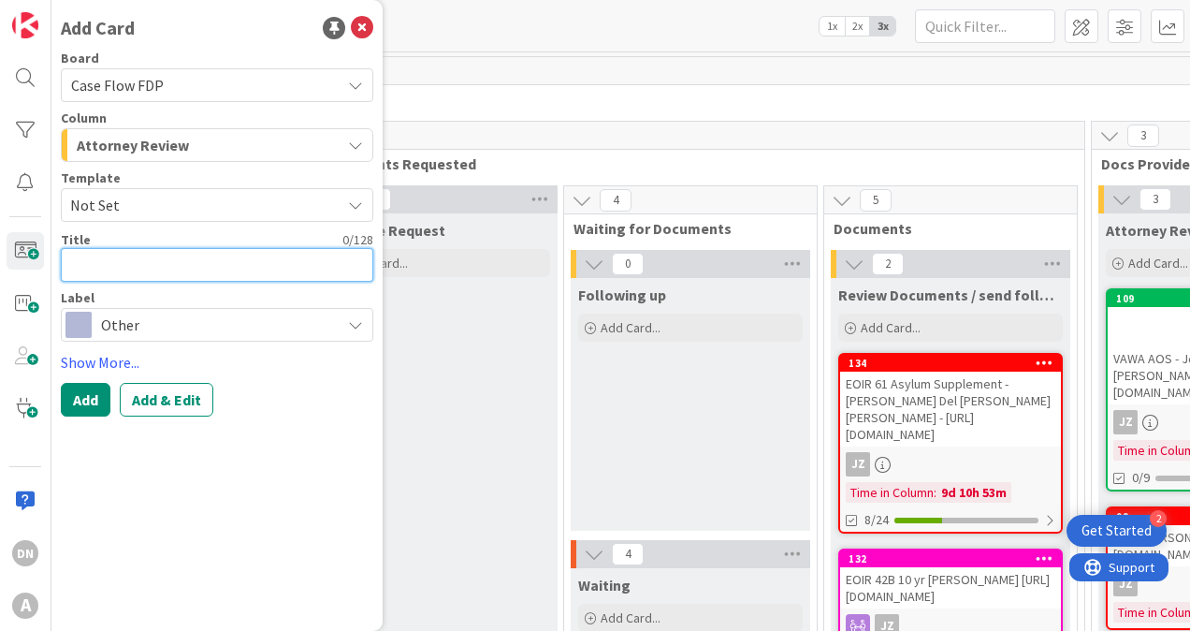
scroll to position [0, 0]
type textarea "x"
type textarea "A"
type textarea "x"
type textarea "Ab"
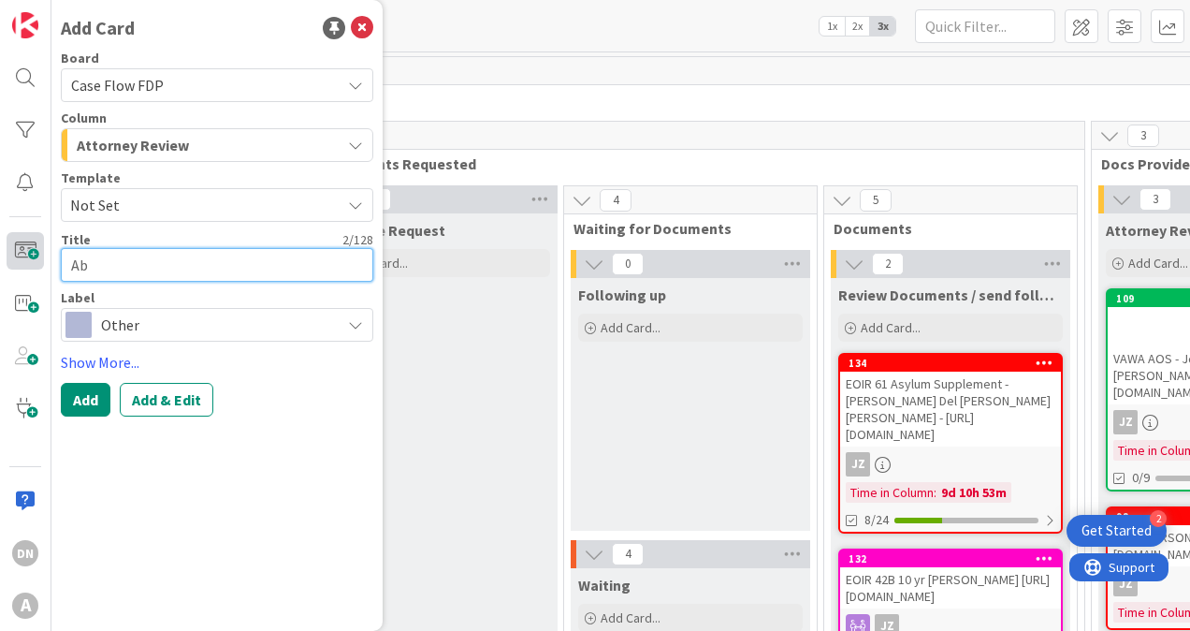
type textarea "x"
type textarea "Abb"
type textarea "x"
type textarea "Abby"
type textarea "x"
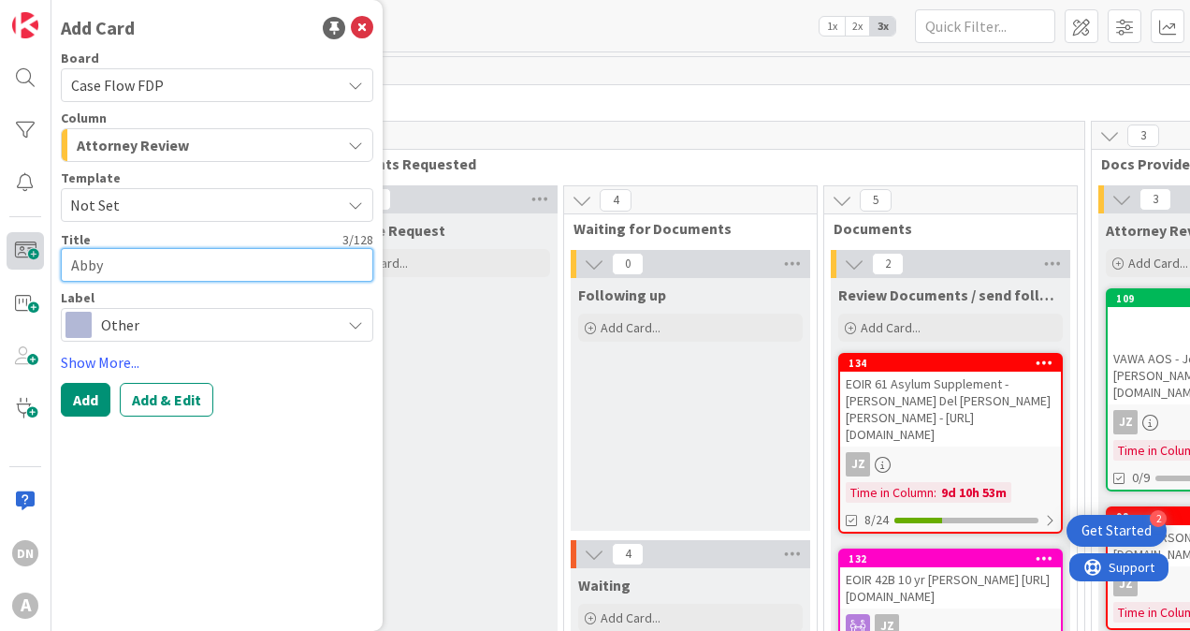
type textarea "Abby"
type textarea "x"
type textarea "Abby Y"
type textarea "x"
type textarea "Abby Ye"
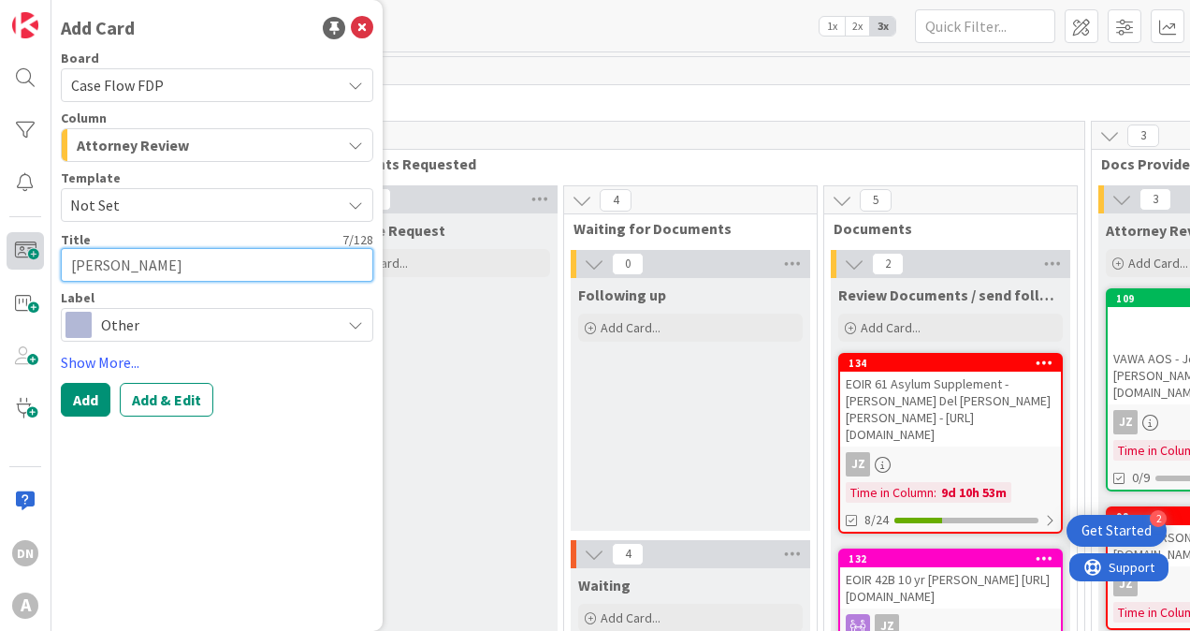
type textarea "x"
type textarea "Abby Yes"
type textarea "x"
type textarea "Abby Yess"
type textarea "x"
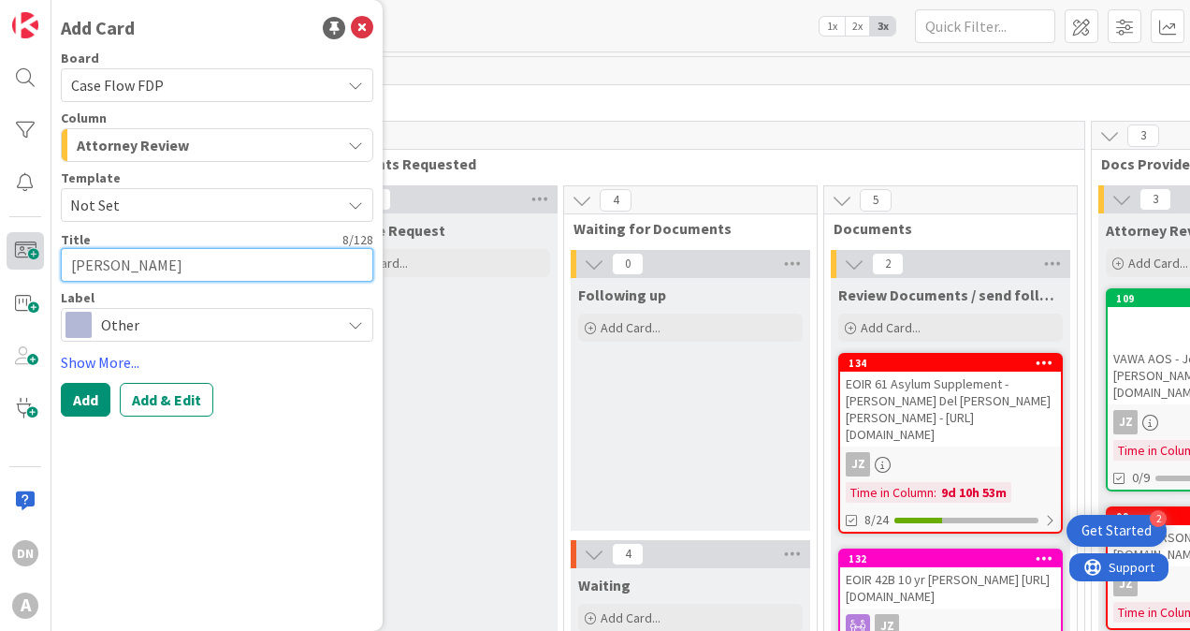
type textarea "Abby Yesse"
type textarea "x"
type textarea "Abby Yessen"
type textarea "x"
type textarea "Abby Yesseni"
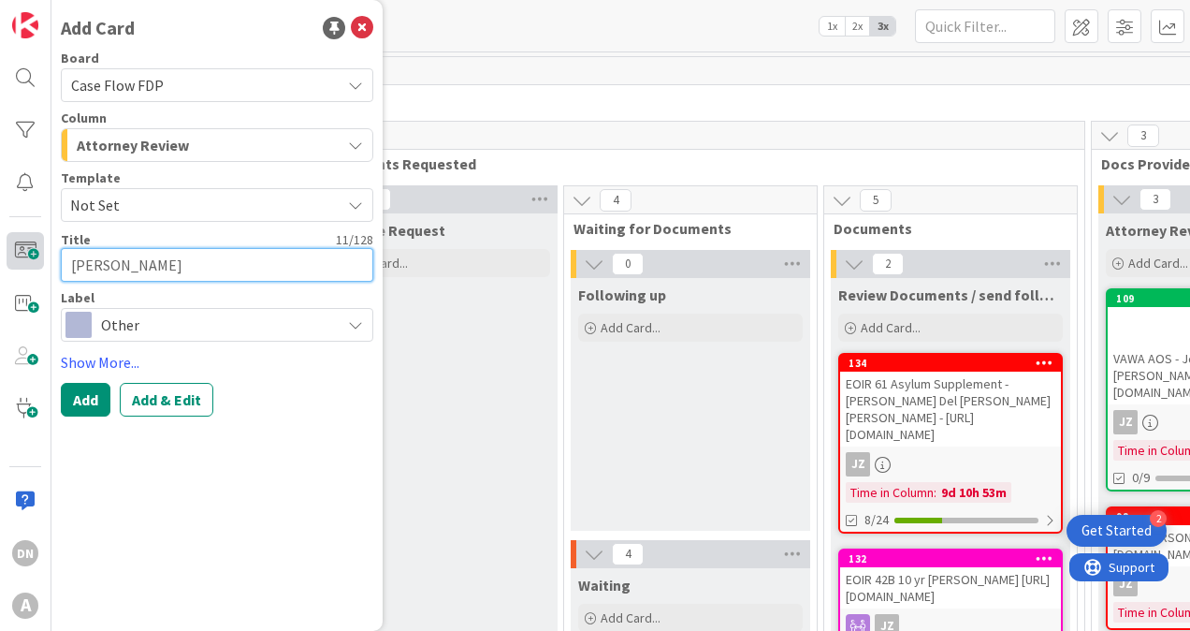
type textarea "x"
type textarea "Abby Yessenia"
type textarea "x"
type textarea "Abby Yessenia"
type textarea "x"
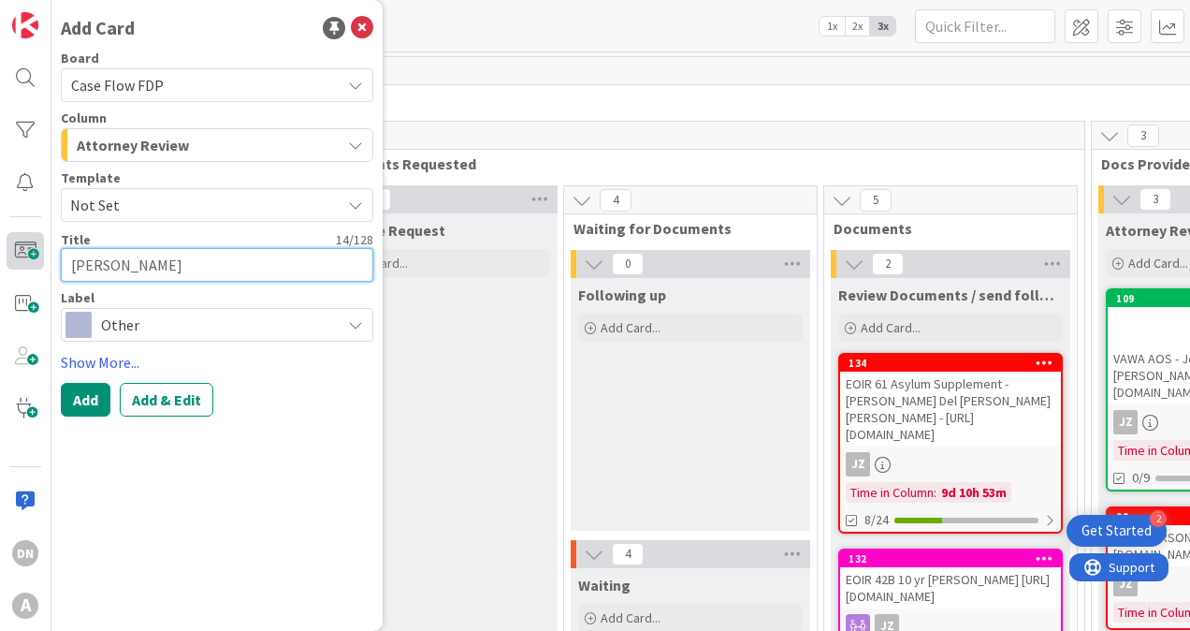
type textarea "Abby Yessenia A"
type textarea "x"
type textarea "Abby Yessenia Ag"
type textarea "x"
type textarea "Abby Yessenia Agu"
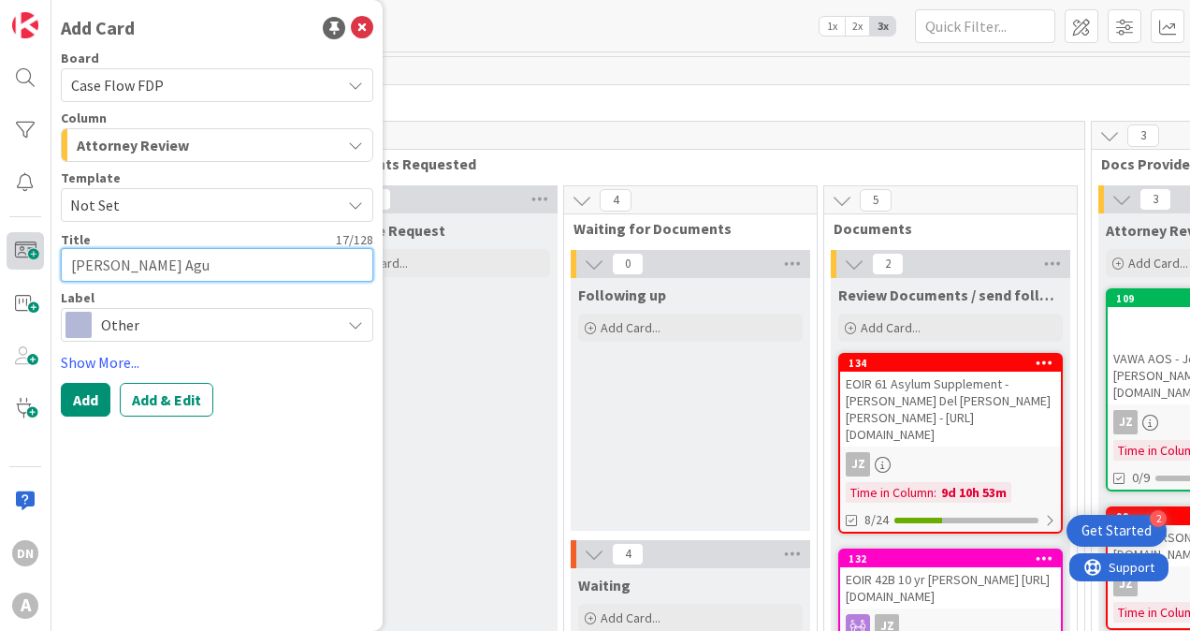
type textarea "x"
type textarea "Abby Yessenia Agui"
type textarea "x"
type textarea "Abby Yessenia Aguil"
type textarea "x"
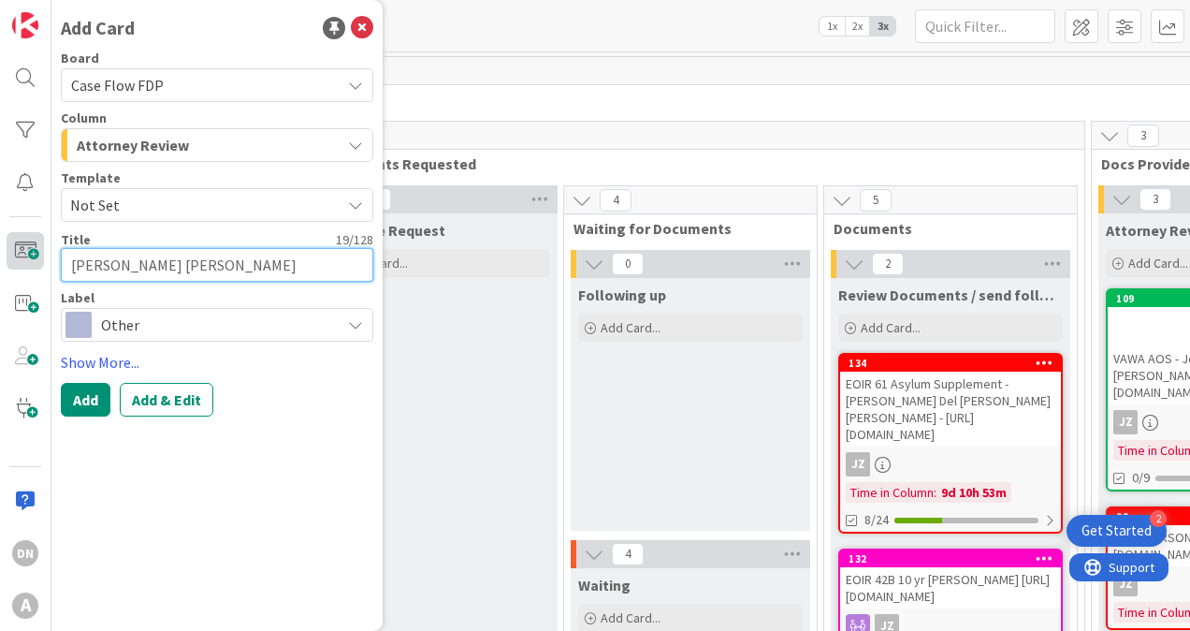
type textarea "Abby Yessenia Aguila"
type textarea "x"
type textarea "Abby Yessenia Aguilar"
type textarea "x"
type textarea "Abby Yessenia Aguilar"
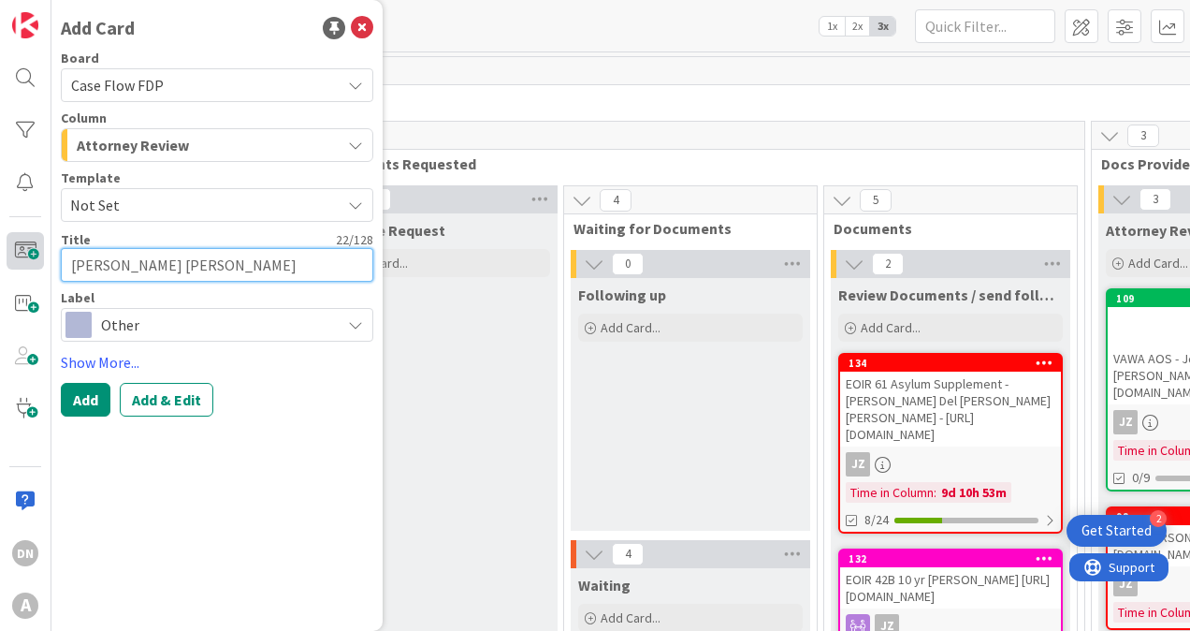
type textarea "x"
type textarea "Abby Yessenia Aguilar A"
type textarea "x"
type textarea "Abby Yessenia Aguilar Ac"
type textarea "x"
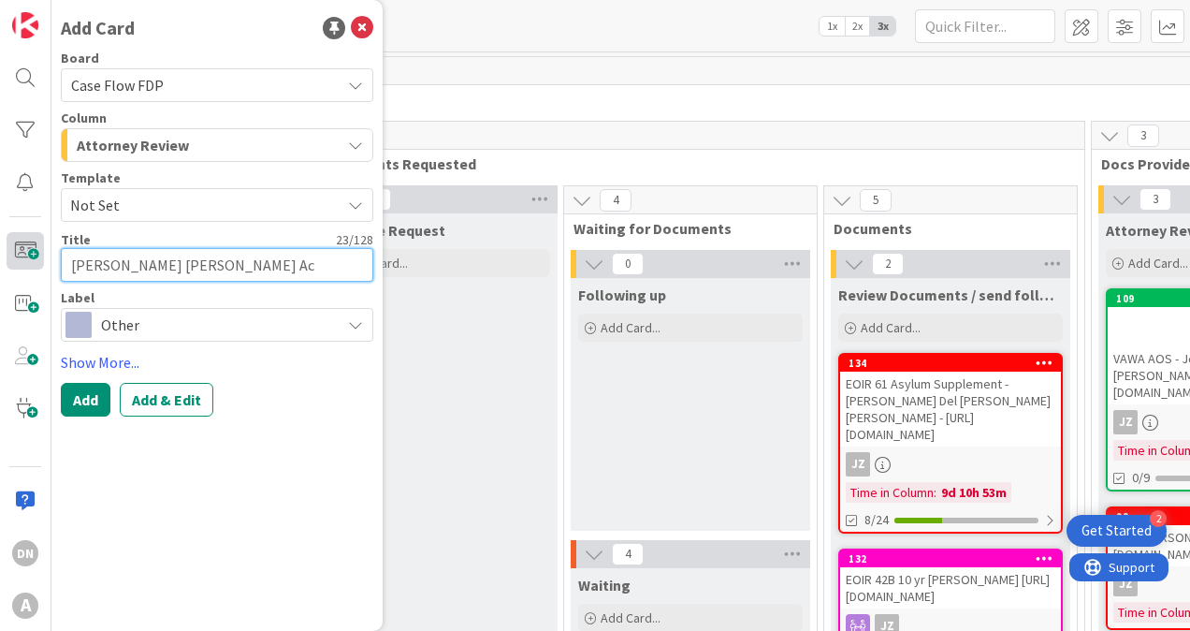
type textarea "Abby Yessenia Aguilar Aco"
type textarea "x"
type textarea "Abby Yessenia Aguilar Acos"
type textarea "x"
type textarea "Abby Yessenia Aguilar Acost"
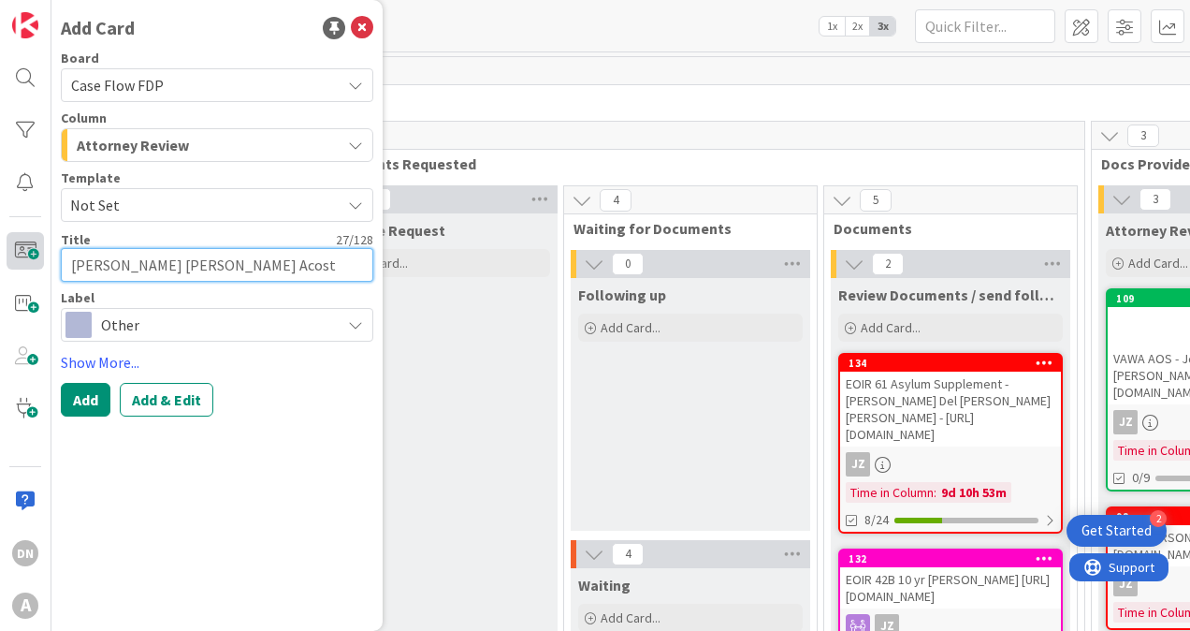
type textarea "x"
type textarea "Abby Yessenia Aguilar Acosta"
type textarea "x"
type textarea "Abby Yessenia Aguilar Acosta"
click at [337, 268] on textarea "Abby Yessenia Aguilar Acosta" at bounding box center [217, 265] width 313 height 34
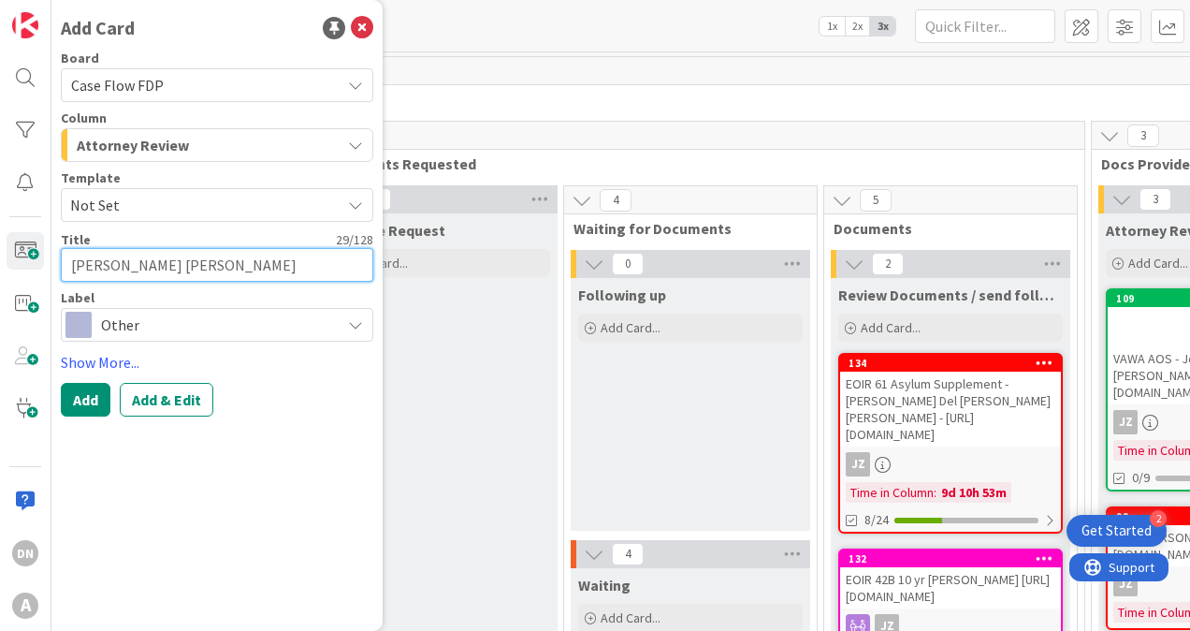
paste textarea "https://fiac.legalserver.org/matter/dynamic-profile/view/701331?_ref_mes=Saved"
type textarea "x"
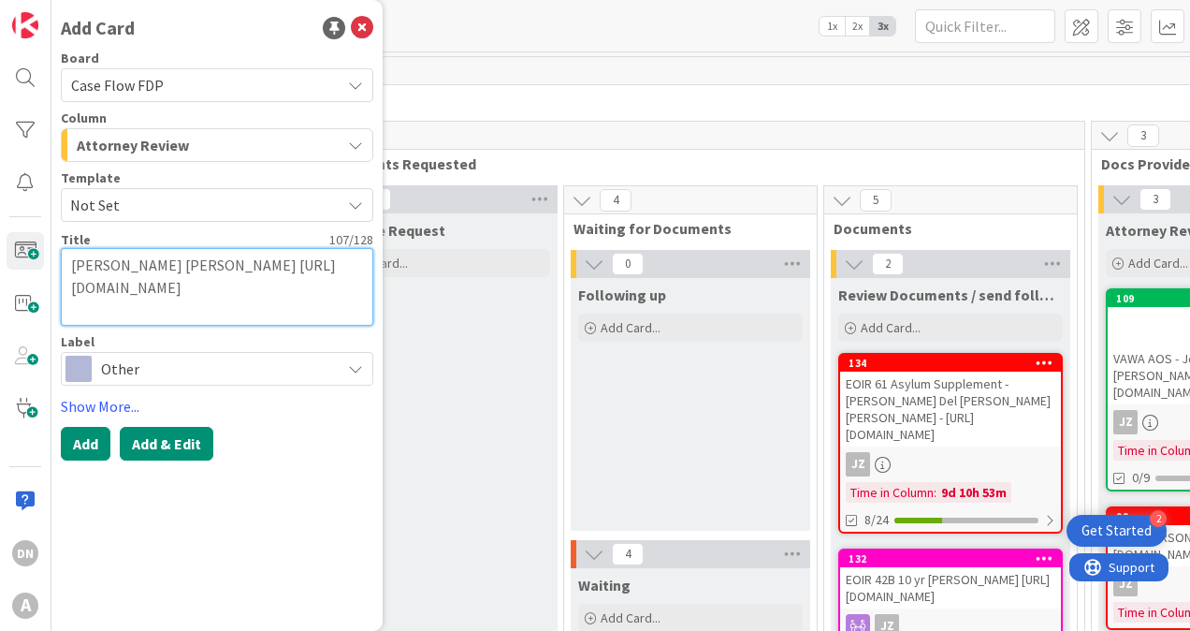
type textarea "Abby Yessenia Aguilar Acosta https://fiac.legalserver.org/matter/dynamic-profil…"
click at [161, 444] on button "Add & Edit" at bounding box center [167, 444] width 94 height 34
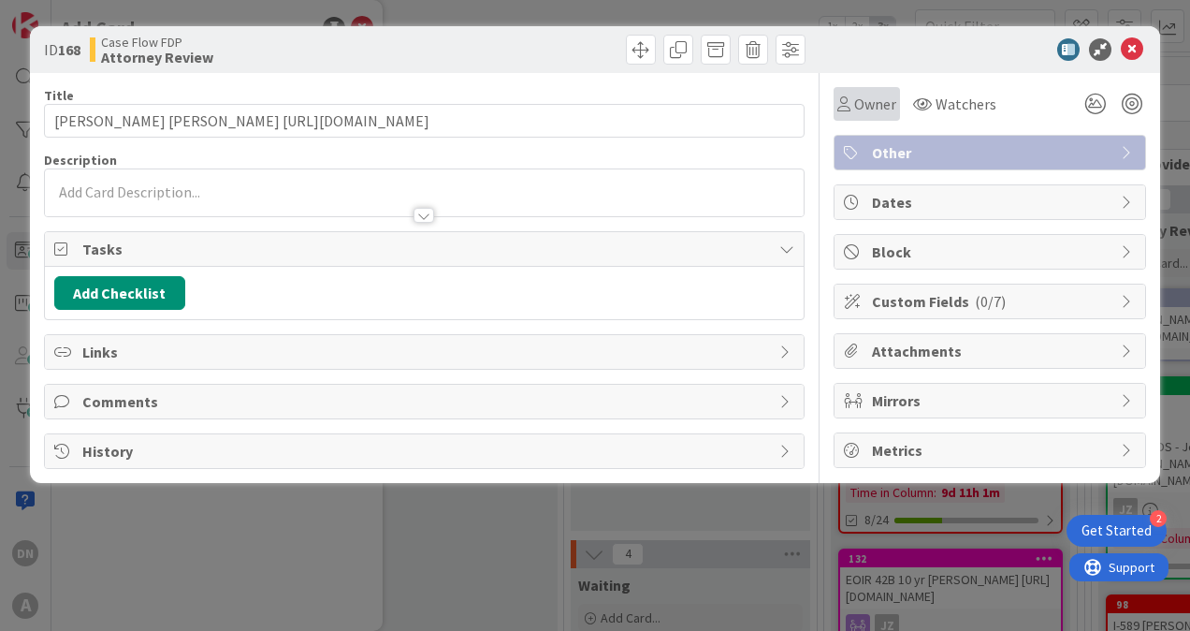
click at [885, 101] on span "Owner" at bounding box center [875, 104] width 42 height 22
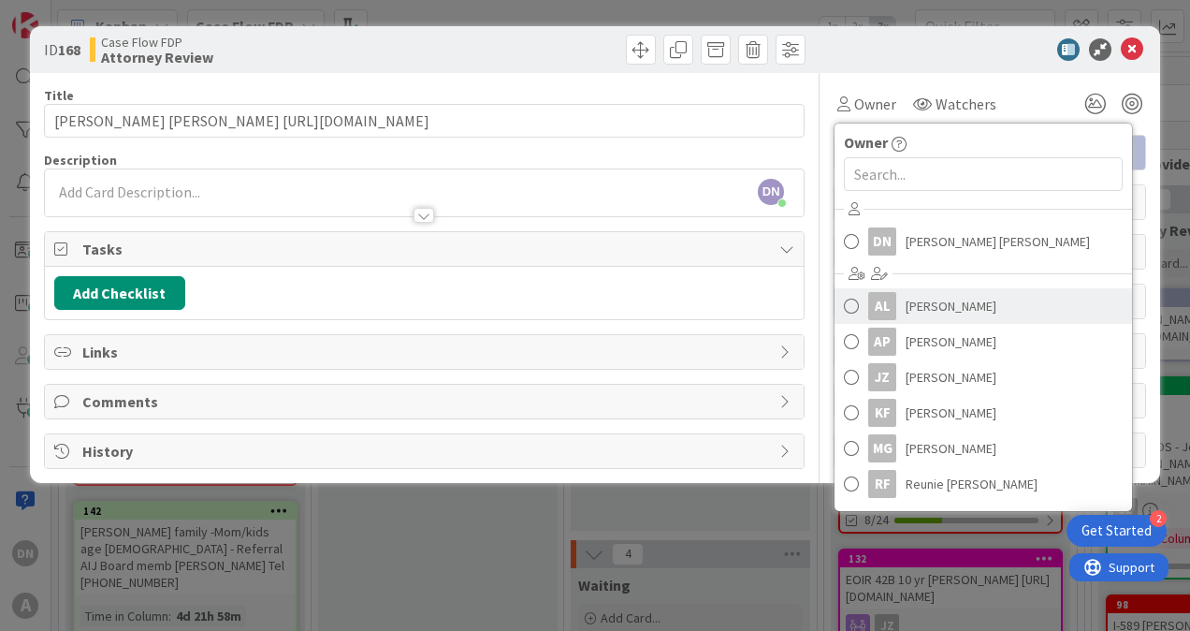
click at [915, 311] on span "[PERSON_NAME]" at bounding box center [951, 306] width 91 height 28
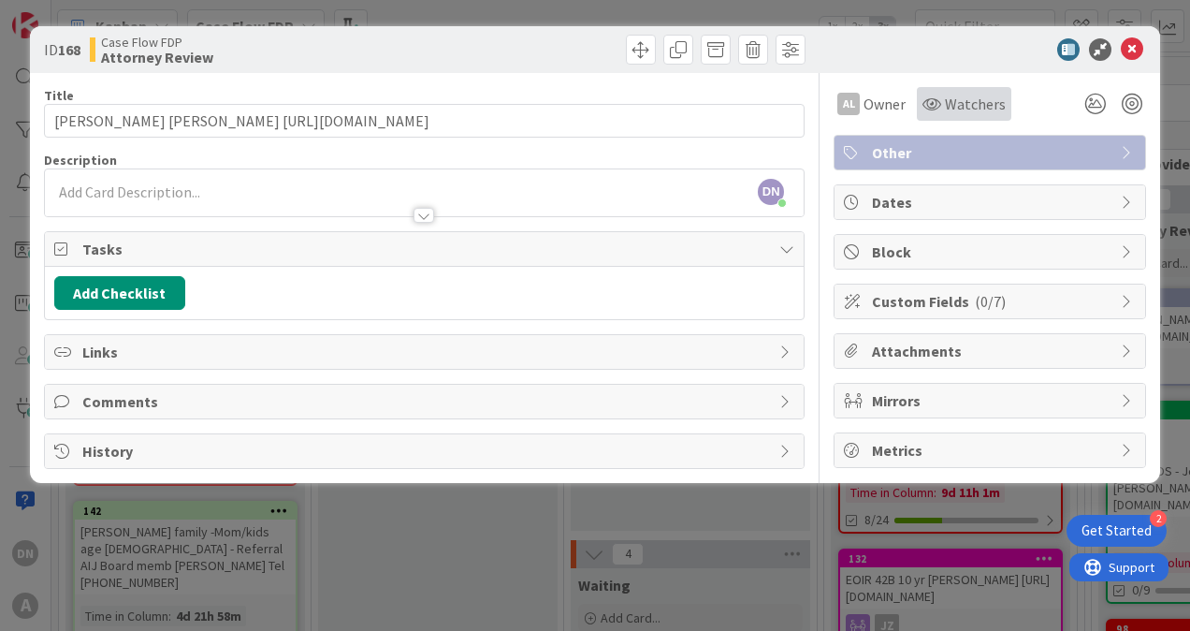
click at [950, 108] on span "Watchers" at bounding box center [975, 104] width 61 height 22
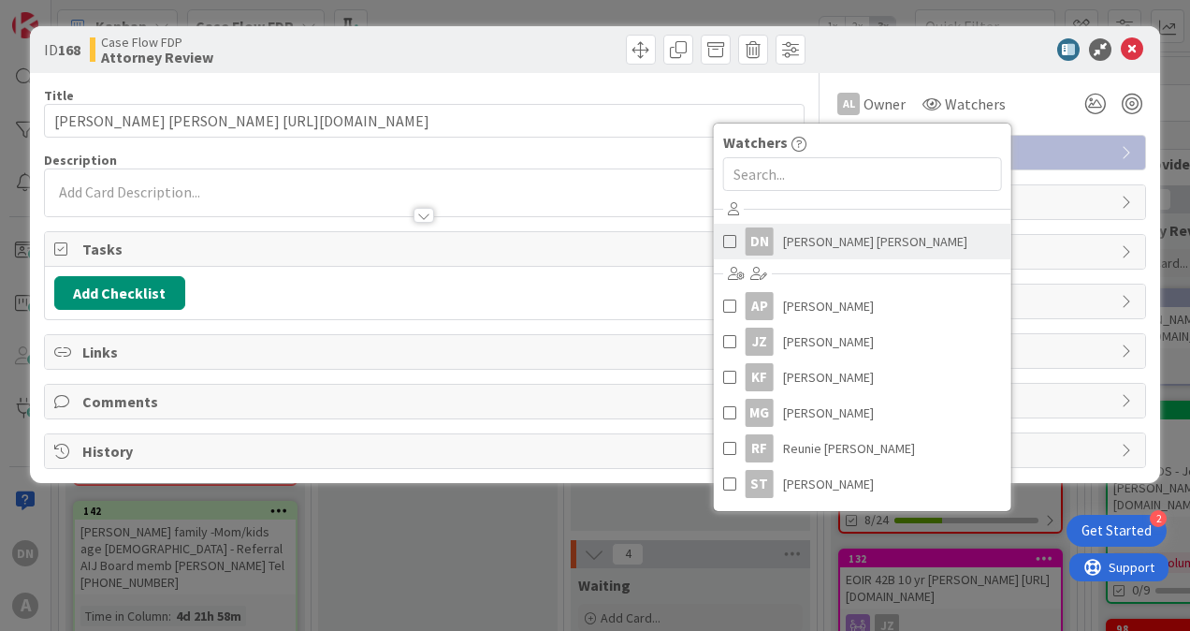
click at [856, 240] on span "[PERSON_NAME] [PERSON_NAME]" at bounding box center [875, 241] width 184 height 28
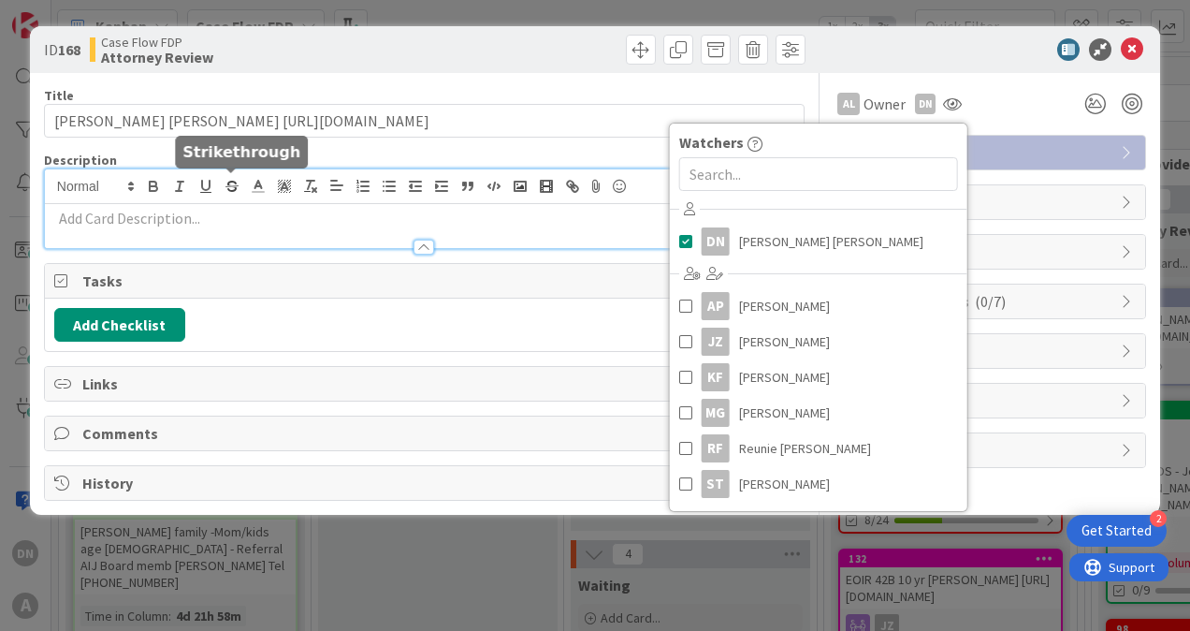
click at [222, 193] on div "DN [PERSON_NAME] [PERSON_NAME] just joined" at bounding box center [424, 208] width 759 height 79
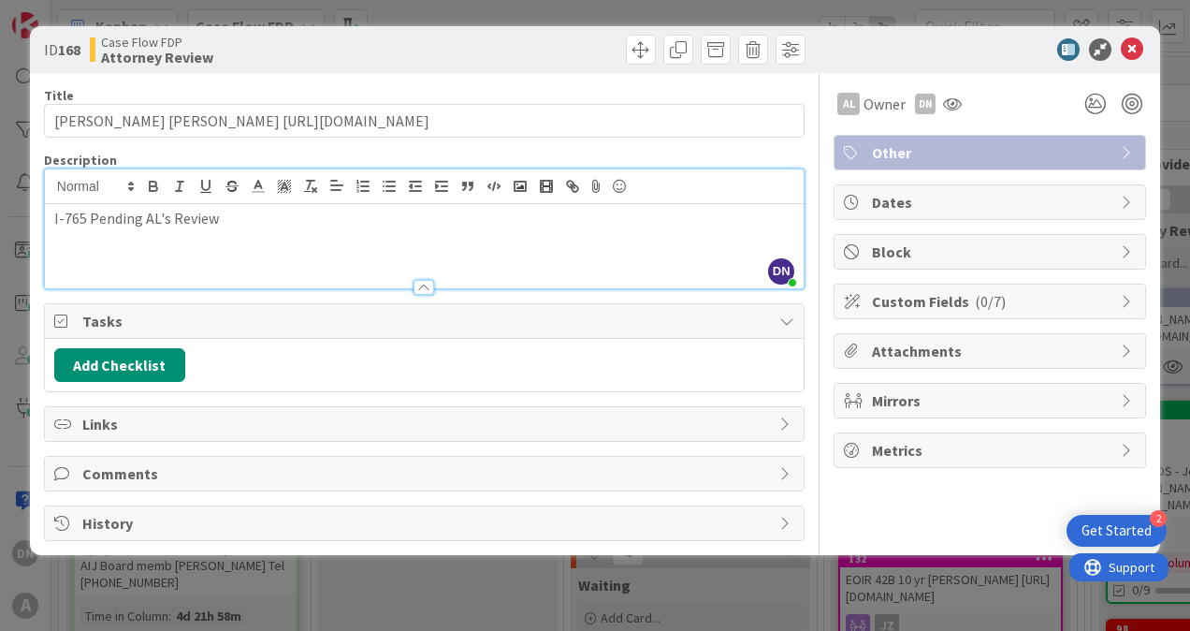
click at [939, 526] on div "AL Owner Owner Remove Set as Watcher DN Daniela Navarro Remolina AL Alekssandra…" at bounding box center [990, 307] width 313 height 468
click at [1133, 51] on icon at bounding box center [1132, 49] width 22 height 22
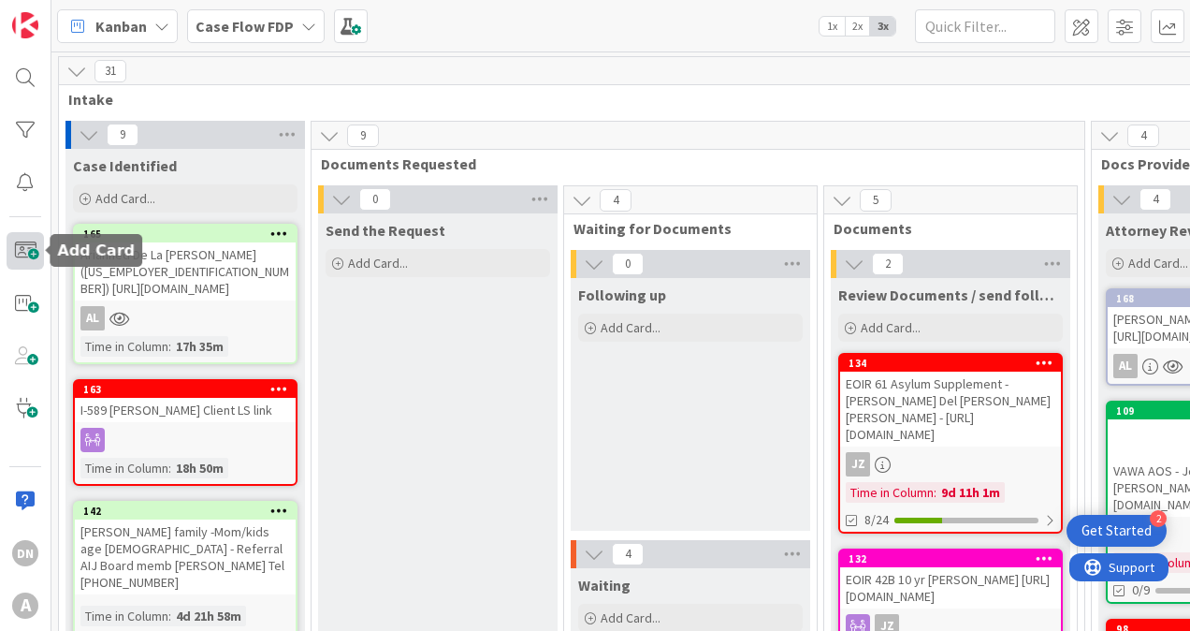
click at [22, 259] on span at bounding box center [25, 250] width 37 height 37
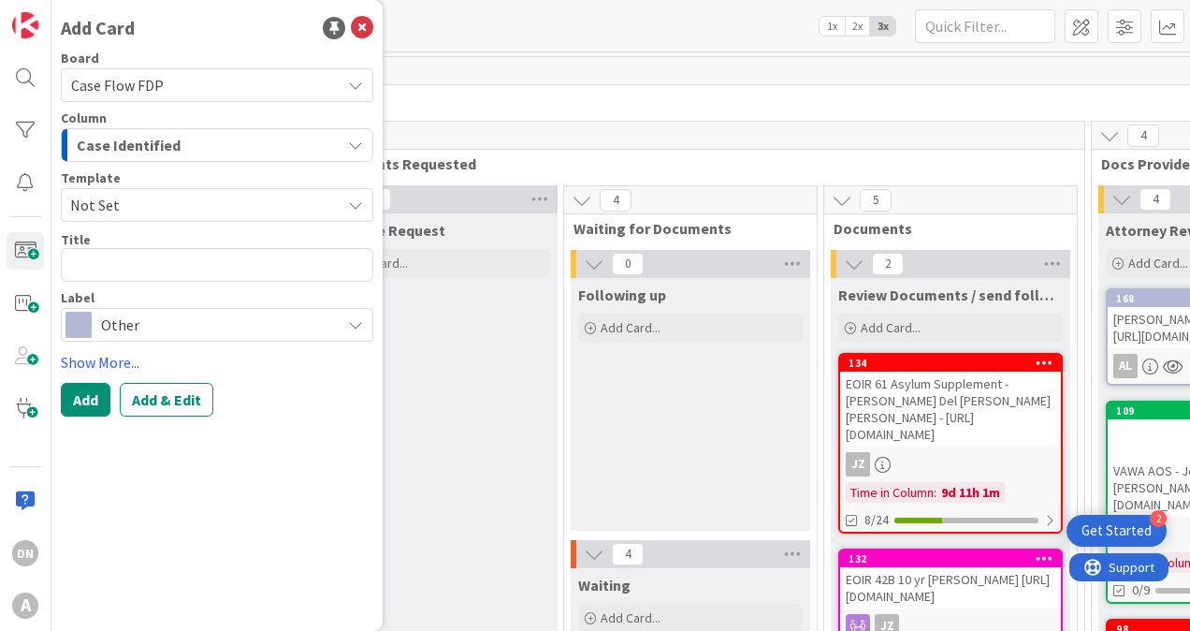
click at [130, 329] on span "Other" at bounding box center [216, 325] width 230 height 26
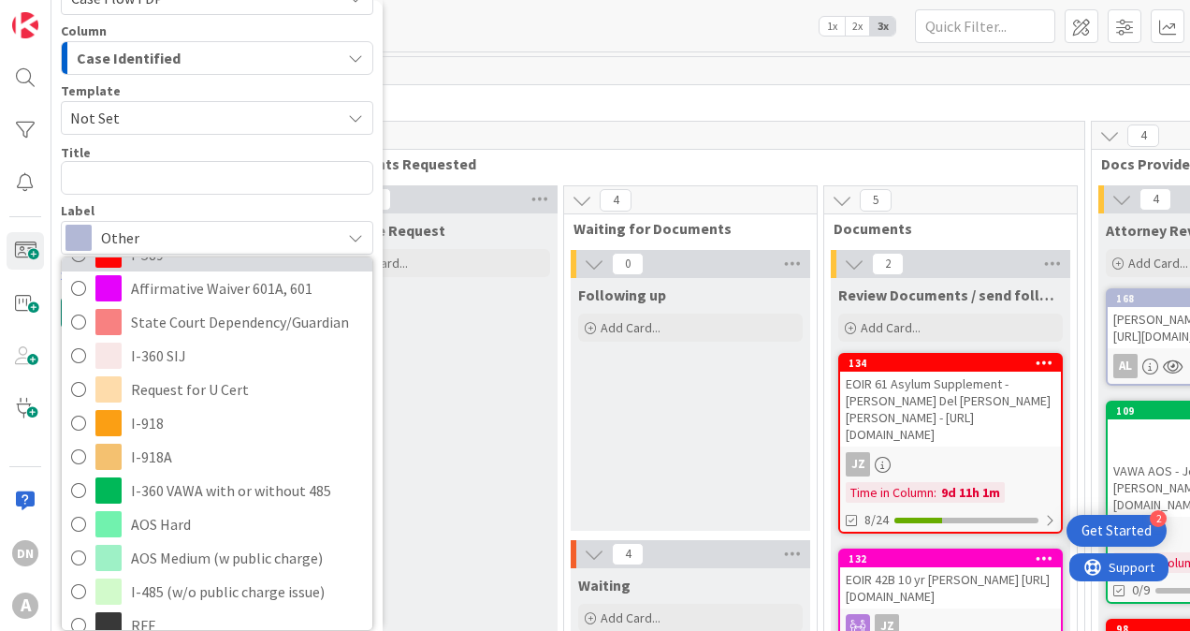
scroll to position [187, 0]
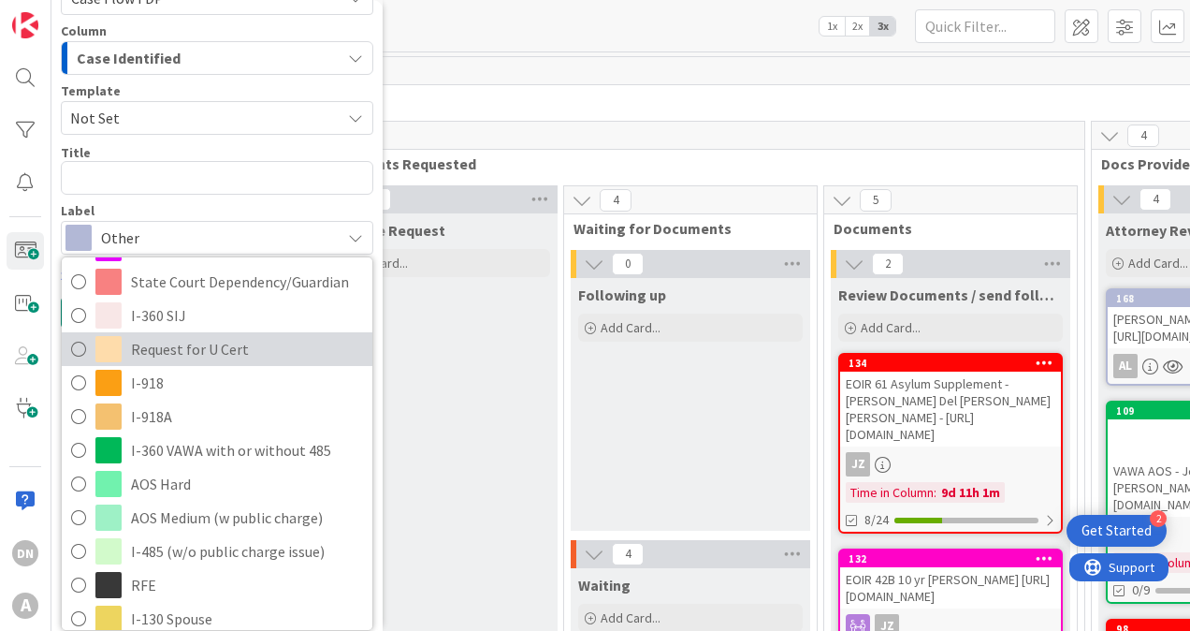
click at [247, 343] on span "Request for U Cert" at bounding box center [247, 349] width 232 height 28
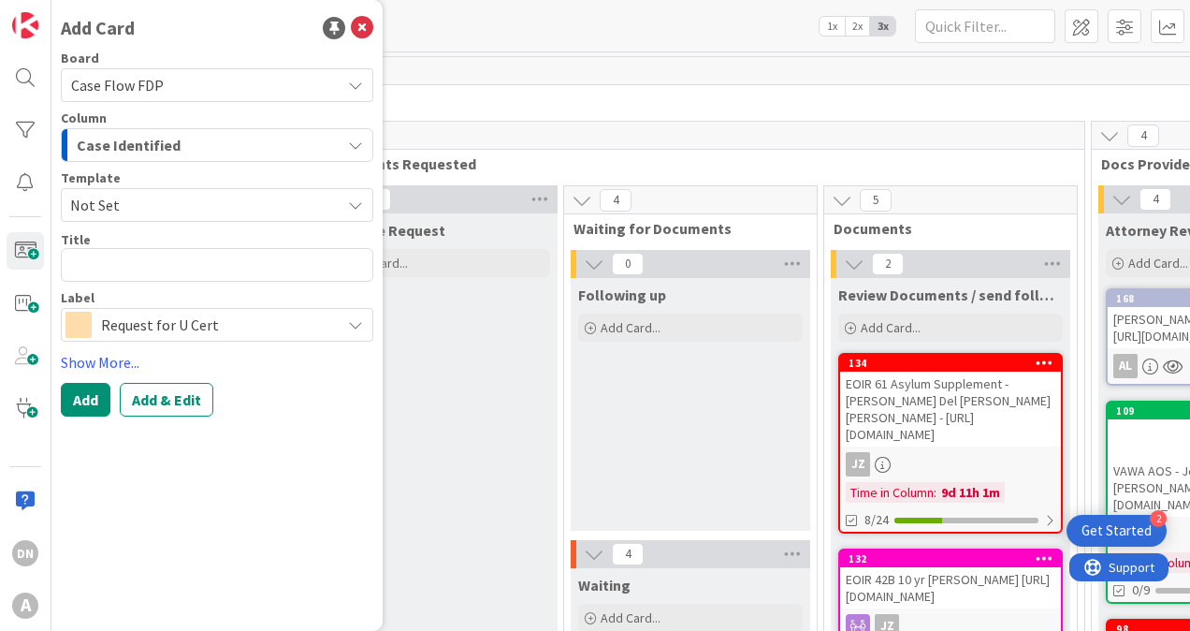
scroll to position [0, 0]
click at [220, 152] on div "Case Identified" at bounding box center [206, 145] width 269 height 30
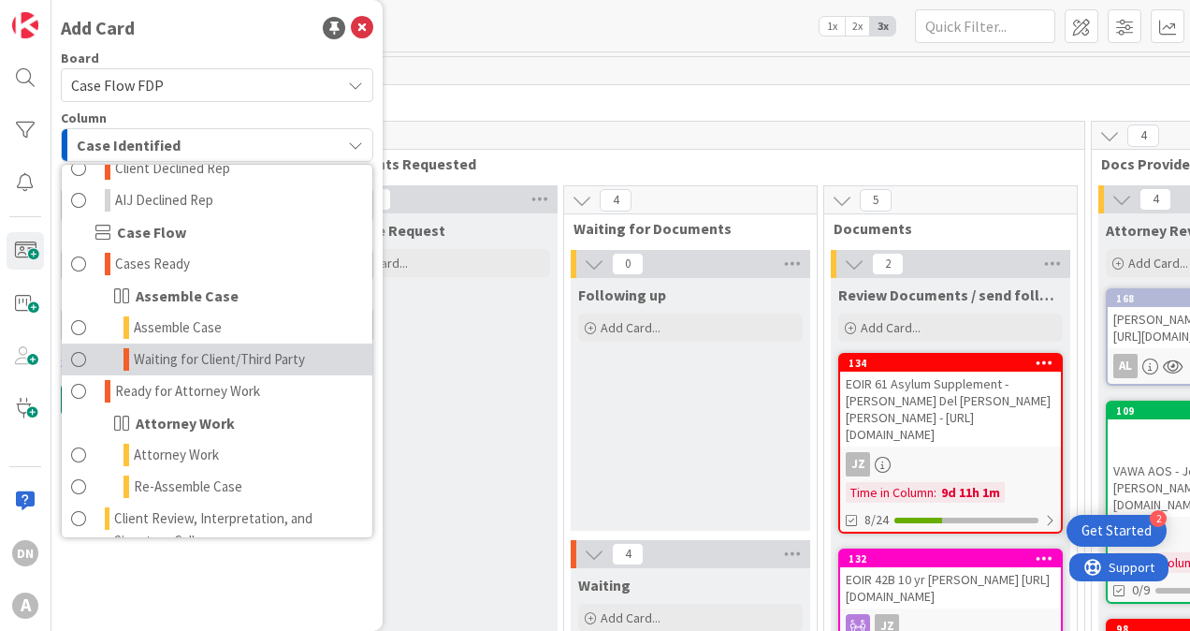
scroll to position [749, 0]
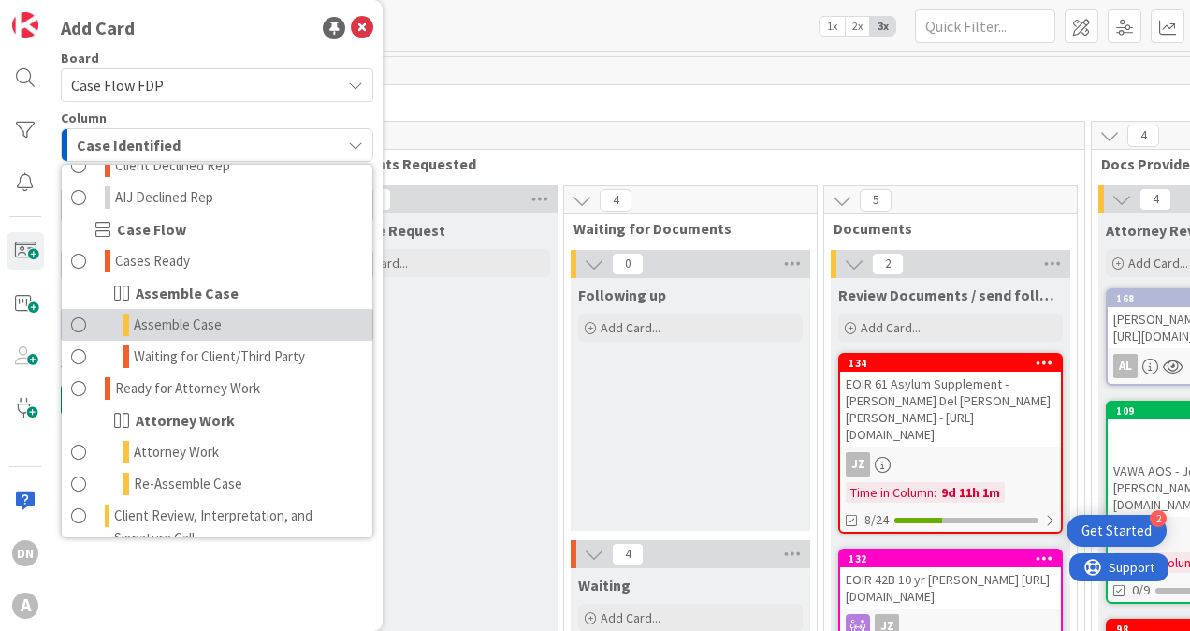
click at [281, 328] on link "Assemble Case" at bounding box center [217, 325] width 311 height 32
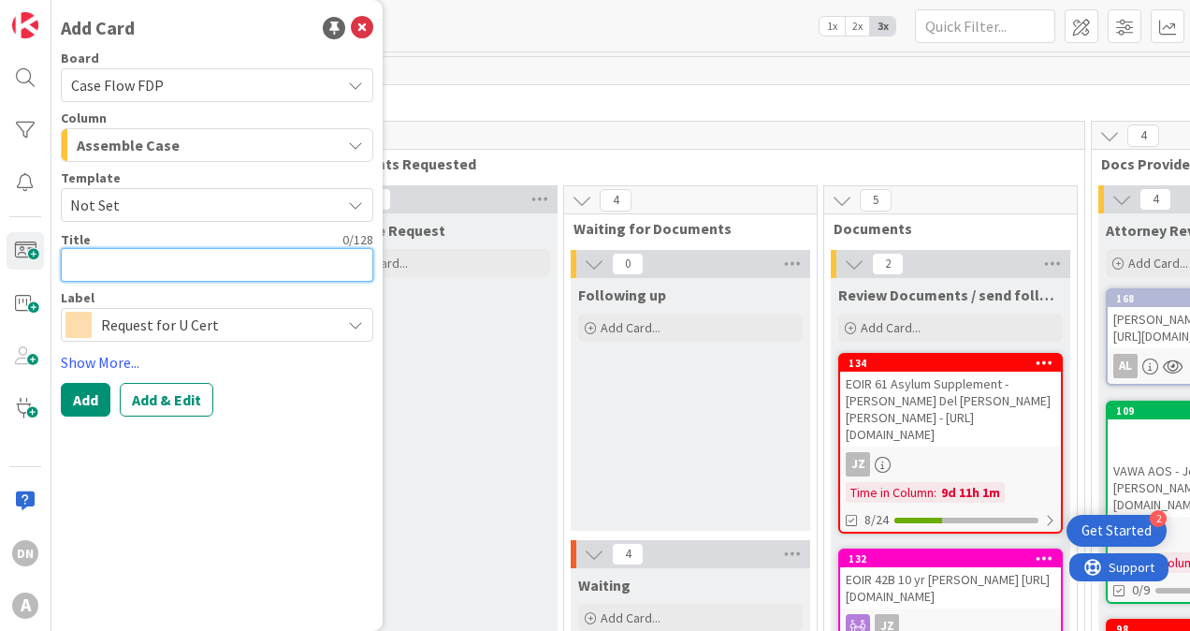
click at [158, 263] on textarea at bounding box center [217, 265] width 313 height 34
type textarea "x"
type textarea "V"
type textarea "x"
type textarea "Va"
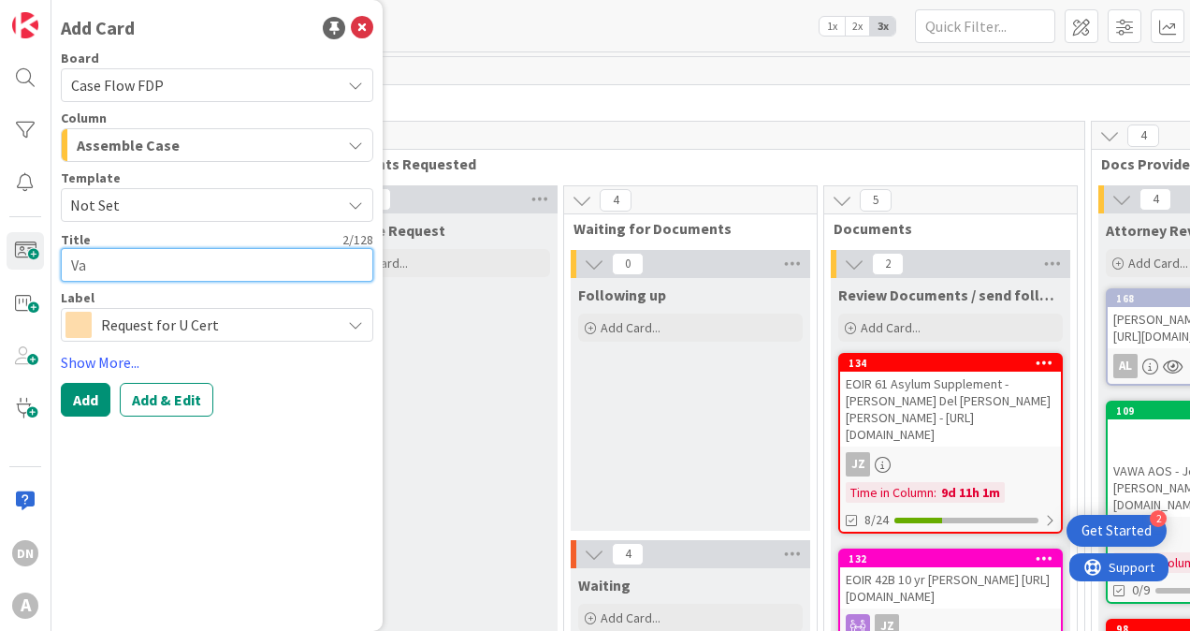
type textarea "x"
type textarea "Val"
type textarea "x"
type textarea "Vale"
type textarea "x"
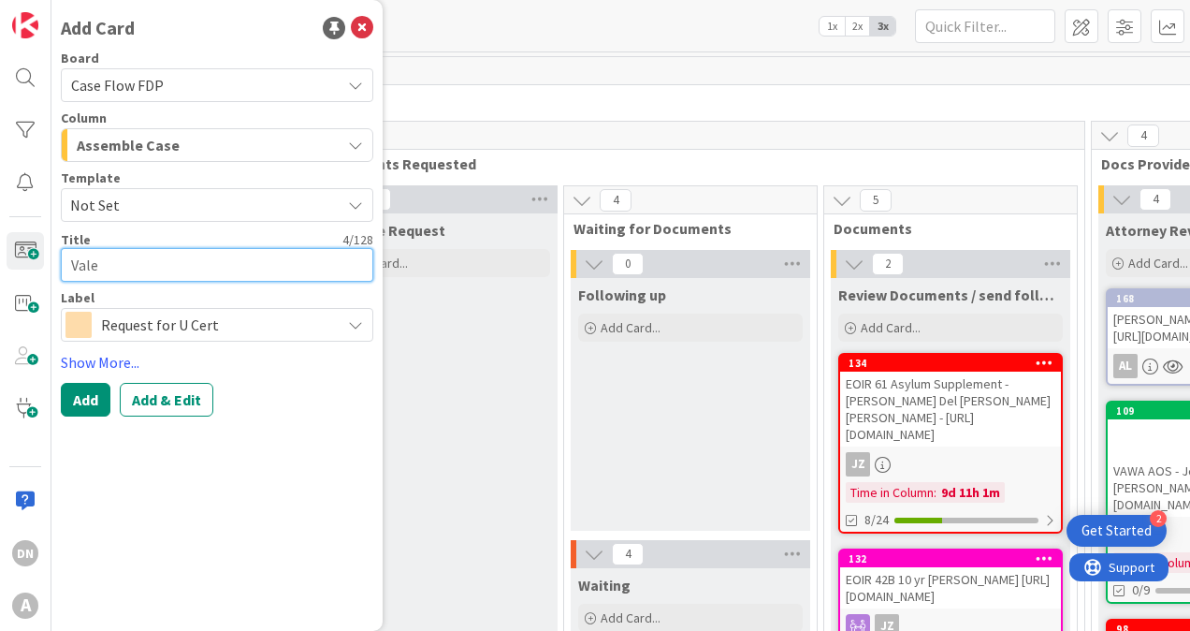
type textarea "Valen"
type textarea "x"
type textarea "Valent"
type textarea "x"
type textarea "Valenti"
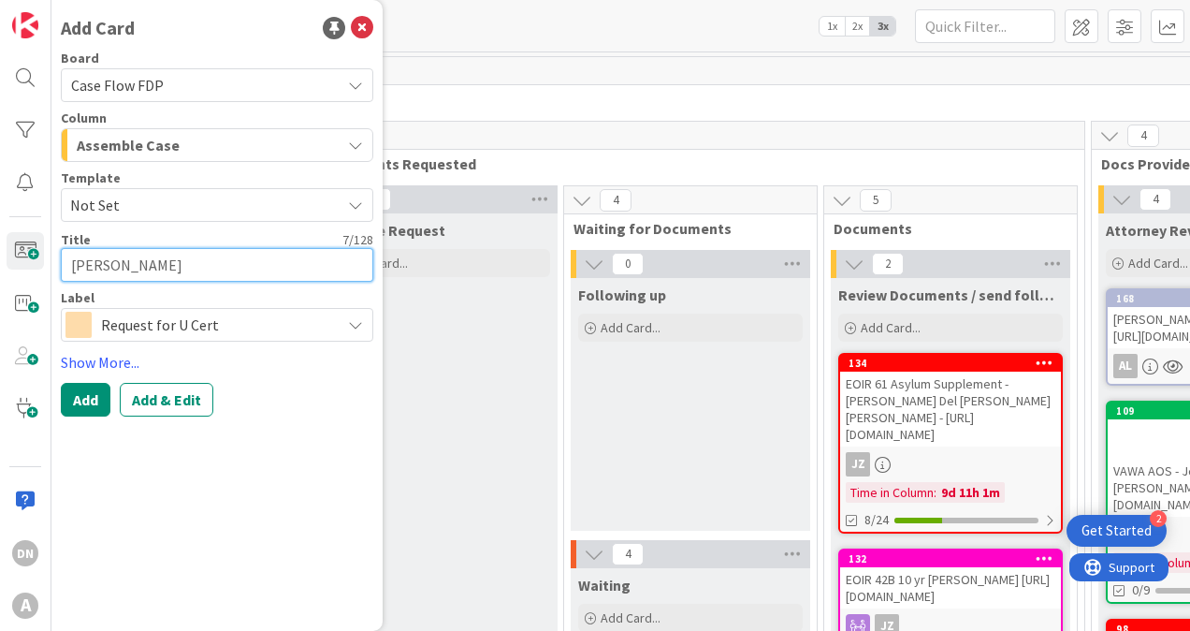
type textarea "x"
type textarea "Valentin"
type textarea "x"
type textarea "Valentina"
type textarea "x"
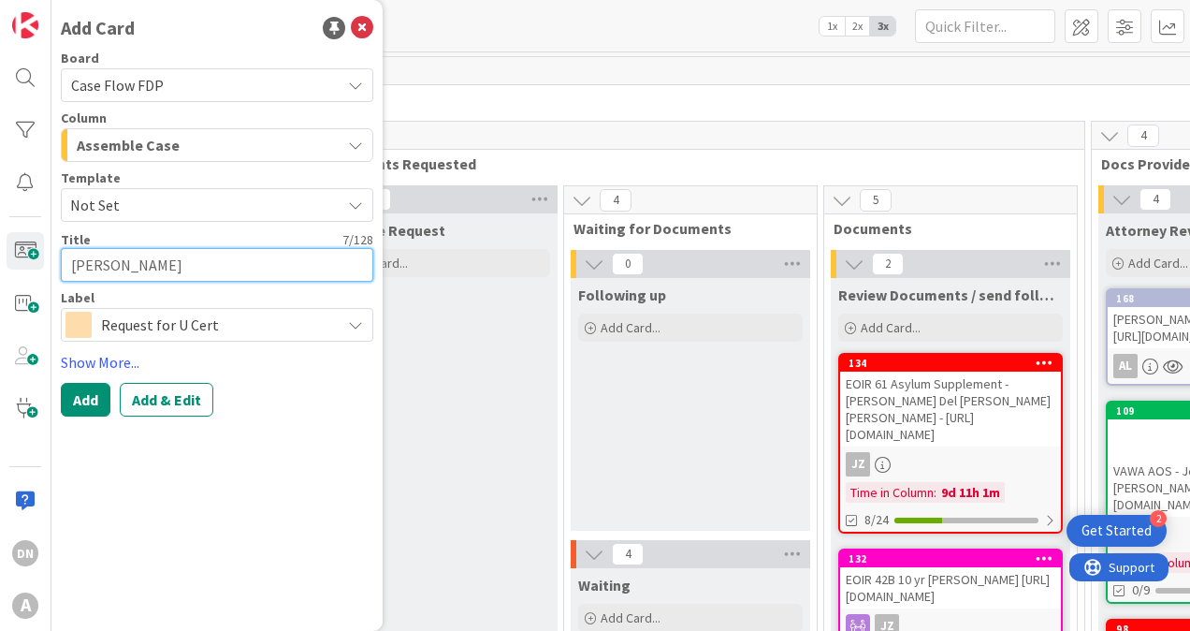
type textarea "Valentina"
type textarea "x"
type textarea "Valentina A"
type textarea "x"
type textarea "Valentina Ag"
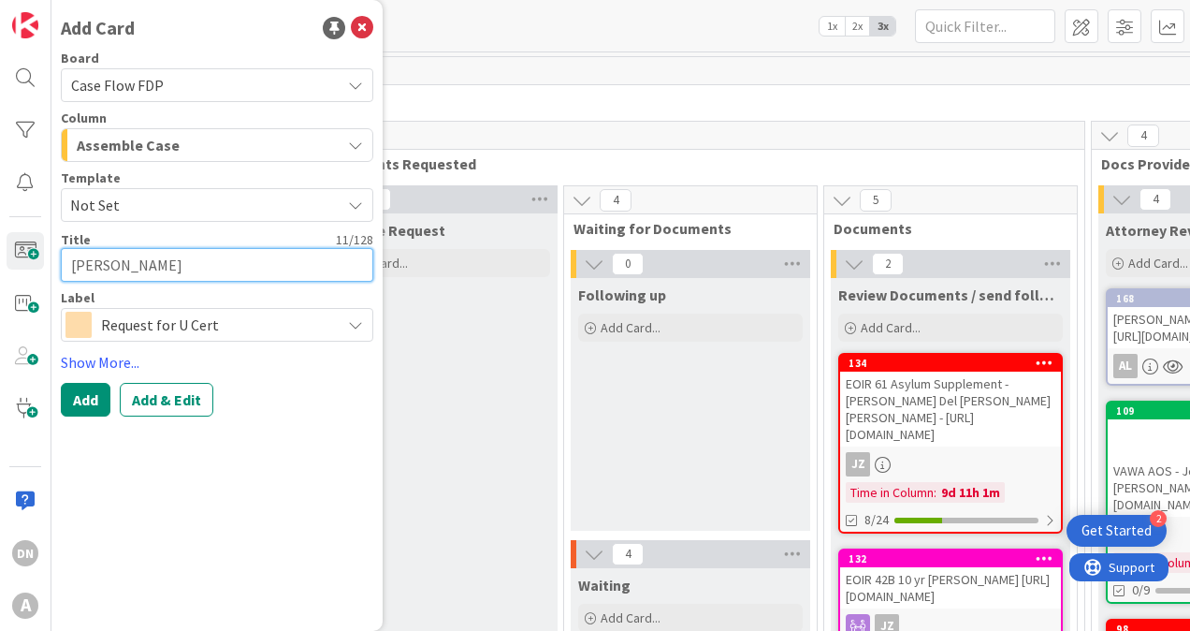
type textarea "x"
type textarea "Valentina Agu"
type textarea "x"
type textarea "Valentina Agui"
type textarea "x"
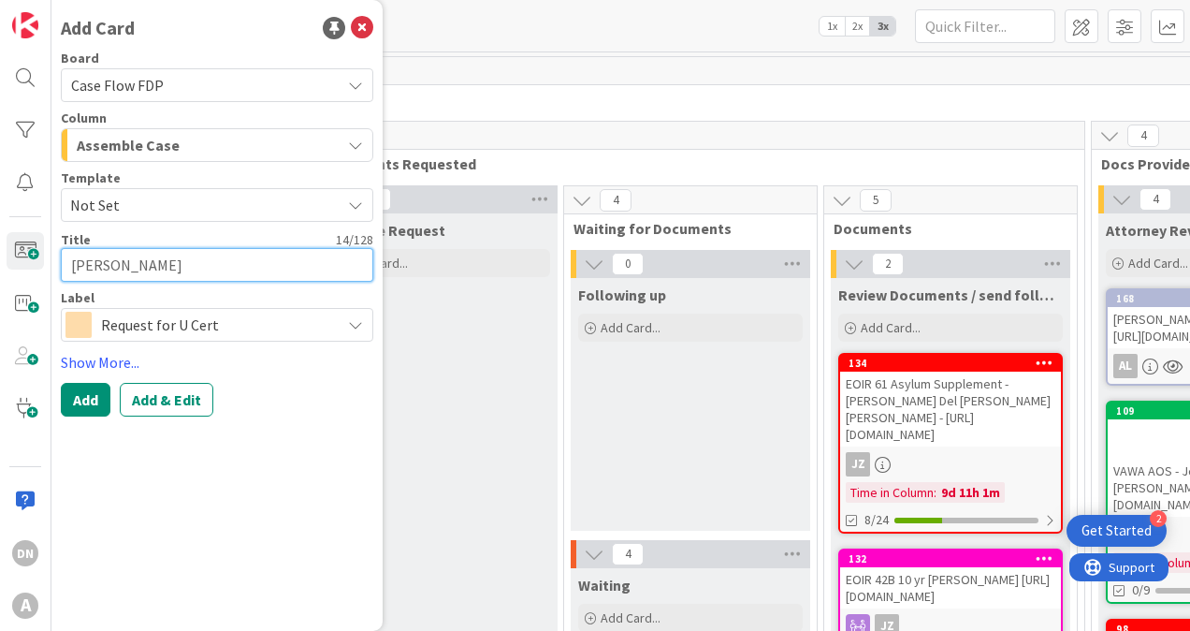
type textarea "Valentina Aguil"
type textarea "x"
type textarea "Valentina Aguila"
type textarea "x"
type textarea "Valentina Aguilar"
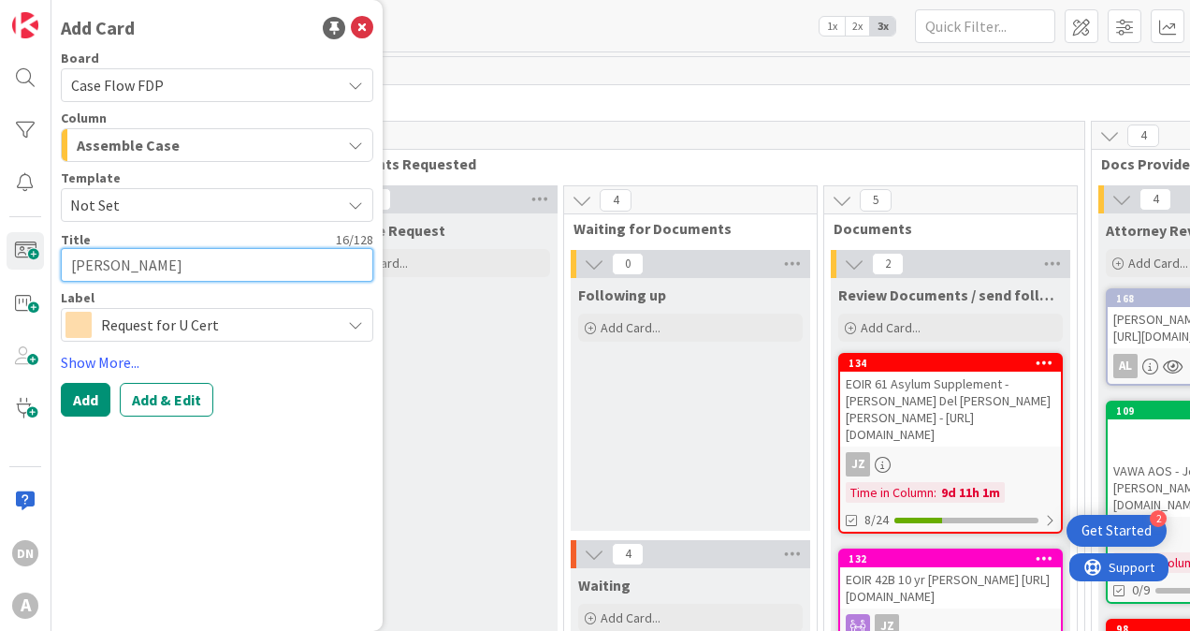
type textarea "x"
type textarea "Valentina Aguilar"
type textarea "x"
type textarea "Valentina Aguilar G"
type textarea "x"
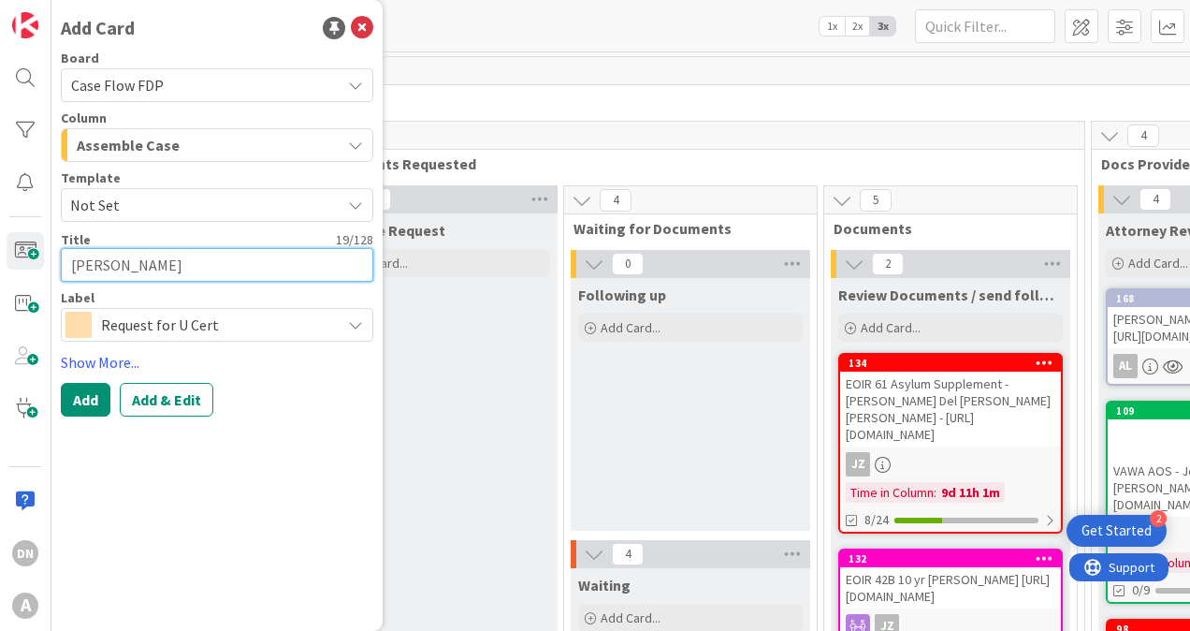
type textarea "Valentina Aguilar Gu"
type textarea "x"
type textarea "Valentina Aguilar Gut"
type textarea "x"
type textarea "Valentina Aguilar Guti"
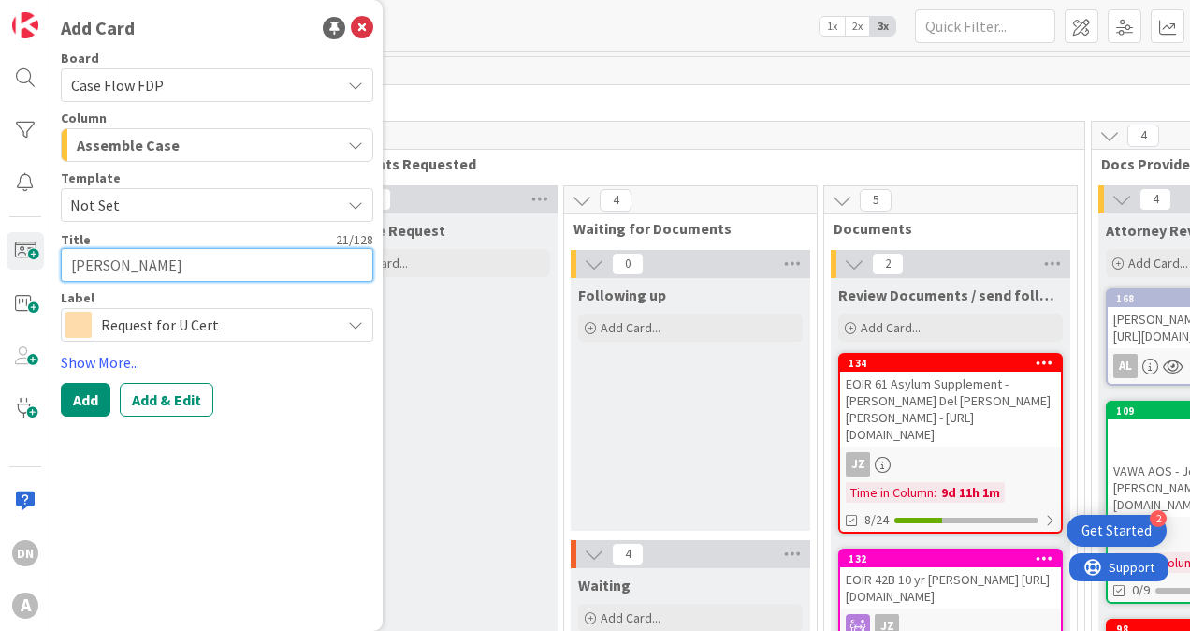
type textarea "x"
type textarea "Valentina Aguilar Gutie"
type textarea "x"
type textarea "Valentina Aguilar Gutier"
type textarea "x"
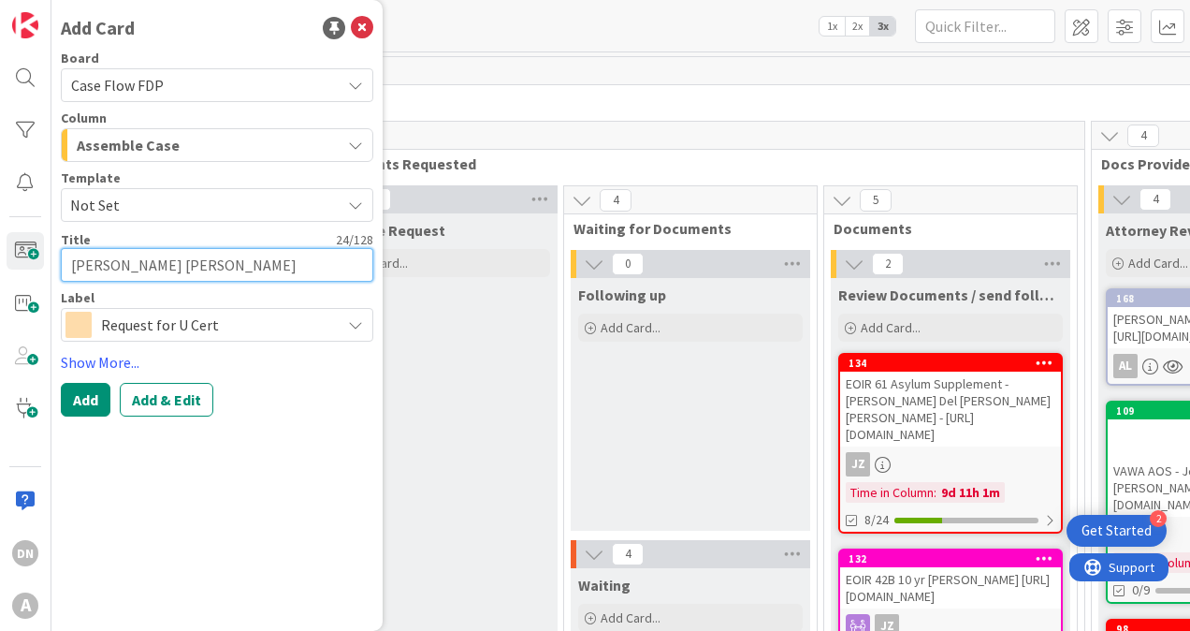
type textarea "Valentina Aguilar Gutierr"
type textarea "x"
type textarea "Valentina Aguilar Gutierre"
type textarea "x"
click at [285, 266] on textarea "Valentina Aguilar Gutierrez" at bounding box center [217, 265] width 313 height 34
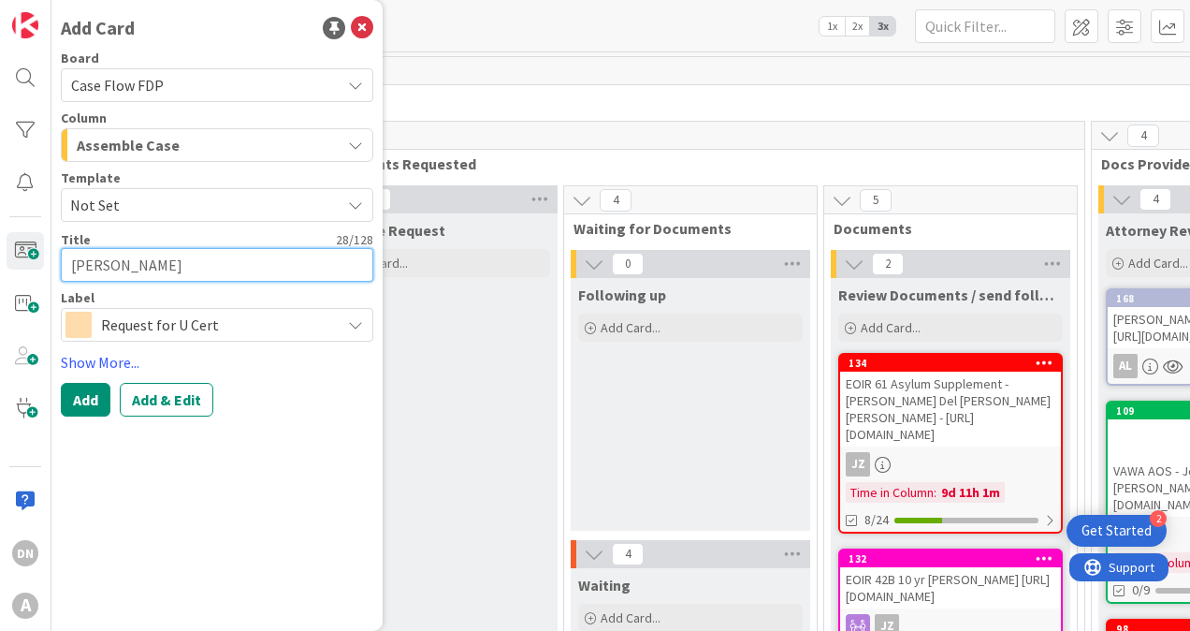
paste textarea "https://fiac.legalserver.org/matter/dynamic_profile/view/695522?_ref_mes=Succes…"
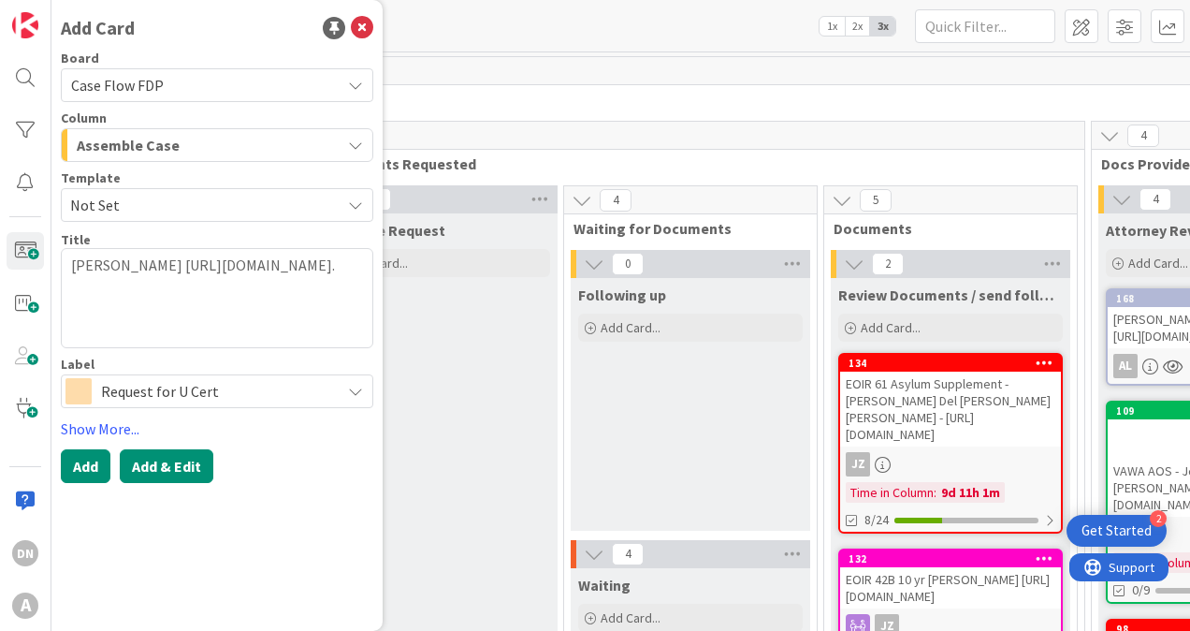
click at [163, 467] on button "Add & Edit" at bounding box center [167, 466] width 94 height 34
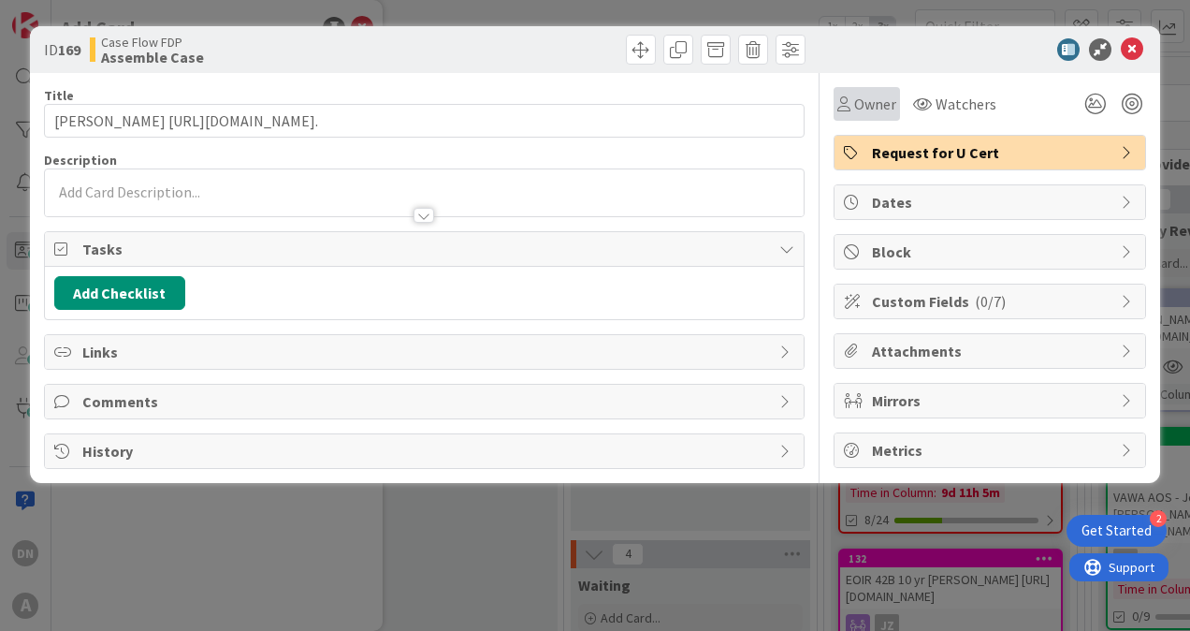
click at [887, 107] on span "Owner" at bounding box center [875, 104] width 42 height 22
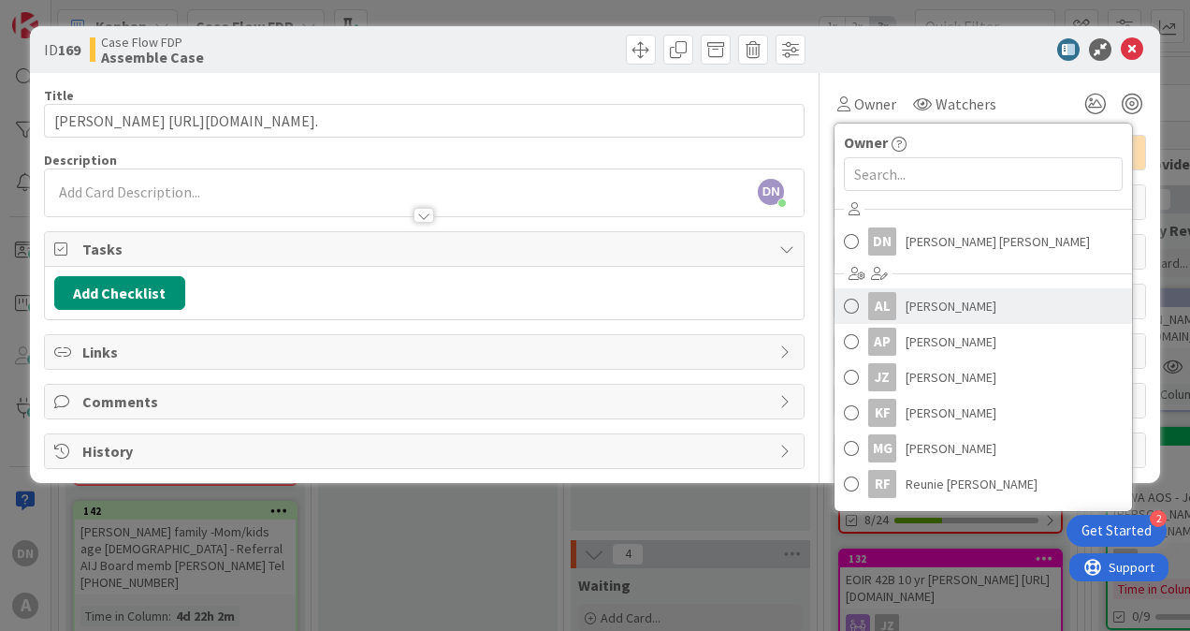
click at [930, 307] on span "[PERSON_NAME]" at bounding box center [951, 306] width 91 height 28
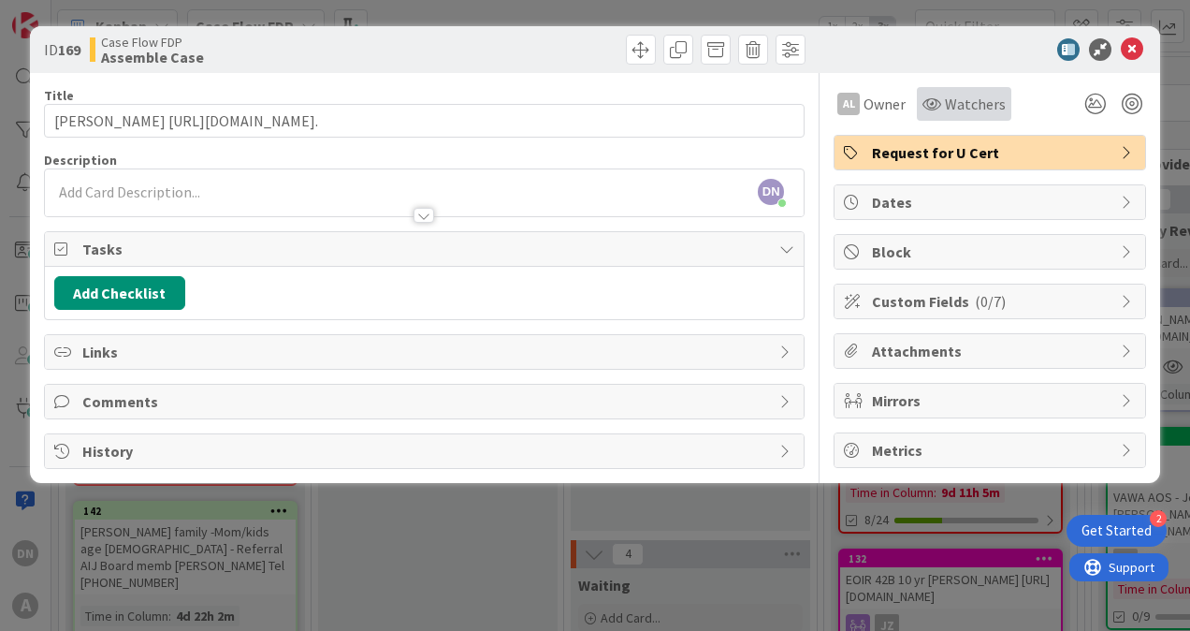
click at [954, 99] on span "Watchers" at bounding box center [975, 104] width 61 height 22
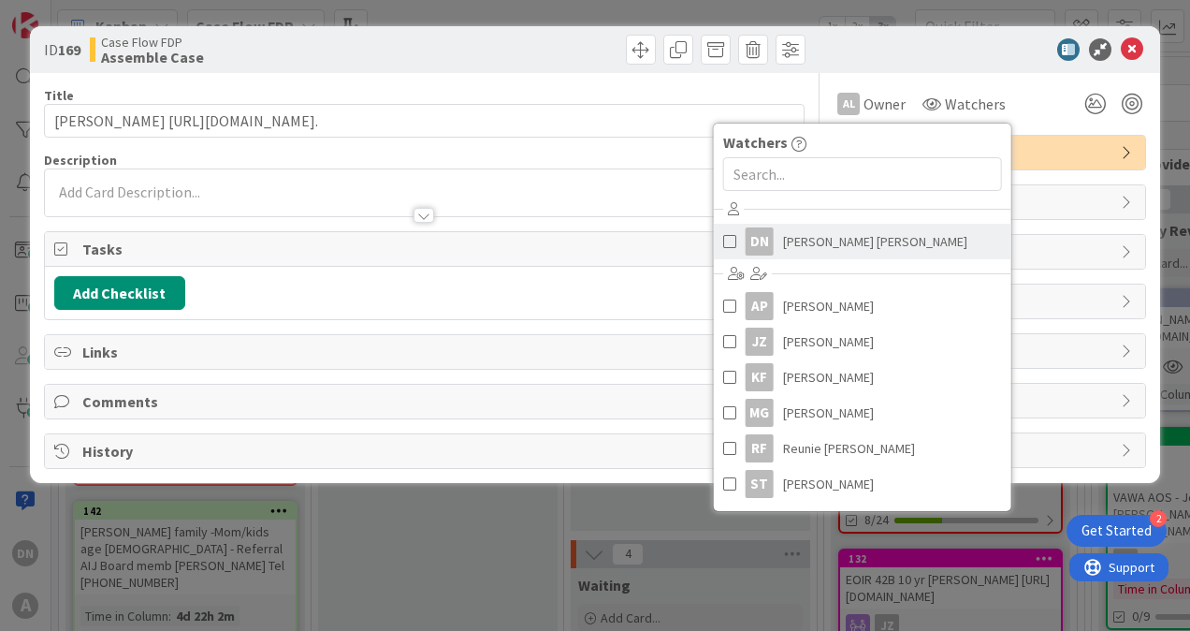
click at [822, 238] on span "[PERSON_NAME] [PERSON_NAME]" at bounding box center [875, 241] width 184 height 28
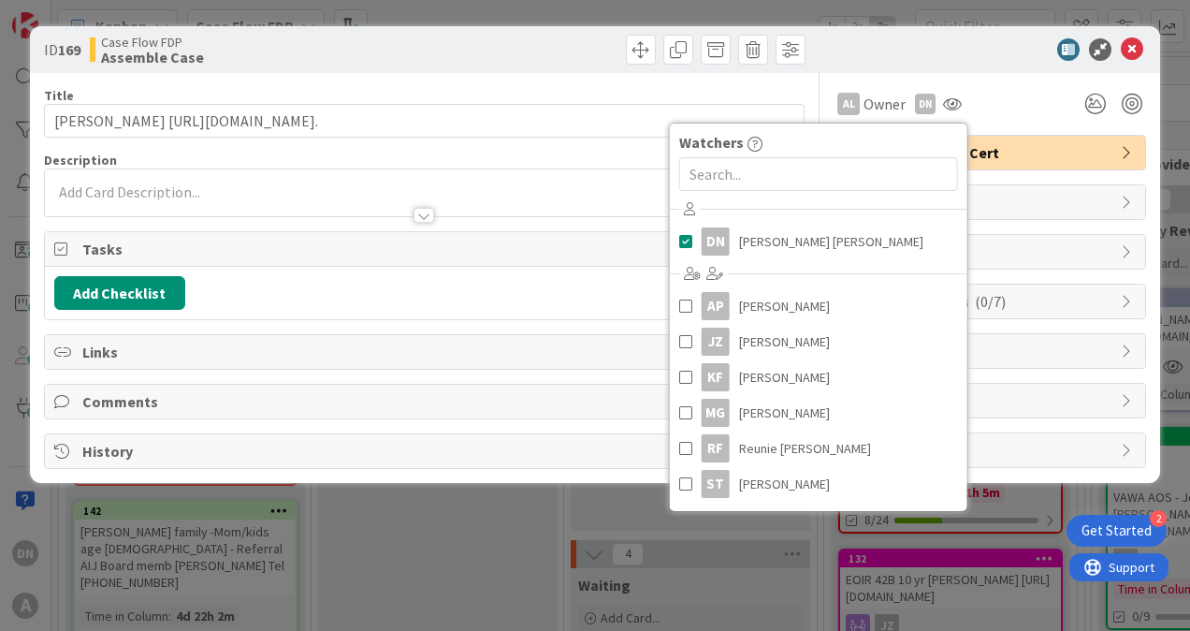
click at [159, 178] on div "DN [PERSON_NAME] [PERSON_NAME] just joined" at bounding box center [424, 192] width 759 height 47
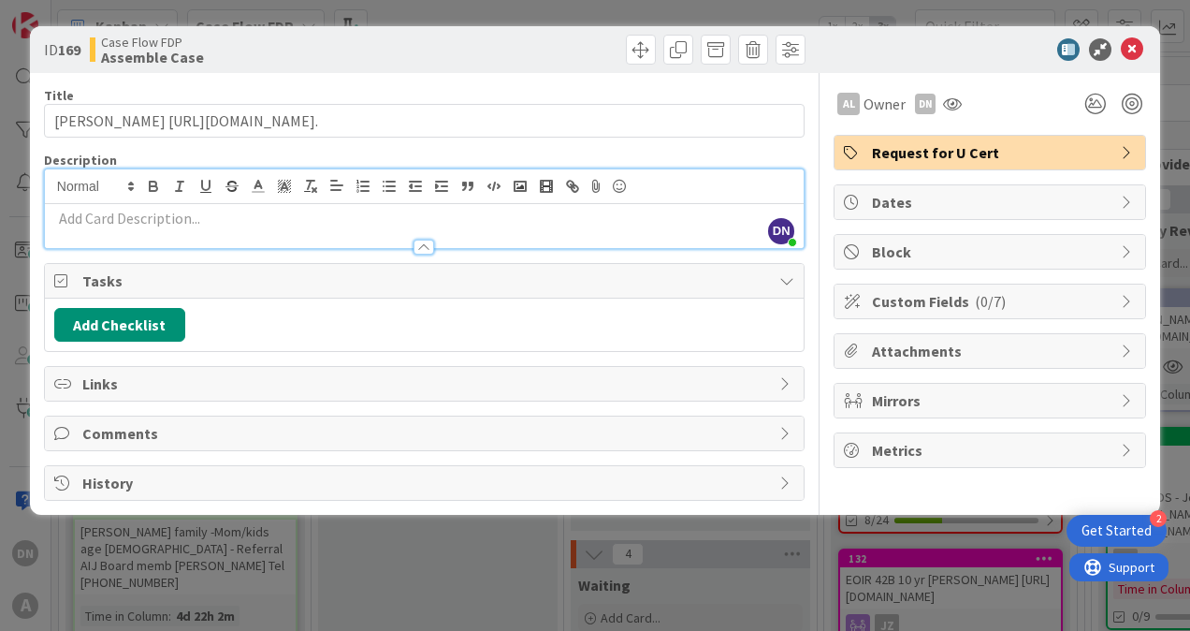
click at [157, 222] on p at bounding box center [424, 219] width 740 height 22
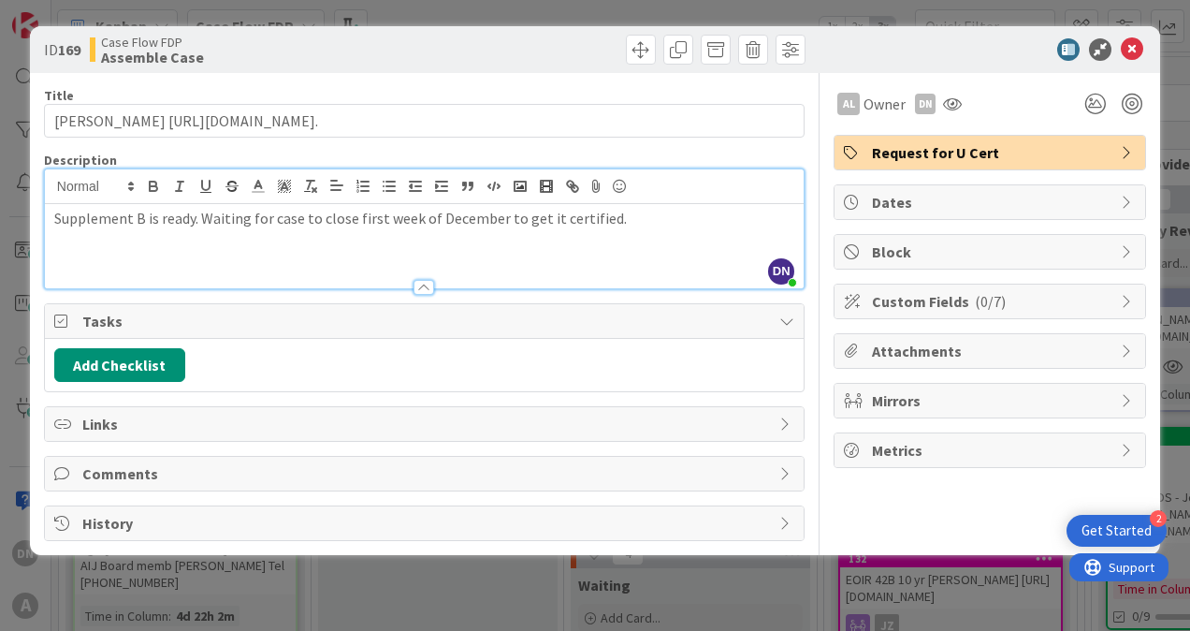
click at [193, 217] on p "Supplement B is ready. Waiting for case to close first week of December to get …" at bounding box center [424, 219] width 740 height 22
drag, startPoint x: 711, startPoint y: 215, endPoint x: 748, endPoint y: 226, distance: 37.9
click at [748, 226] on p "Supplement B was reviewed and approved by AL. Just waiting for case to close fi…" at bounding box center [424, 229] width 740 height 42
drag, startPoint x: 701, startPoint y: 218, endPoint x: 735, endPoint y: 255, distance: 50.3
click at [735, 255] on div "Supplement B was reviewed and approved by AL. Just waiting for case to close fi…" at bounding box center [424, 246] width 759 height 84
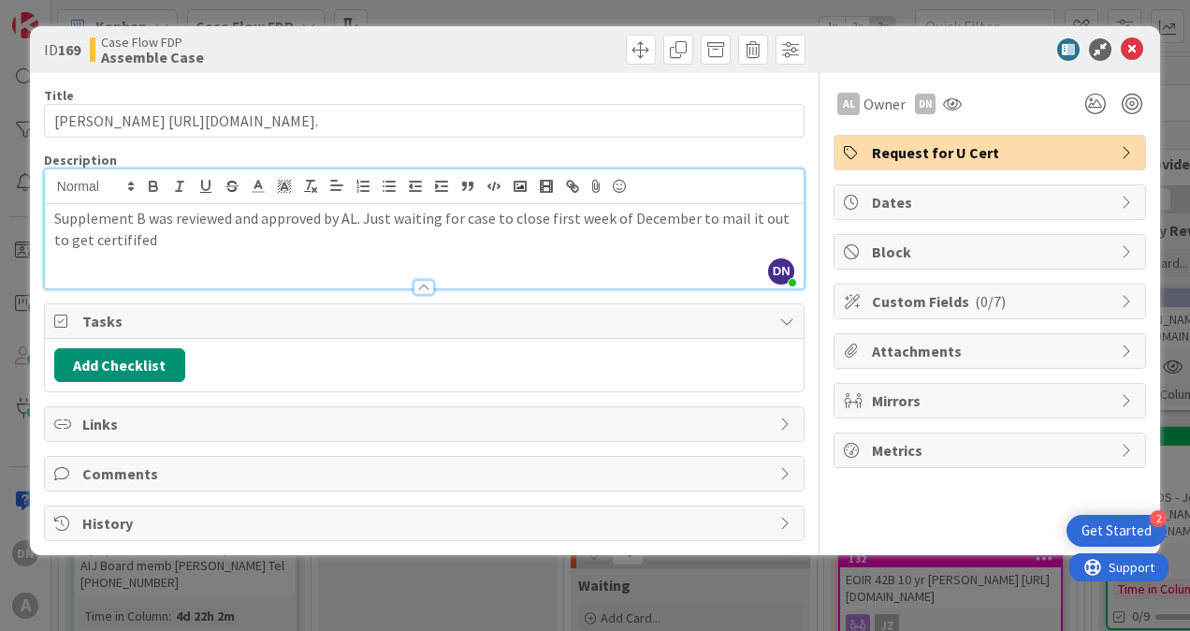
drag, startPoint x: 161, startPoint y: 243, endPoint x: 43, endPoint y: 221, distance: 120.0
click at [43, 221] on div "ID 169 Case Flow FDP Assemble Case Title 123 / 128 Valentina Aguilar Gutierrez …" at bounding box center [595, 290] width 1130 height 529
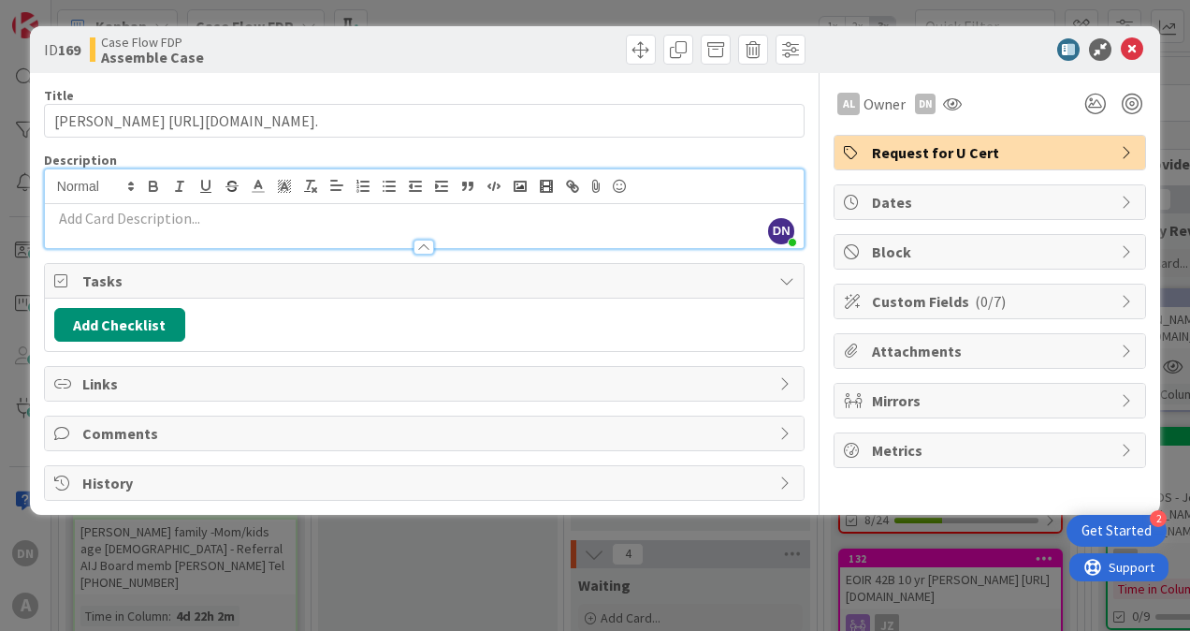
click at [195, 220] on p at bounding box center [424, 219] width 740 height 22
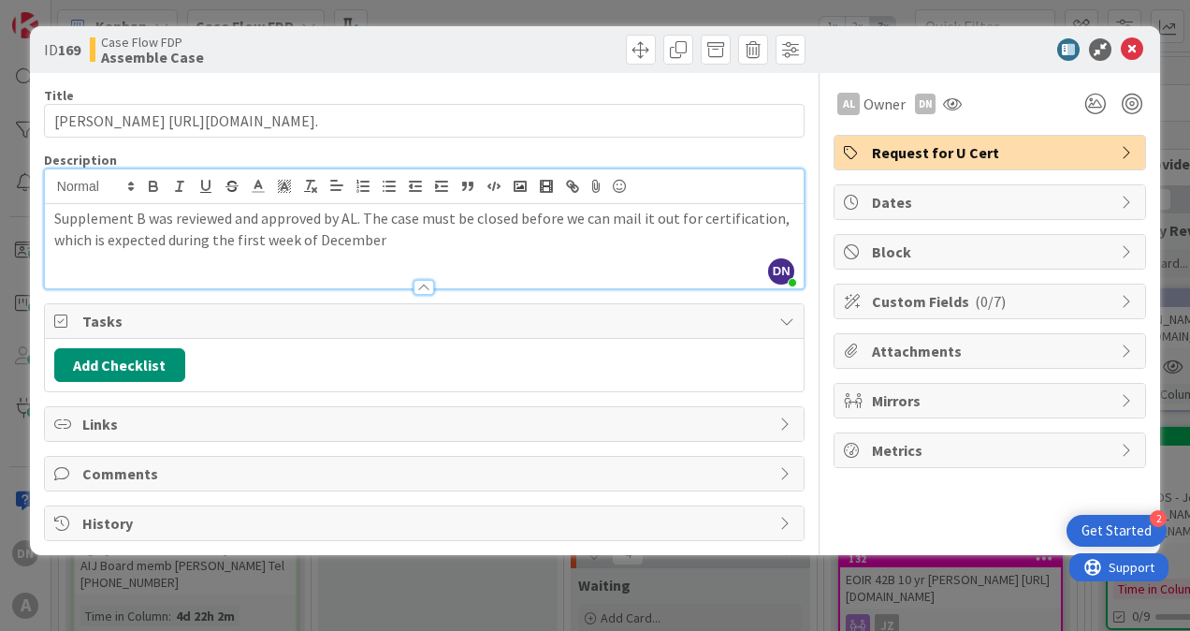
click at [780, 89] on div "Title 123 / 128" at bounding box center [424, 95] width 761 height 17
click at [1136, 47] on icon at bounding box center [1132, 49] width 22 height 22
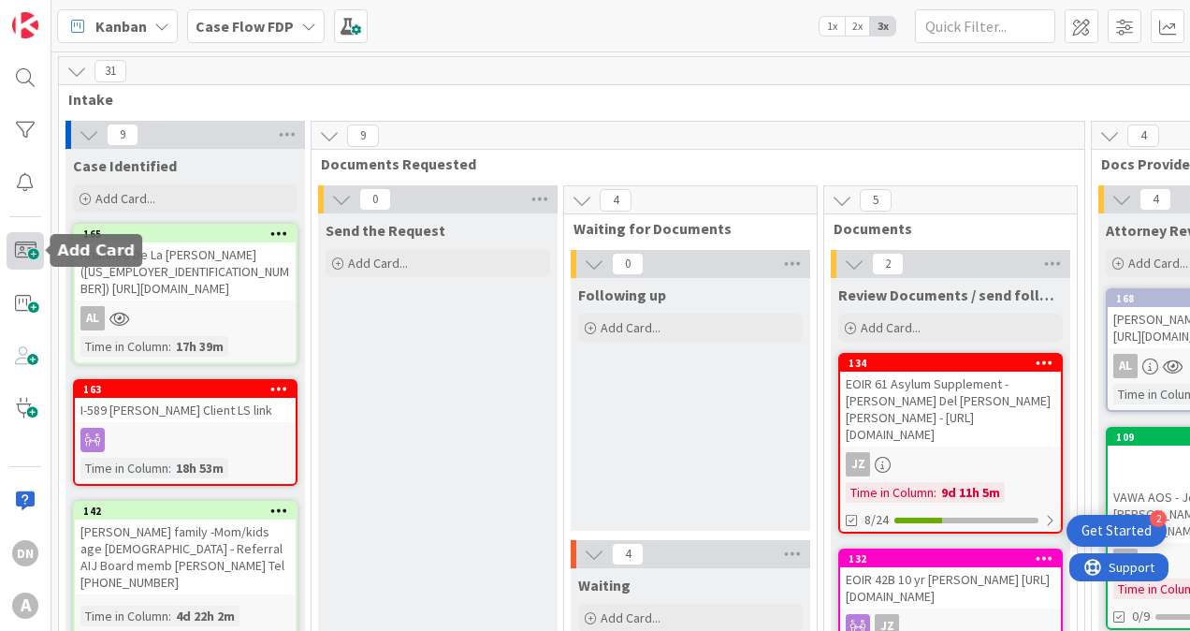
click at [21, 254] on span at bounding box center [25, 250] width 37 height 37
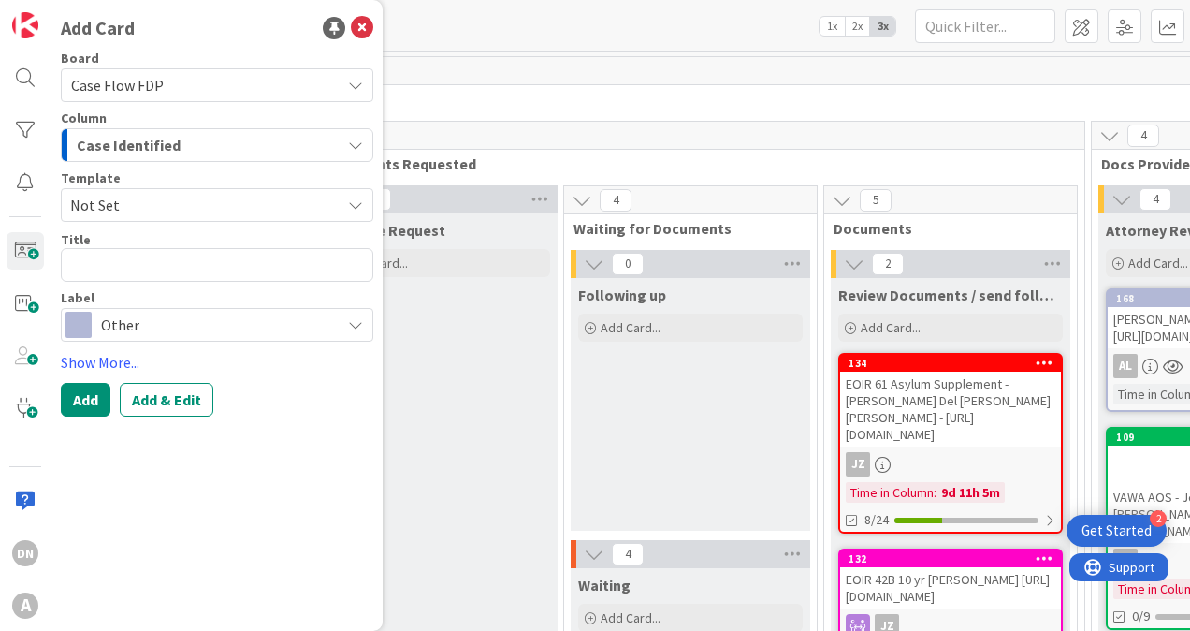
click at [137, 150] on span "Case Identified" at bounding box center [129, 145] width 104 height 24
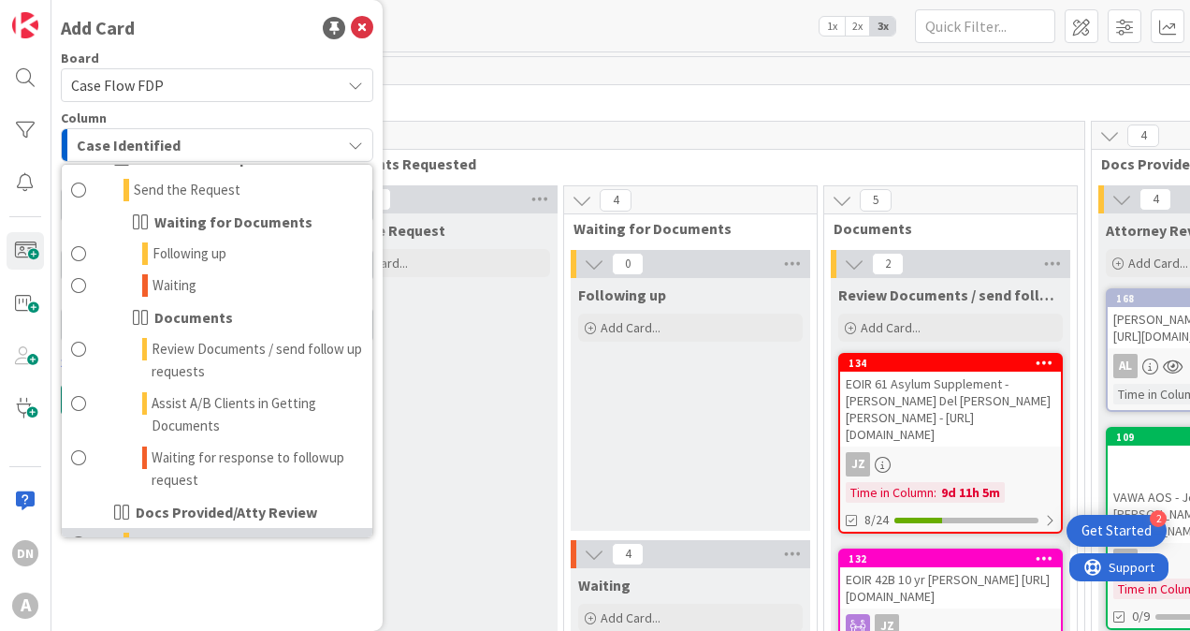
scroll to position [94, 0]
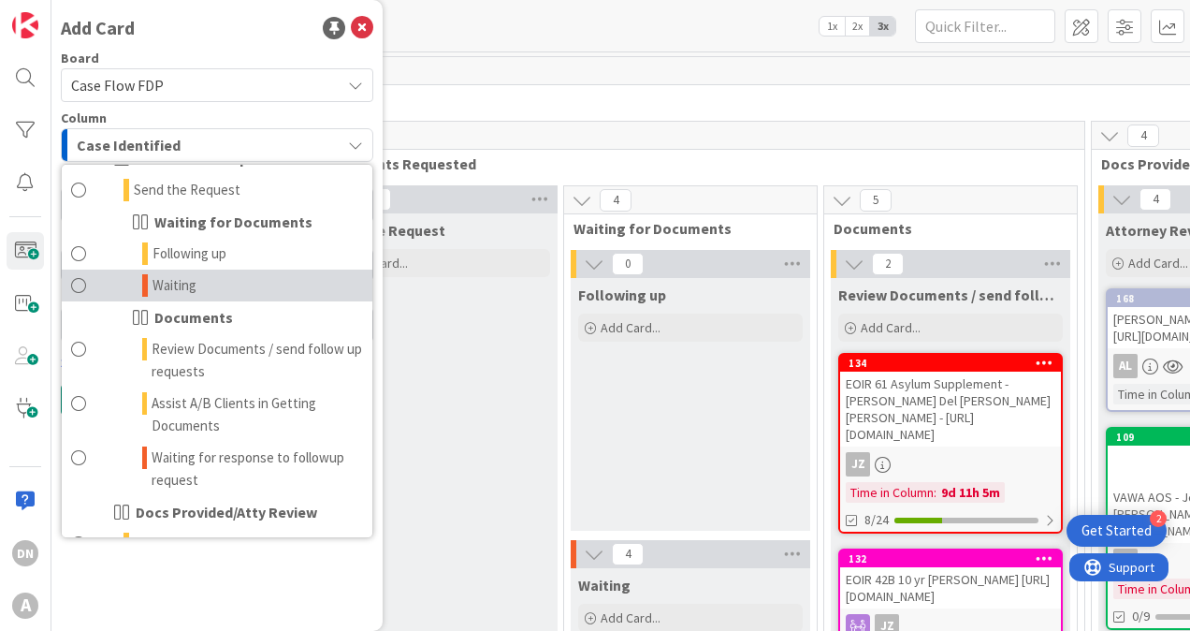
click at [213, 288] on link "Waiting" at bounding box center [217, 285] width 311 height 32
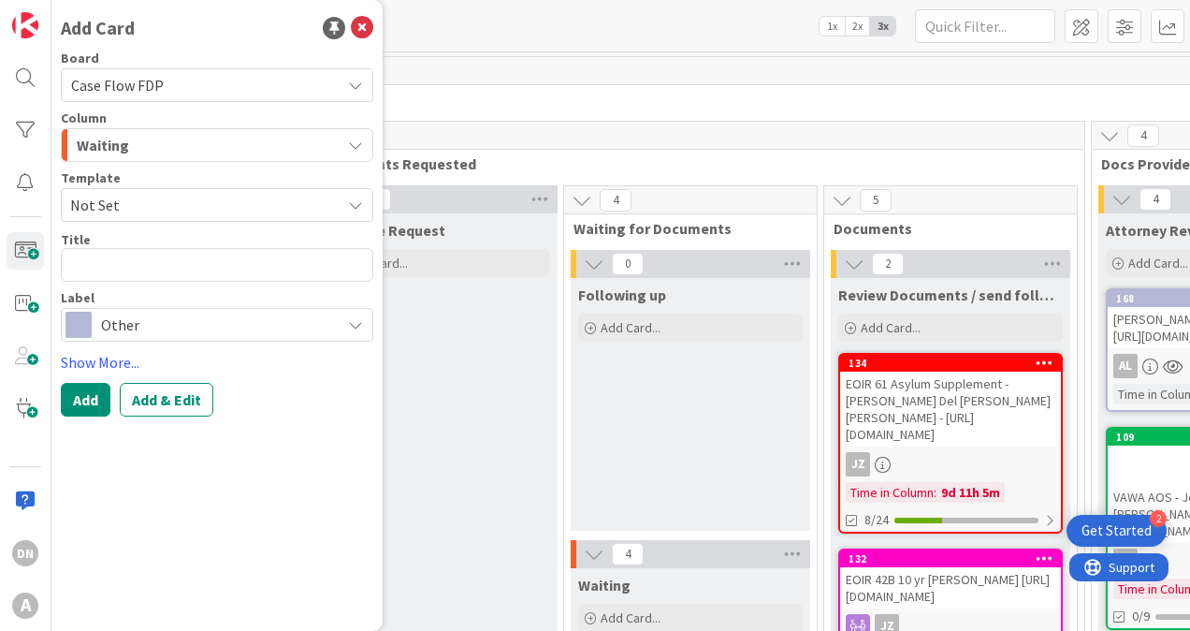
click at [150, 333] on span "Other" at bounding box center [216, 325] width 230 height 26
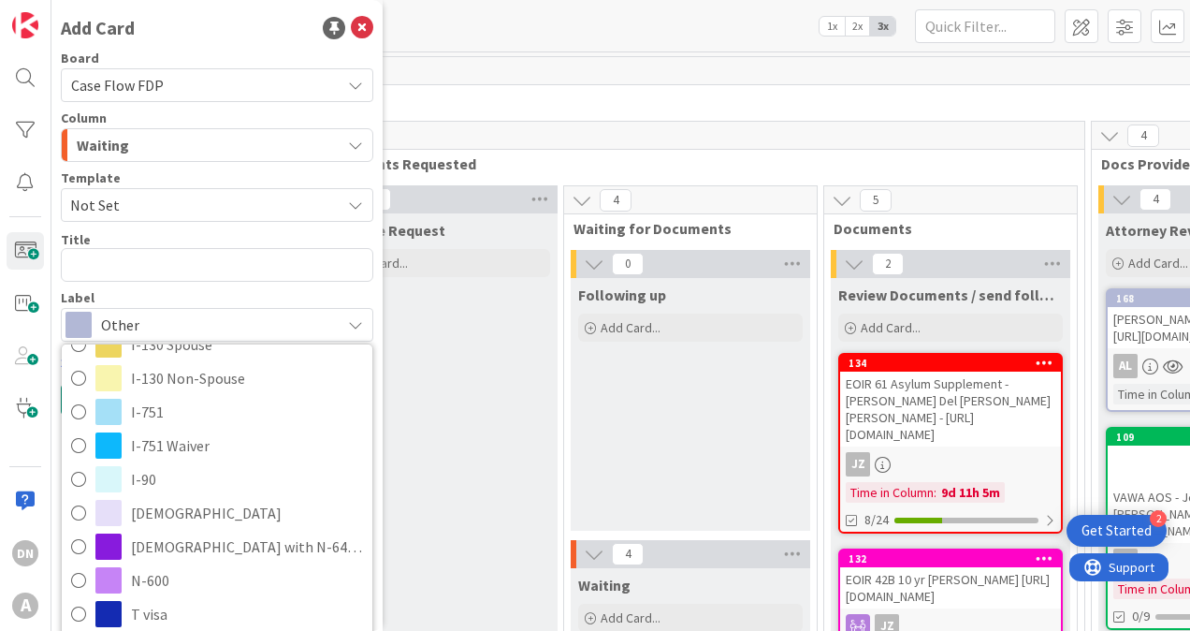
scroll to position [561, 0]
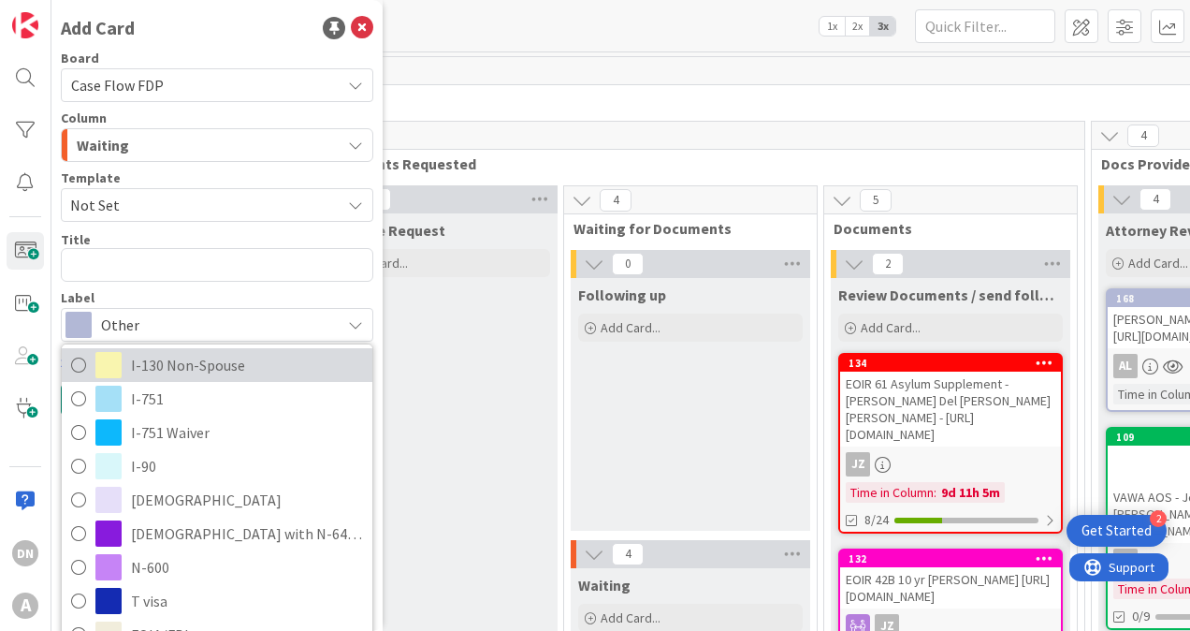
click at [197, 370] on span "I-130 Non-Spouse" at bounding box center [247, 365] width 232 height 28
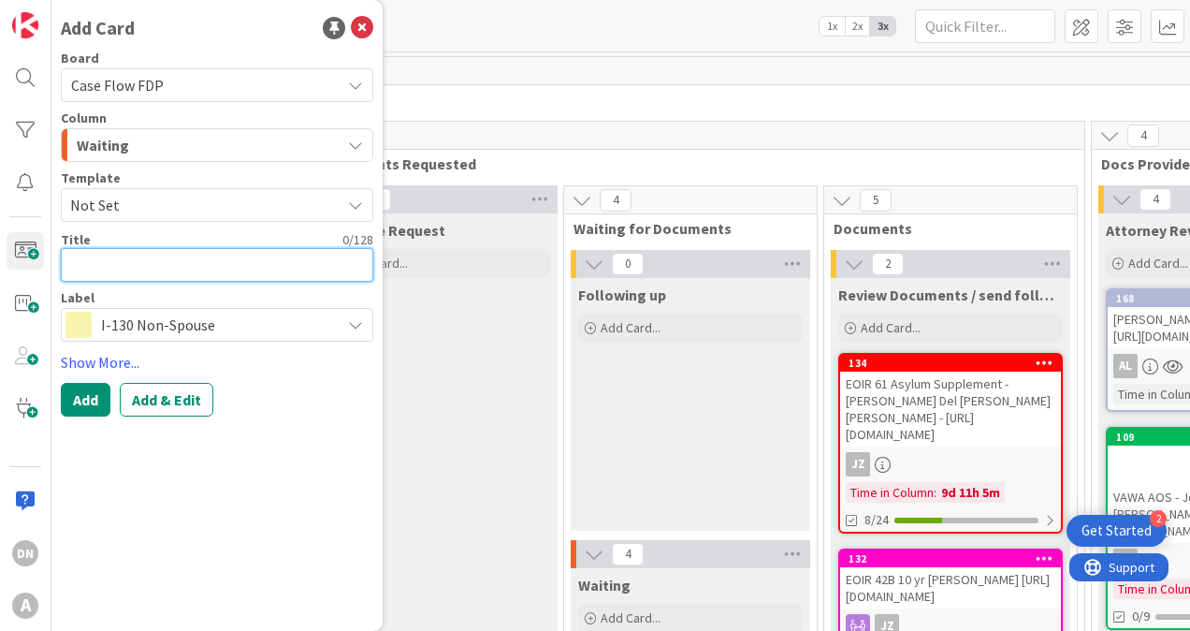
click at [95, 258] on textarea at bounding box center [217, 265] width 313 height 34
click at [273, 262] on textarea "Julia Lizette Almanza Tito" at bounding box center [217, 265] width 313 height 34
paste textarea "https://fiac.legalserver.org/matter/dynamic-profile/view/698110?_ref_mes=Saved"
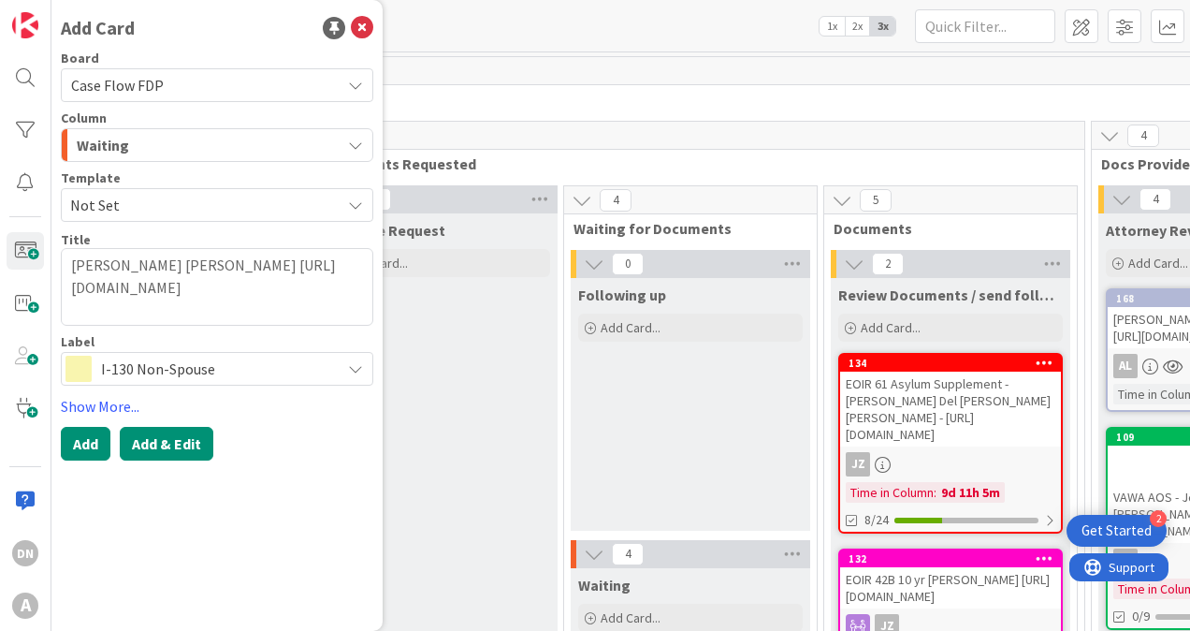
click at [178, 444] on button "Add & Edit" at bounding box center [167, 444] width 94 height 34
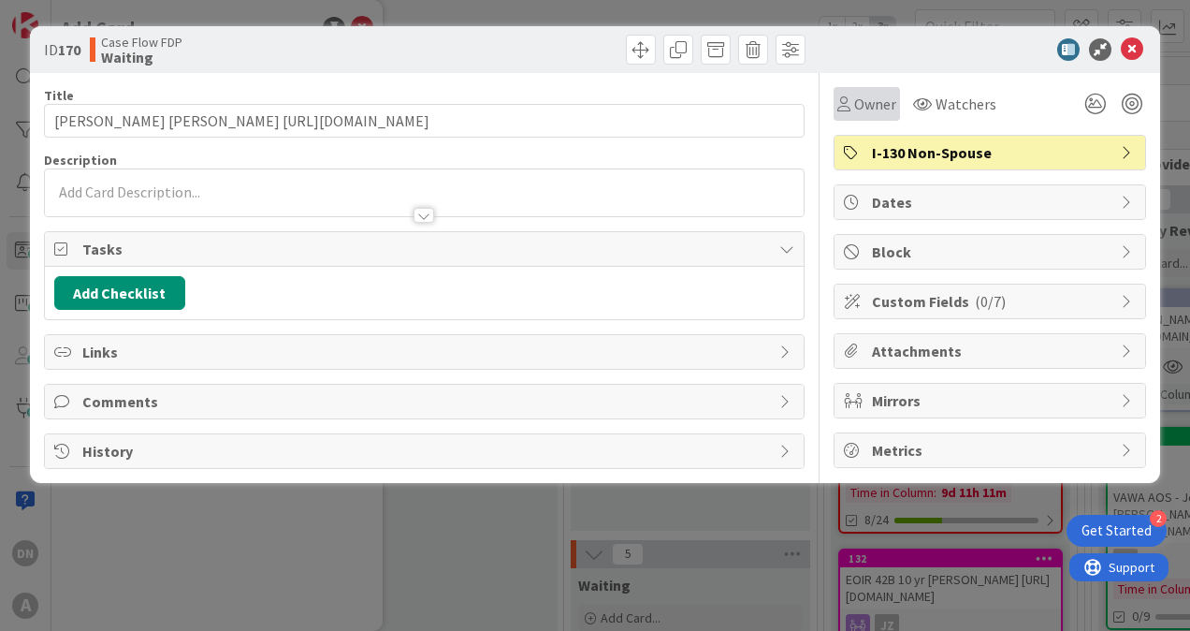
click at [887, 106] on span "Owner" at bounding box center [875, 104] width 42 height 22
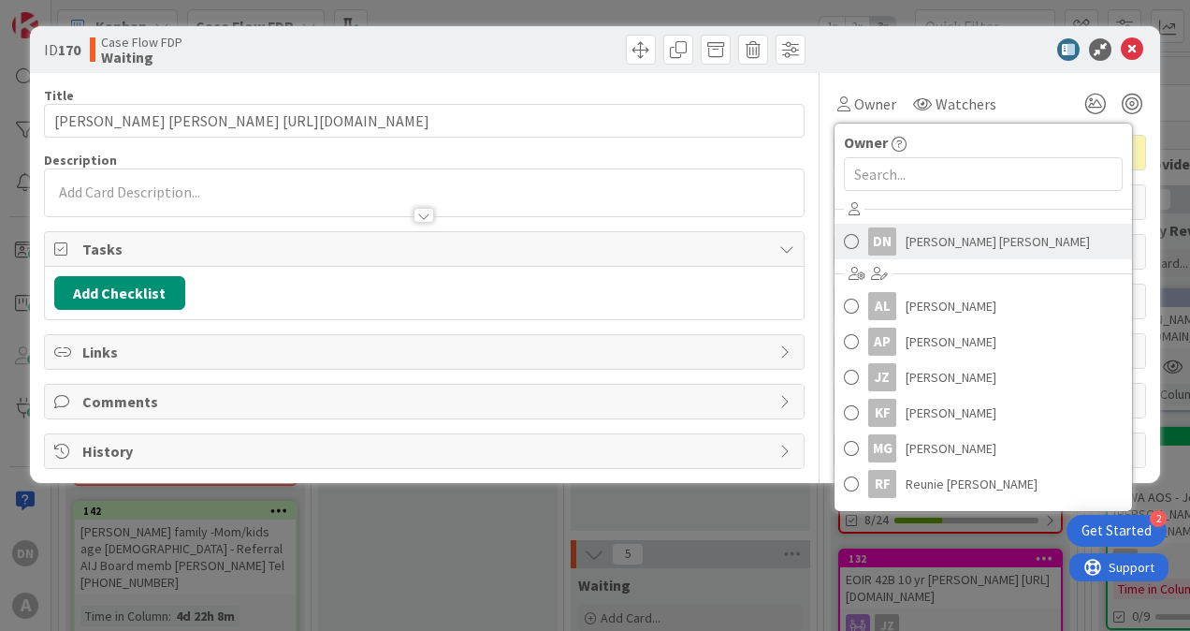
click at [931, 245] on span "[PERSON_NAME] [PERSON_NAME]" at bounding box center [998, 241] width 184 height 28
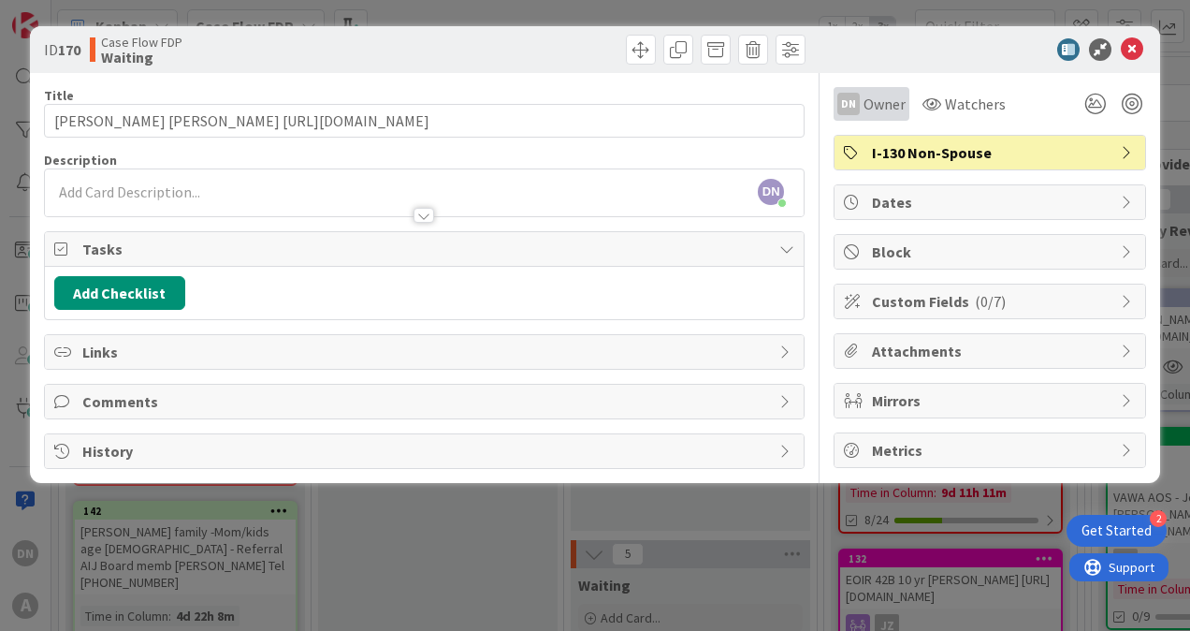
click at [896, 103] on span "Owner" at bounding box center [885, 104] width 42 height 22
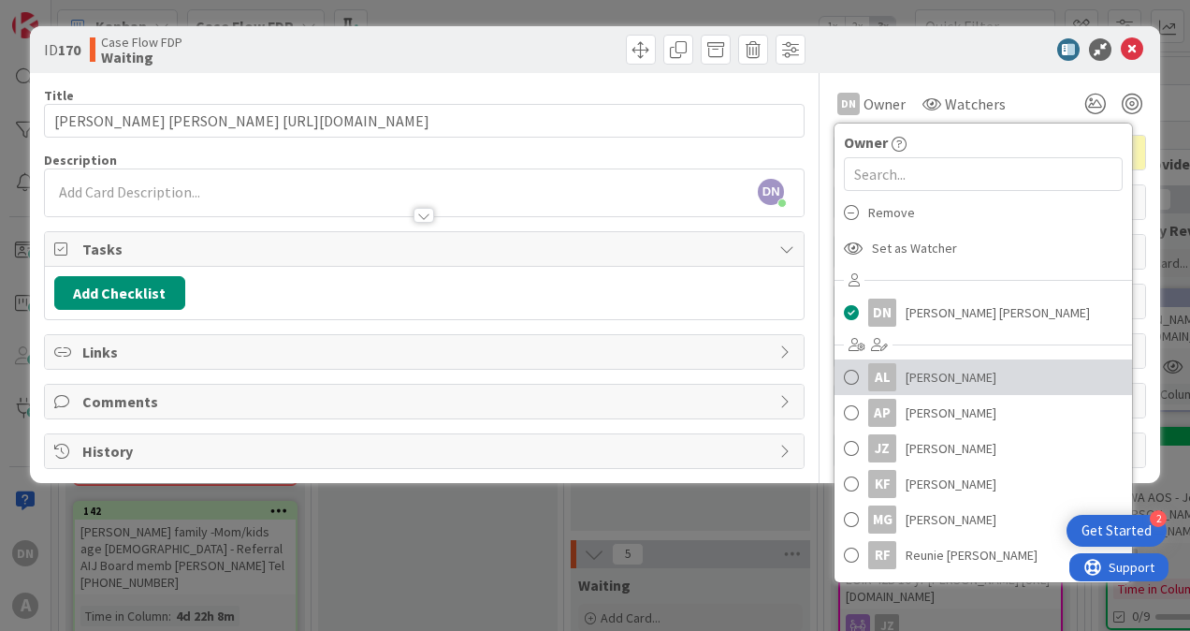
click at [933, 376] on span "[PERSON_NAME]" at bounding box center [951, 377] width 91 height 28
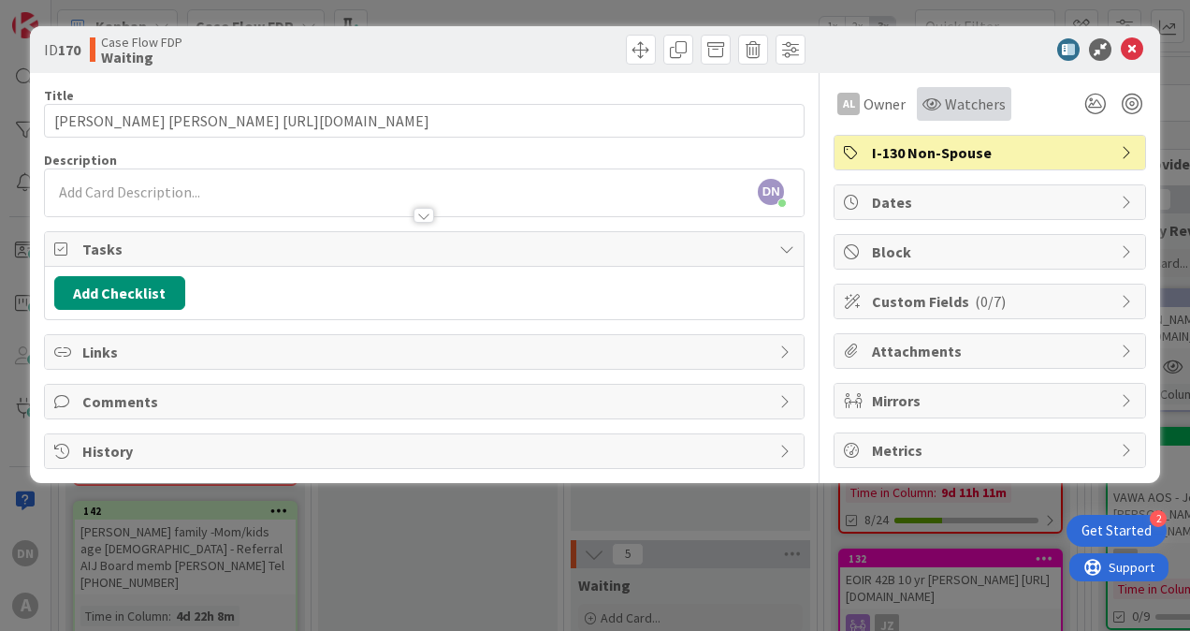
click at [971, 98] on span "Watchers" at bounding box center [975, 104] width 61 height 22
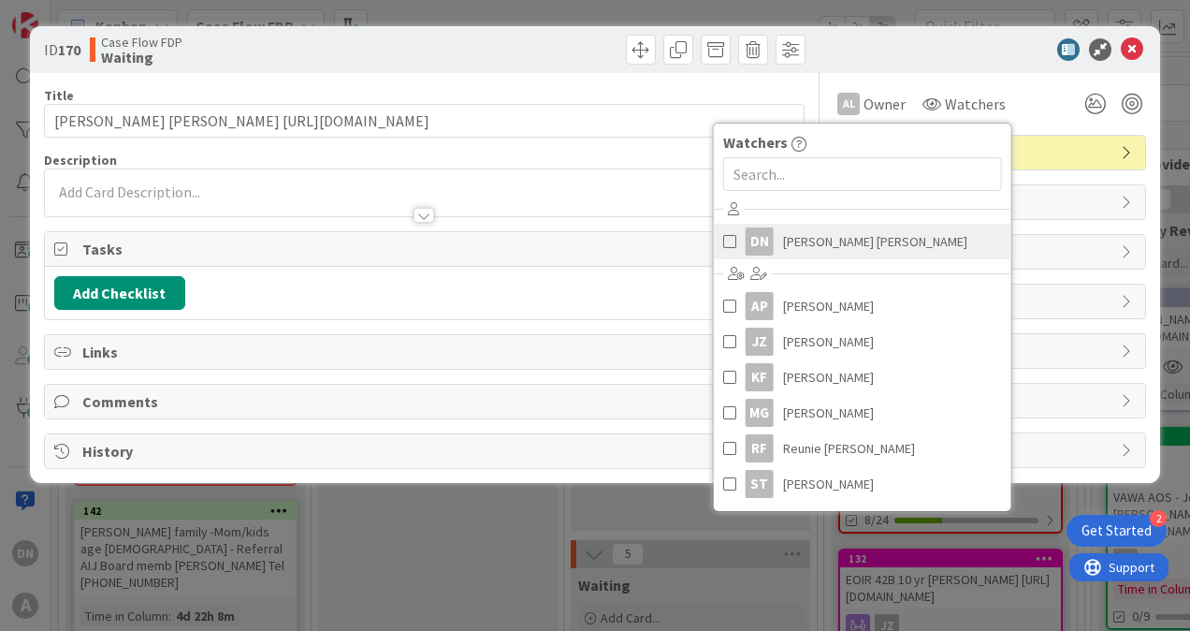
click at [808, 240] on span "[PERSON_NAME] [PERSON_NAME]" at bounding box center [875, 241] width 184 height 28
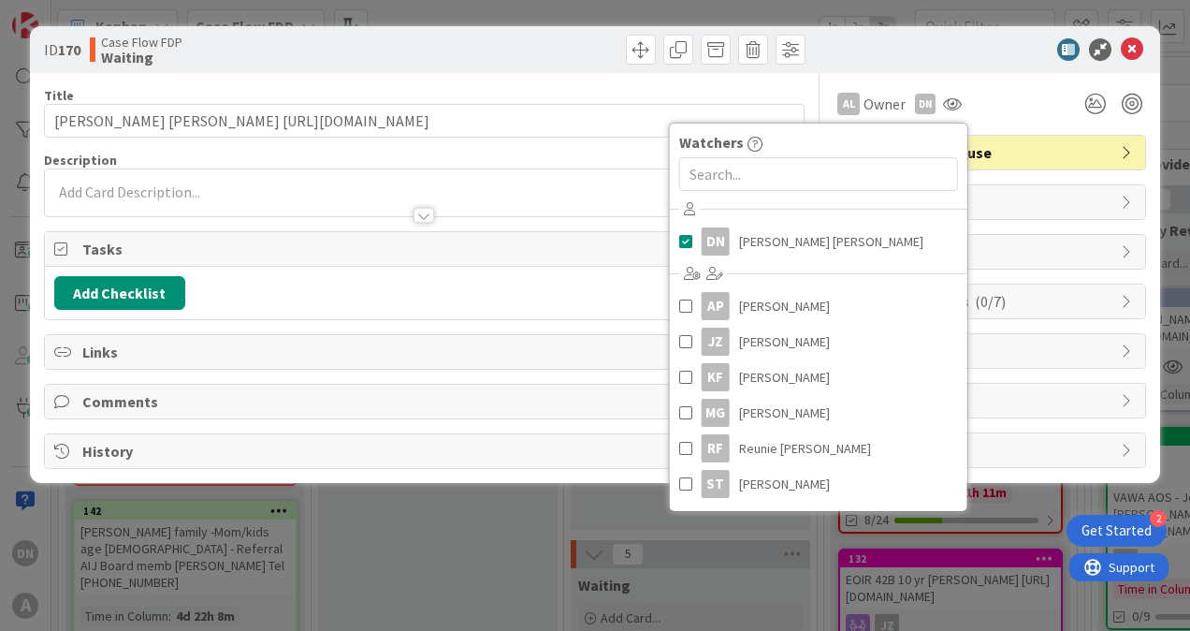
click at [1016, 106] on div "AL Owner Owner Remove Set as Watcher DN [PERSON_NAME] [PERSON_NAME] AL [PERSON_…" at bounding box center [990, 104] width 313 height 34
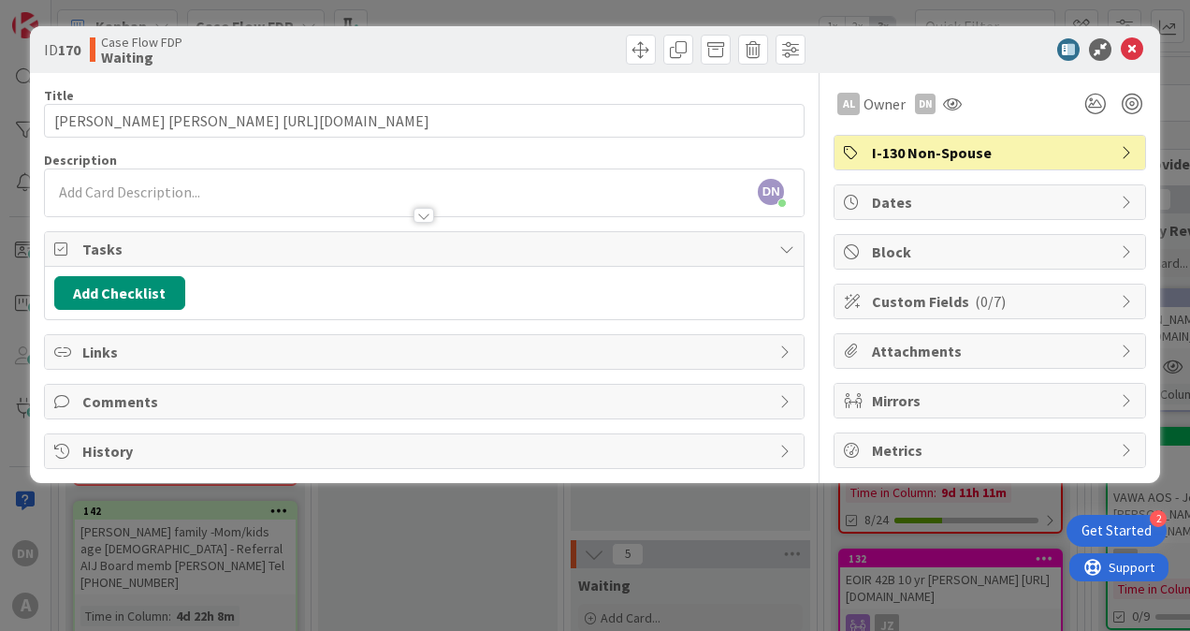
click at [228, 201] on div at bounding box center [424, 207] width 759 height 20
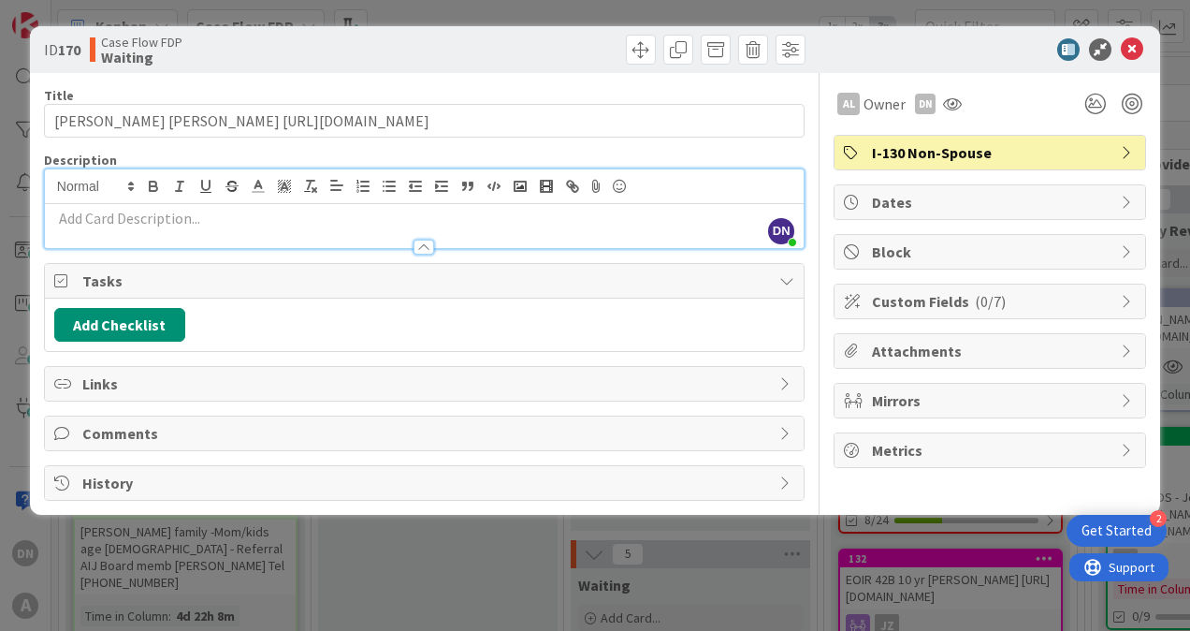
click at [234, 217] on p at bounding box center [424, 219] width 740 height 22
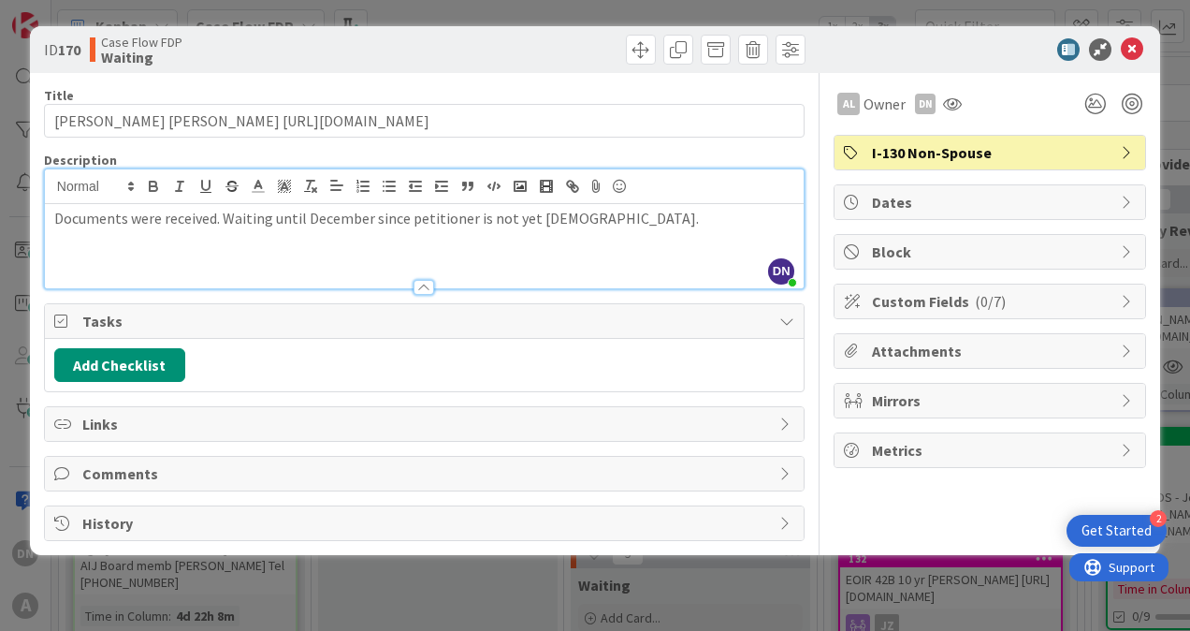
click at [1014, 106] on div "AL Owner Owner Remove Set as Watcher DN [PERSON_NAME] [PERSON_NAME] AL [PERSON_…" at bounding box center [990, 104] width 313 height 34
click at [1134, 47] on icon at bounding box center [1132, 49] width 22 height 22
